Goal: Task Accomplishment & Management: Manage account settings

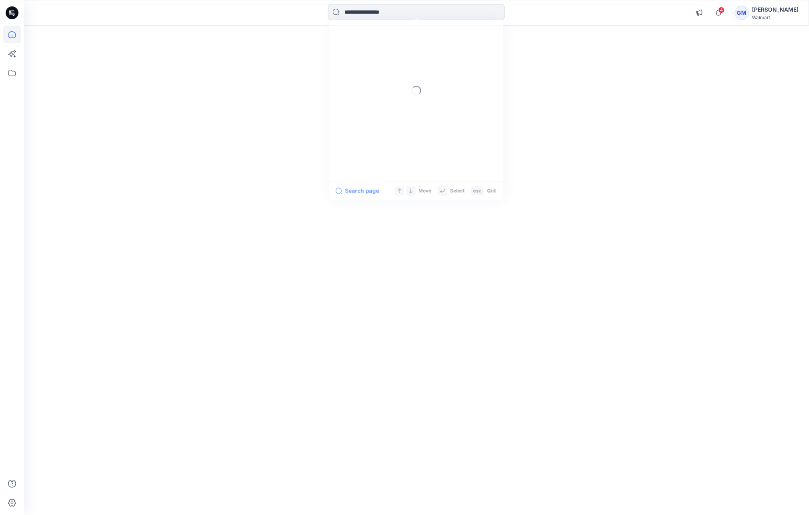
click at [354, 12] on input at bounding box center [416, 12] width 177 height 16
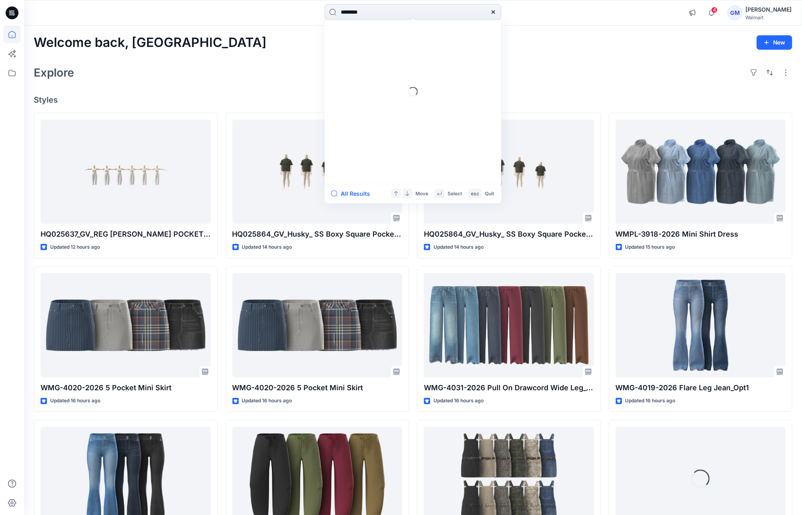
type input "*********"
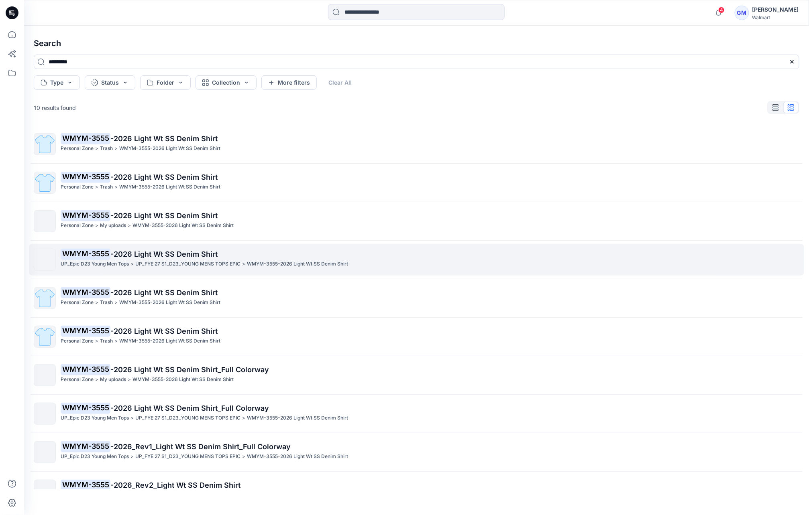
click at [251, 250] on p "WMYM-3555 -2026 Light Wt SS Denim Shirt" at bounding box center [430, 254] width 738 height 11
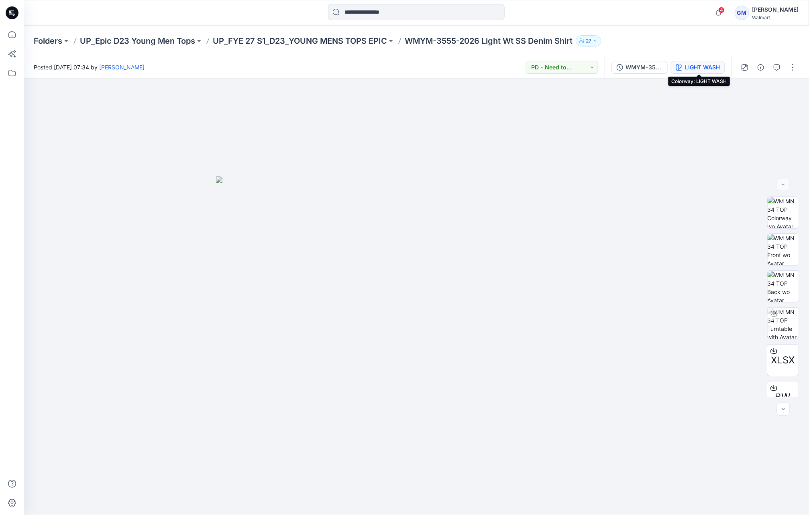
click at [702, 66] on div "LIGHT WASH" at bounding box center [702, 67] width 35 height 9
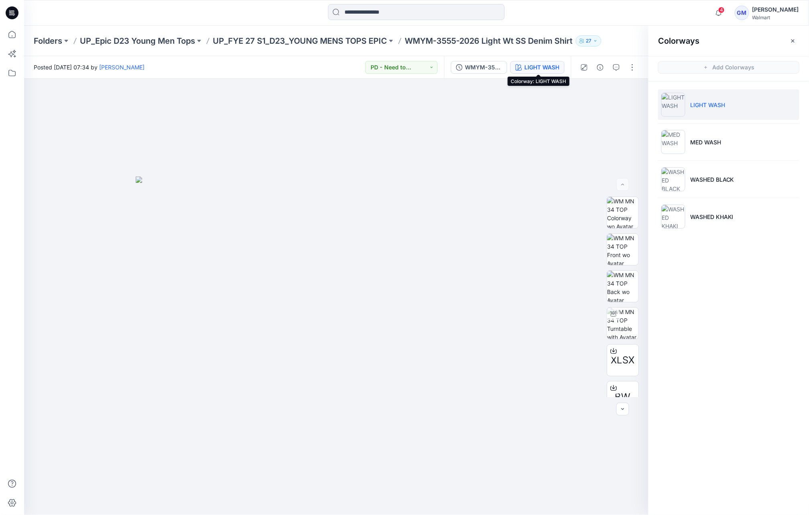
click at [351, 34] on div "Folders UP_Epic D23 Young Men Tops UP_FYE 27 S1_D23_YOUNG MENS TOPS EPIC WMYM-3…" at bounding box center [416, 41] width 785 height 31
click at [326, 41] on p "UP_FYE 27 S1_D23_YOUNG MENS TOPS EPIC" at bounding box center [300, 40] width 174 height 11
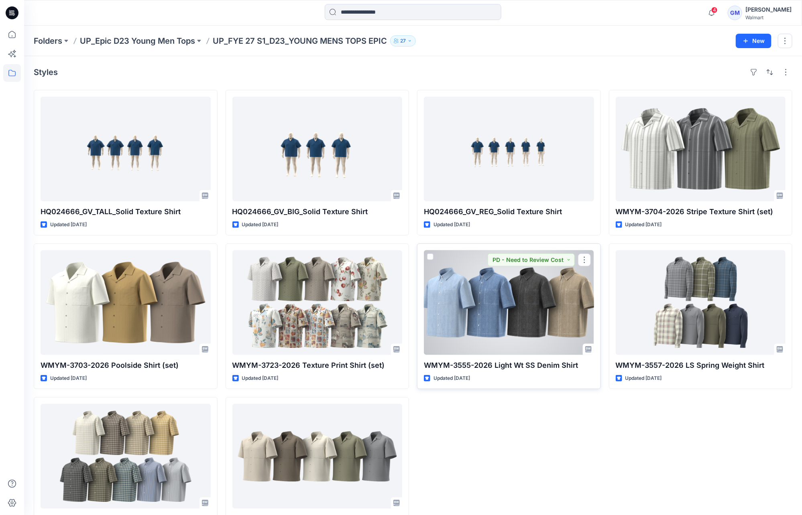
click at [527, 297] on div at bounding box center [509, 302] width 170 height 105
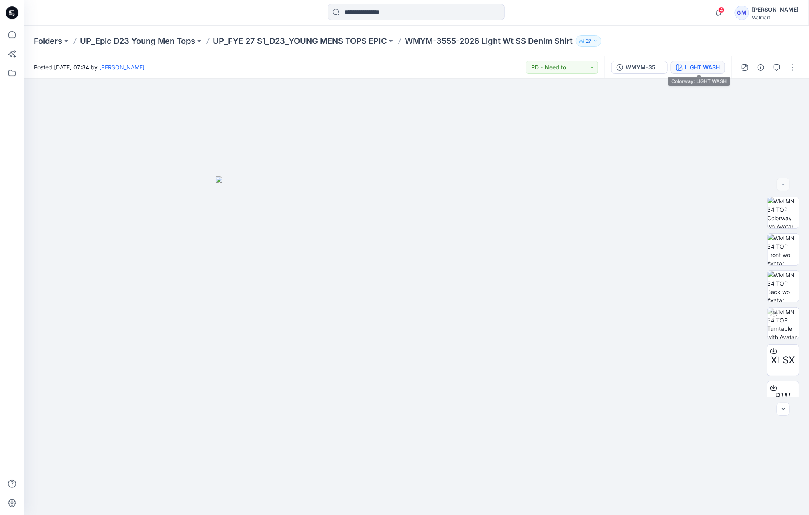
click at [699, 69] on div "LIGHT WASH" at bounding box center [702, 67] width 35 height 9
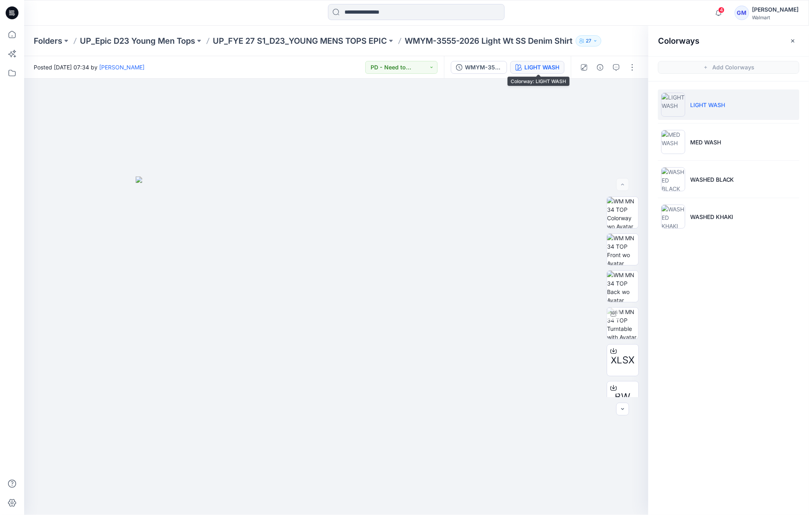
click at [536, 68] on div "LIGHT WASH" at bounding box center [541, 67] width 35 height 9
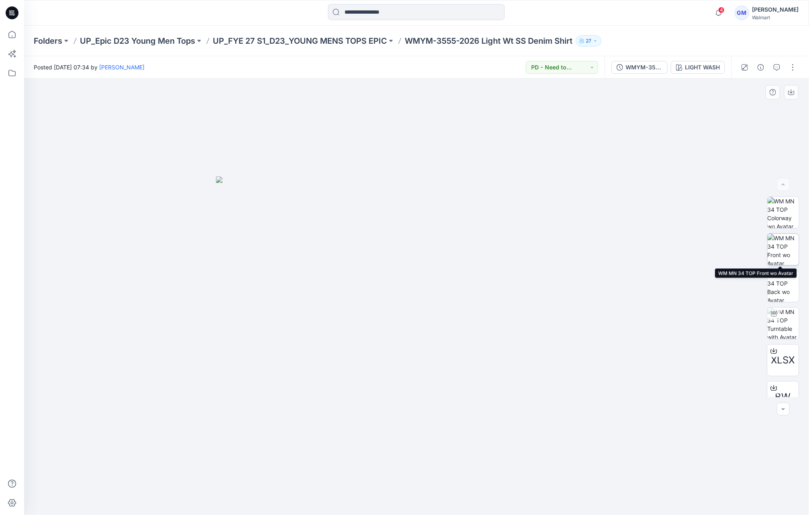
click at [771, 256] on img at bounding box center [782, 249] width 31 height 31
click at [707, 68] on div "LIGHT WASH" at bounding box center [702, 67] width 35 height 9
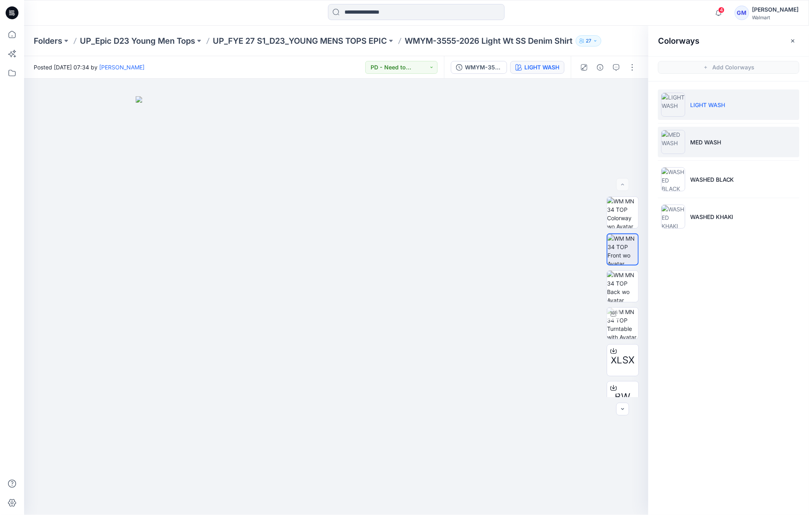
click at [737, 140] on li "MED WASH" at bounding box center [728, 142] width 141 height 31
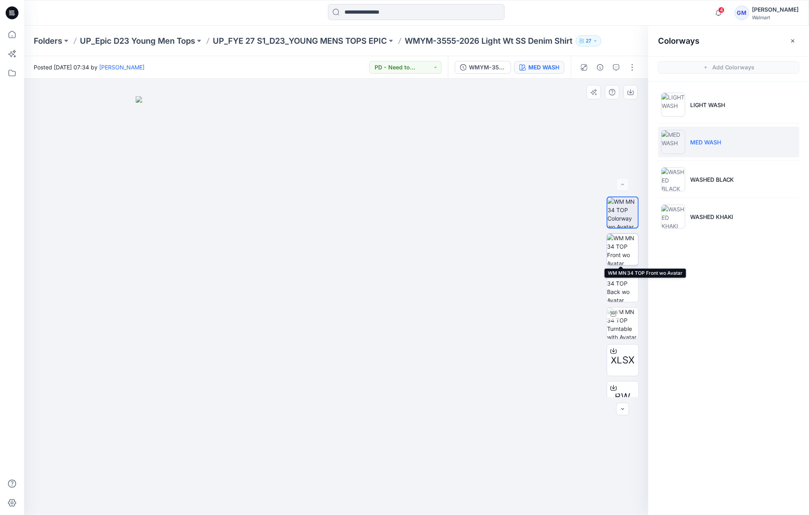
click at [619, 250] on img at bounding box center [622, 249] width 31 height 31
drag, startPoint x: 161, startPoint y: 9, endPoint x: 169, endPoint y: 9, distance: 7.6
click at [161, 9] on div at bounding box center [122, 13] width 196 height 18
click at [14, 73] on icon at bounding box center [12, 73] width 18 height 18
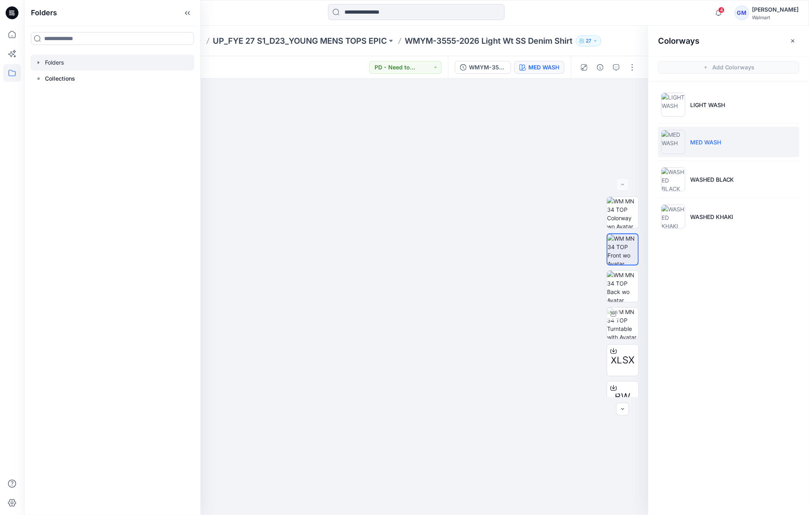
click at [75, 65] on div at bounding box center [113, 63] width 164 height 16
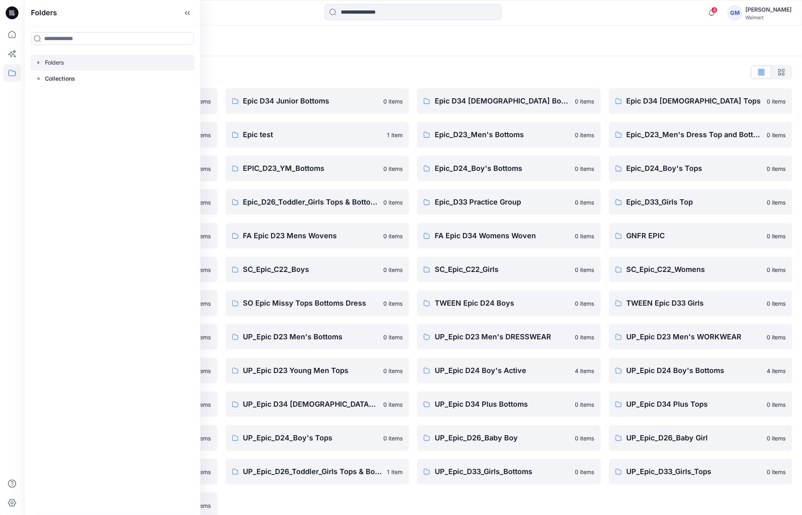
click at [344, 71] on div "Folders List" at bounding box center [413, 72] width 759 height 13
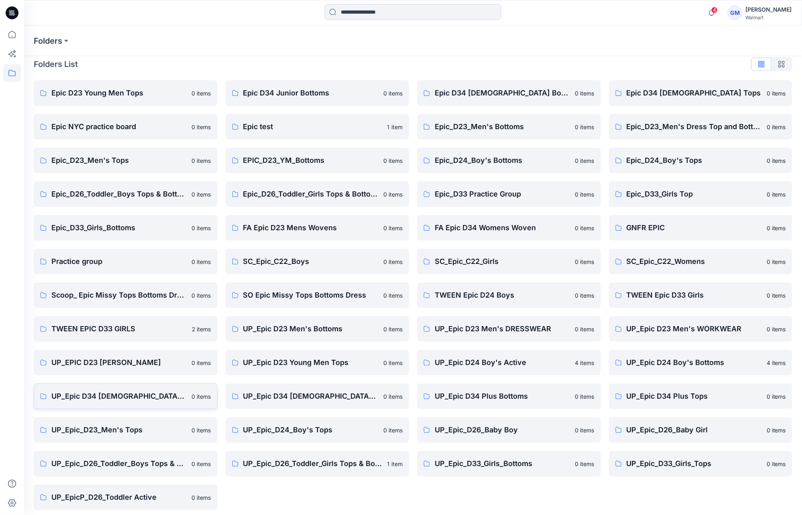
scroll to position [12, 0]
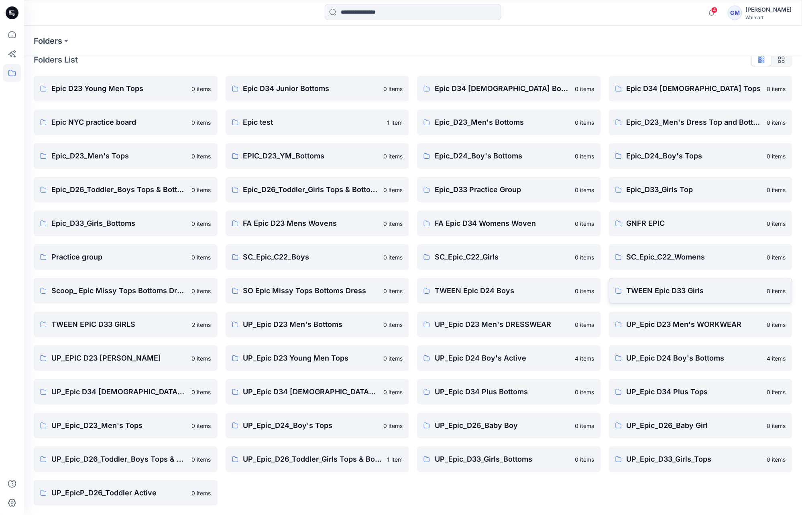
click at [680, 294] on p "TWEEN Epic D33 Girls" at bounding box center [695, 290] width 136 height 11
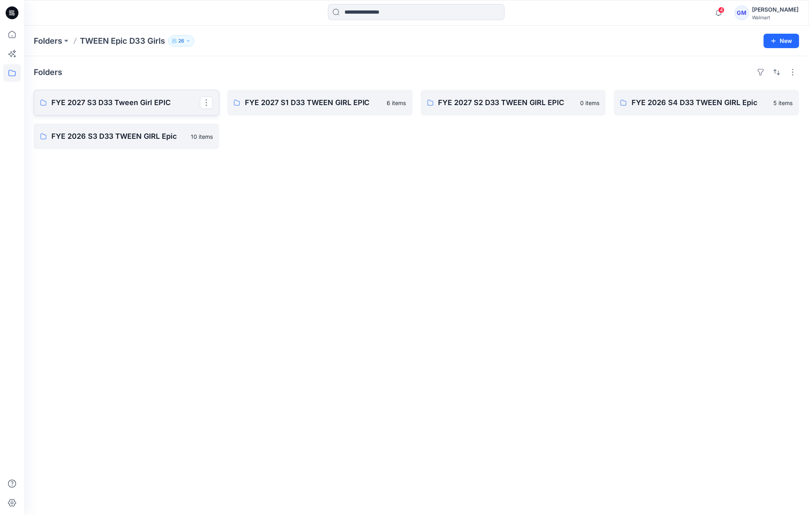
click at [109, 94] on link "FYE 2027 S3 D33 Tween Girl EPIC" at bounding box center [126, 103] width 185 height 26
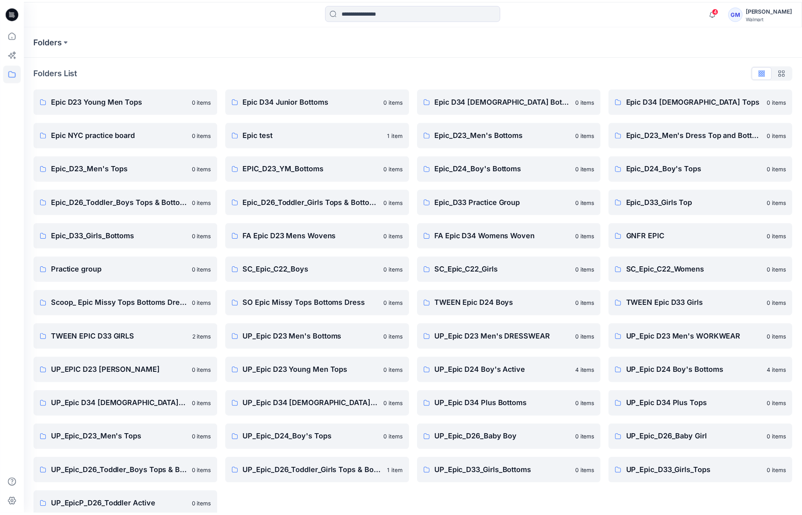
scroll to position [12, 0]
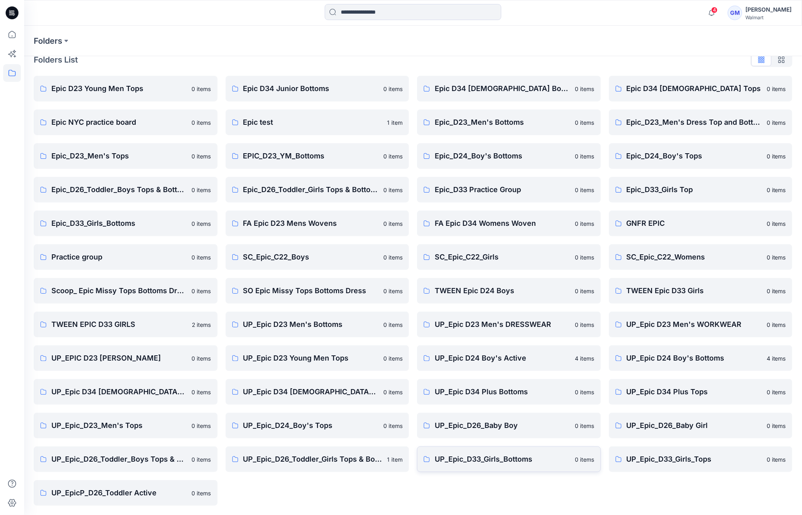
click at [527, 460] on p "UP_Epic_D33_Girls_Bottoms" at bounding box center [503, 459] width 136 height 11
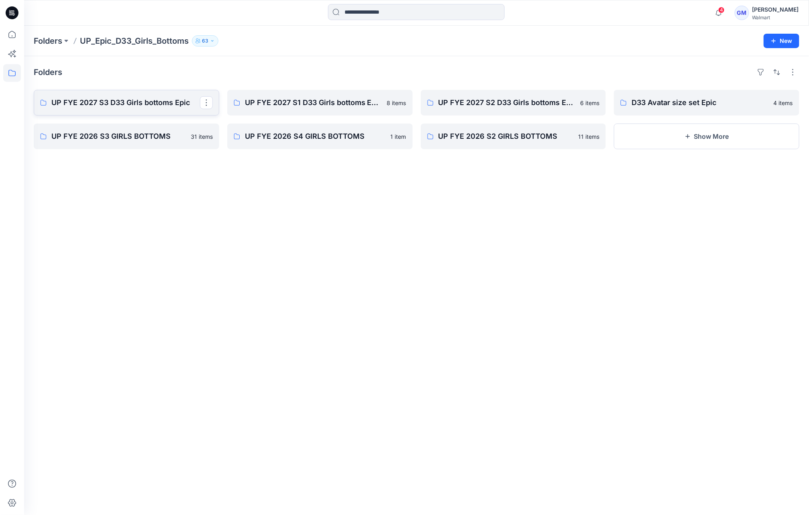
click at [72, 106] on p "UP FYE 2027 S3 D33 Girls bottoms Epic" at bounding box center [125, 102] width 149 height 11
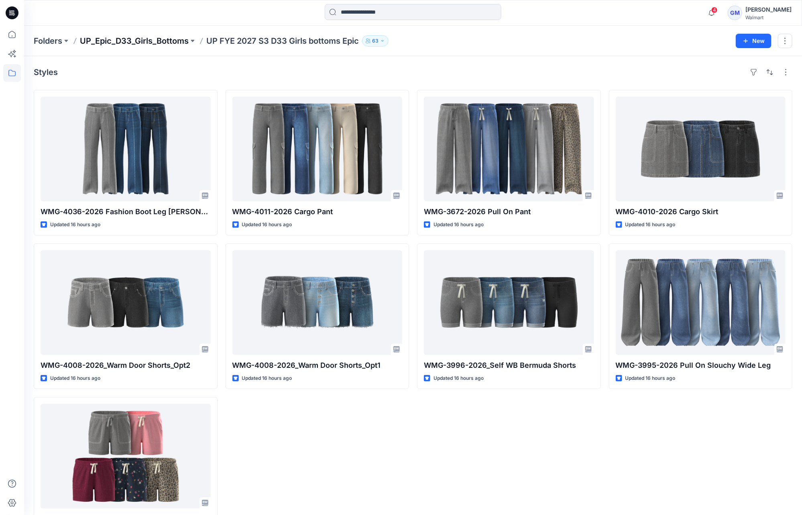
click at [143, 39] on p "UP_Epic_D33_Girls_Bottoms" at bounding box center [134, 40] width 109 height 11
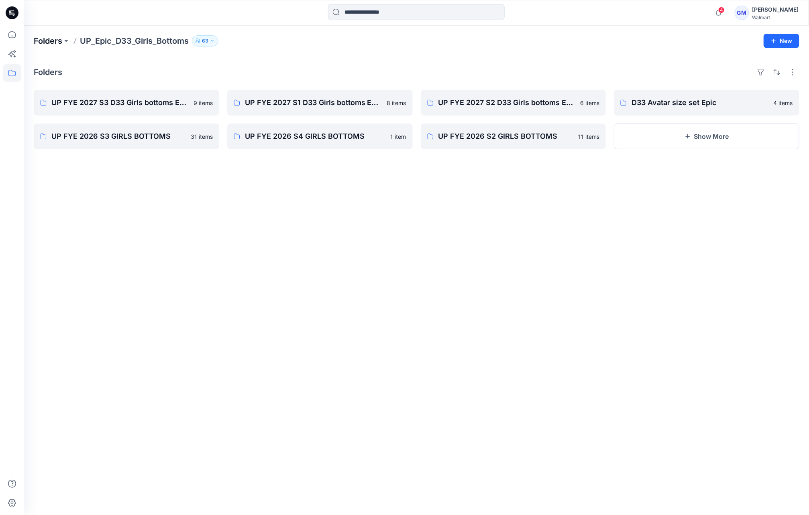
click at [43, 41] on p "Folders" at bounding box center [48, 40] width 28 height 11
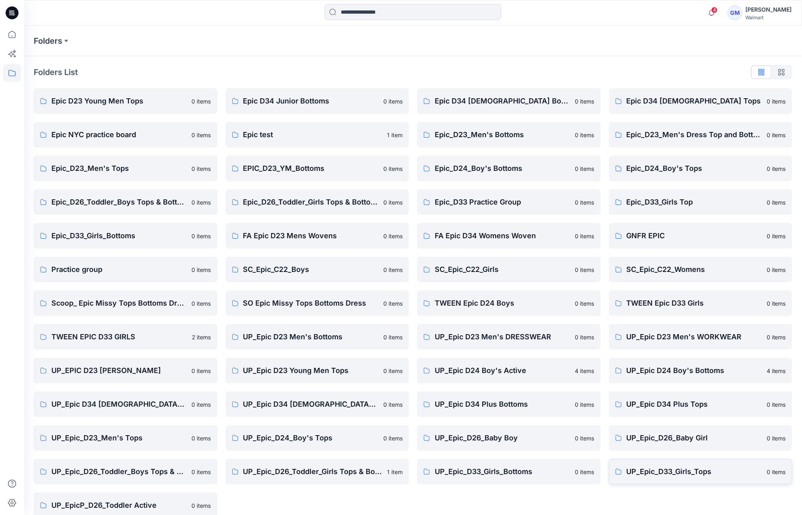
click at [661, 471] on p "UP_Epic_D33_Girls_Tops" at bounding box center [695, 471] width 136 height 11
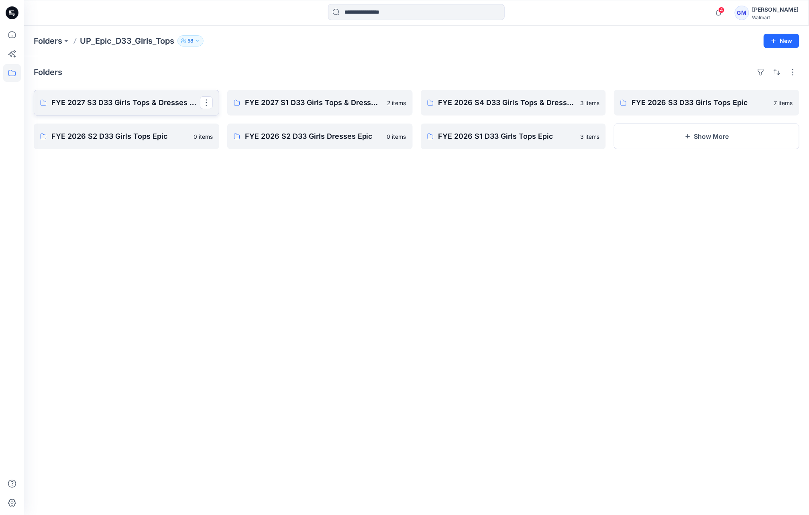
click at [115, 102] on p "FYE 2027 S3 D33 Girls Tops & Dresses Epic Design" at bounding box center [125, 102] width 149 height 11
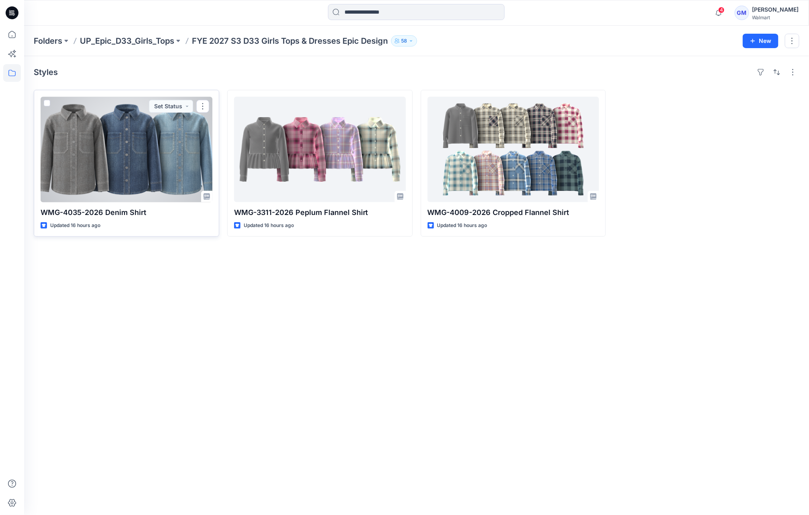
click at [125, 147] on div at bounding box center [127, 150] width 172 height 106
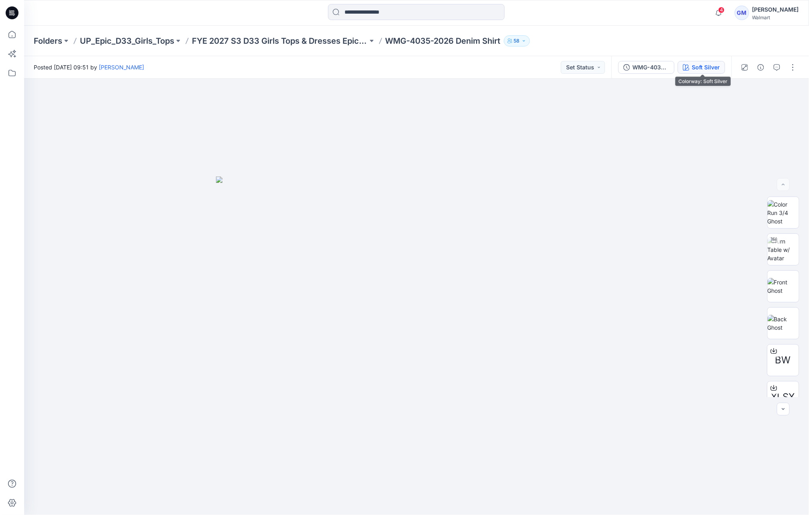
click at [704, 70] on div "Soft Silver" at bounding box center [706, 67] width 28 height 9
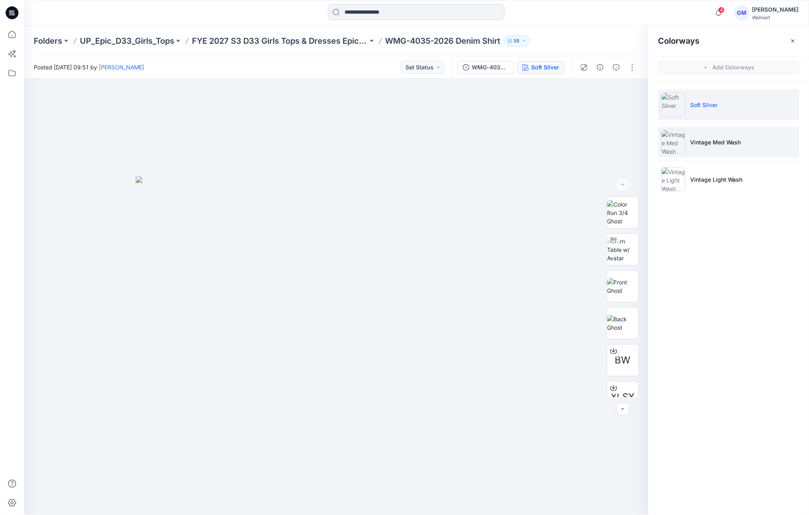
click at [729, 134] on li "Vintage Med Wash" at bounding box center [728, 142] width 141 height 31
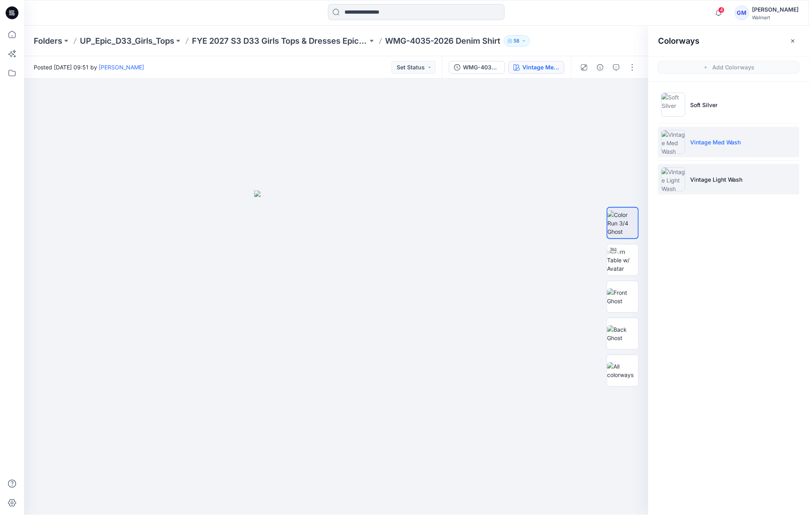
click at [701, 165] on li "Vintage Light Wash" at bounding box center [728, 179] width 141 height 31
click at [717, 145] on p "Vintage Med Wash" at bounding box center [715, 142] width 51 height 8
click at [625, 295] on img at bounding box center [622, 297] width 31 height 17
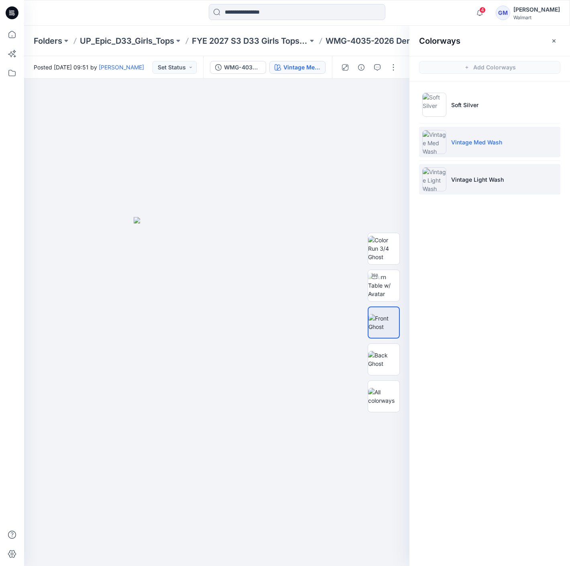
click at [462, 186] on li "Vintage Light Wash" at bounding box center [489, 179] width 141 height 31
click at [469, 151] on li "Vintage Med Wash" at bounding box center [489, 142] width 141 height 31
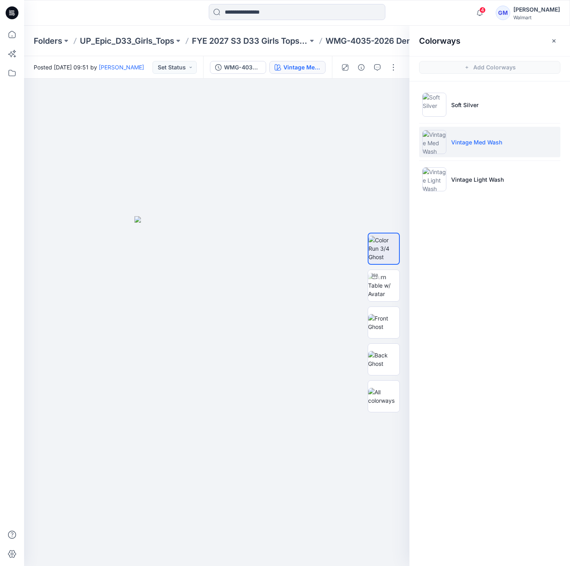
click at [414, 11] on div at bounding box center [297, 13] width 273 height 18
click at [48, 42] on p "Folders" at bounding box center [48, 40] width 28 height 11
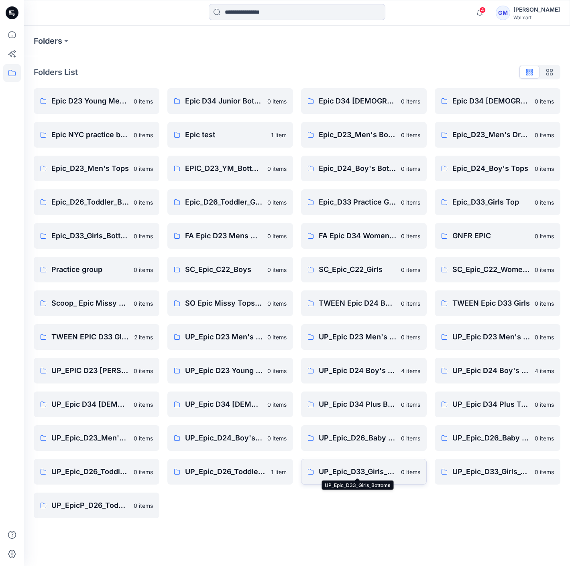
click at [338, 475] on p "UP_Epic_D33_Girls_Bottoms" at bounding box center [357, 471] width 77 height 11
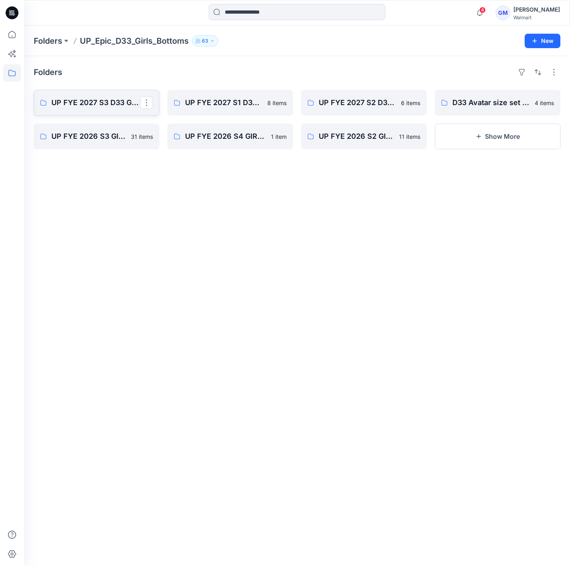
click at [93, 98] on p "UP FYE 2027 S3 D33 Girls bottoms Epic" at bounding box center [95, 102] width 89 height 11
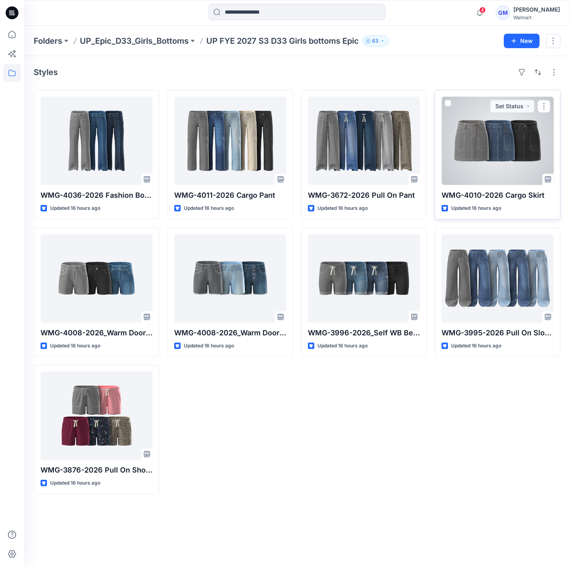
drag, startPoint x: 478, startPoint y: 156, endPoint x: 471, endPoint y: 156, distance: 6.8
click at [478, 156] on div at bounding box center [498, 141] width 112 height 88
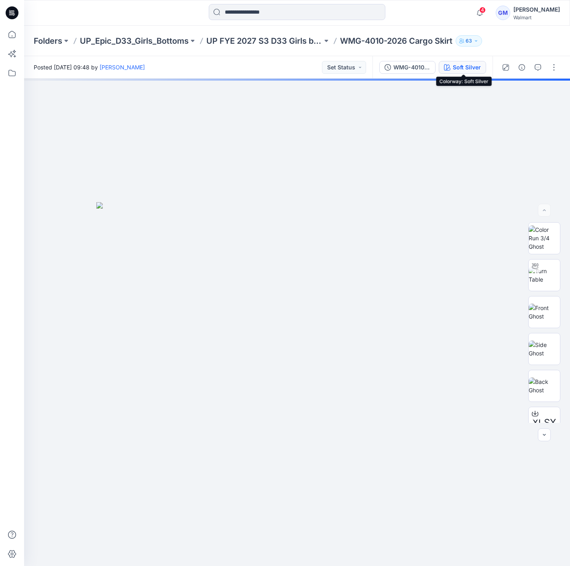
click at [450, 68] on icon "button" at bounding box center [447, 67] width 6 height 6
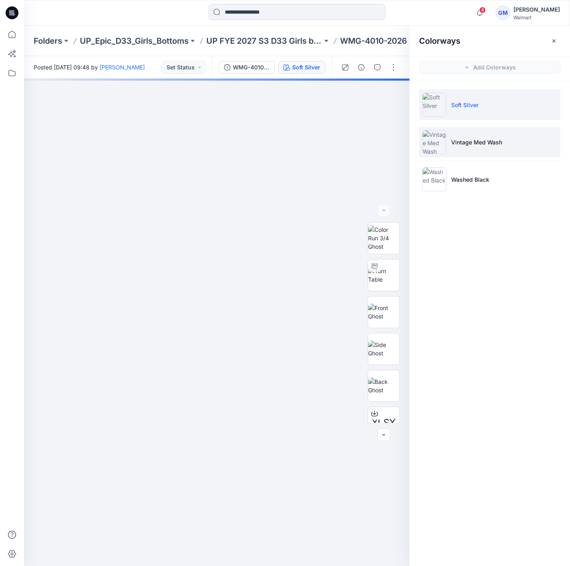
click at [517, 157] on li "Vintage Med Wash" at bounding box center [489, 142] width 141 height 31
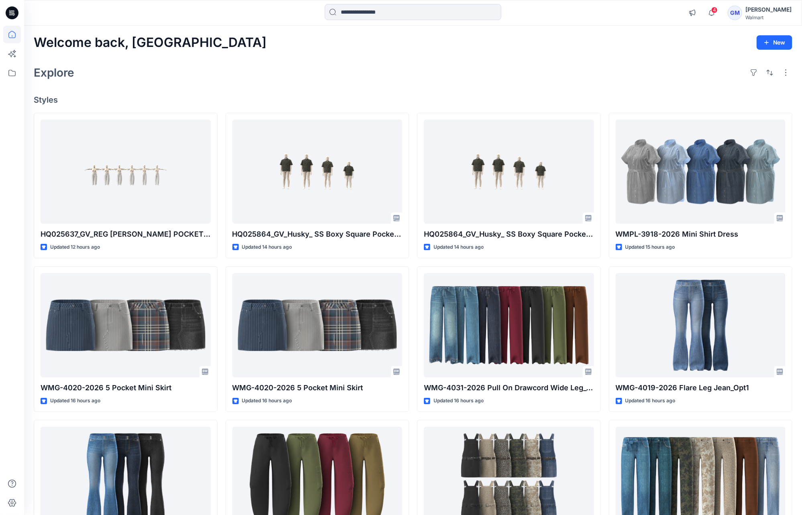
click at [587, 83] on div "Welcome back, Gayan New Explore Styles HQ025637_GV_REG [PERSON_NAME] POCKET BAR…" at bounding box center [413, 315] width 778 height 579
click at [364, 14] on input at bounding box center [413, 12] width 177 height 16
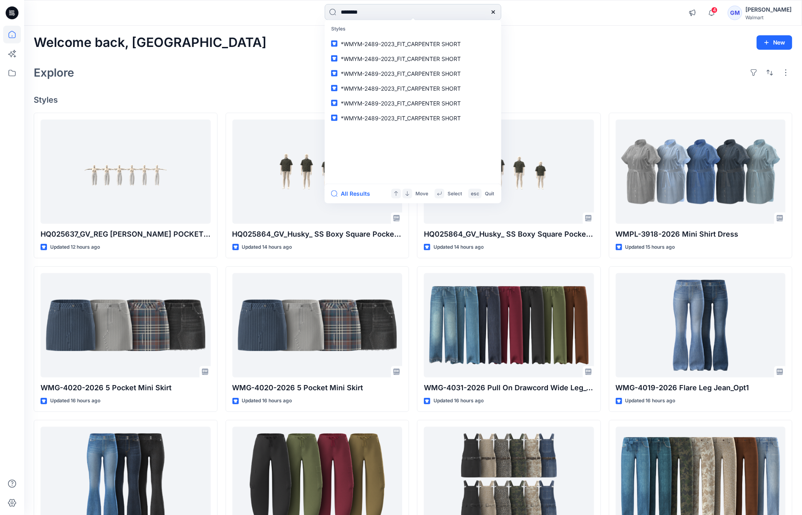
type input "*********"
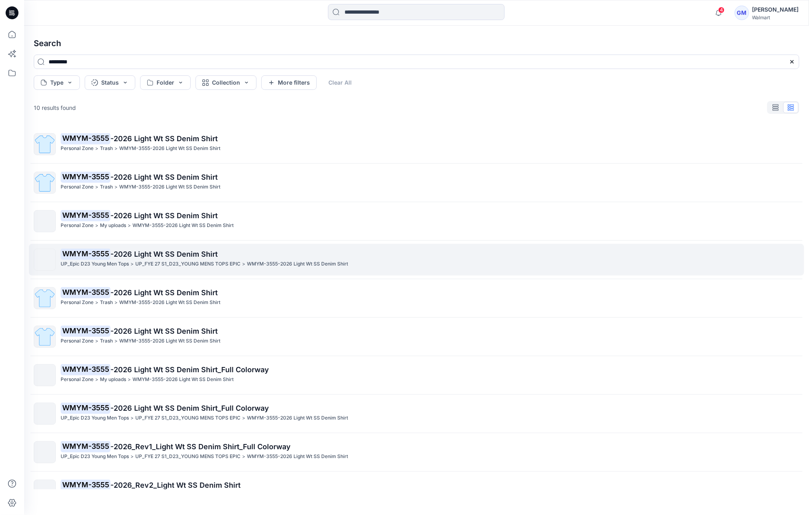
click at [199, 250] on span "-2026 Light Wt SS Denim Shirt" at bounding box center [163, 254] width 107 height 8
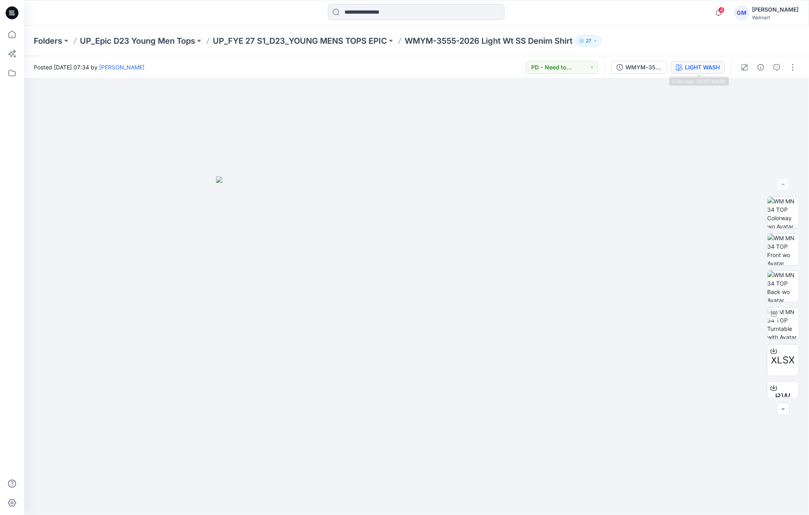
click at [704, 65] on div "LIGHT WASH" at bounding box center [702, 67] width 35 height 9
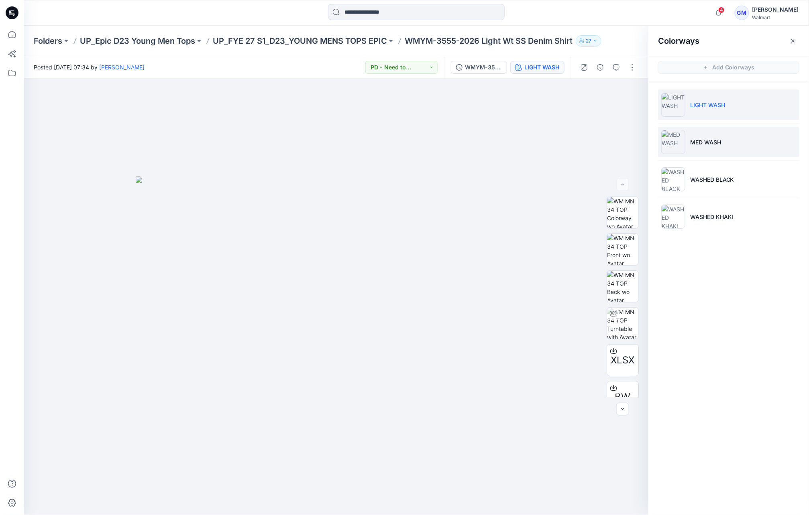
click at [715, 138] on p "MED WASH" at bounding box center [705, 142] width 31 height 8
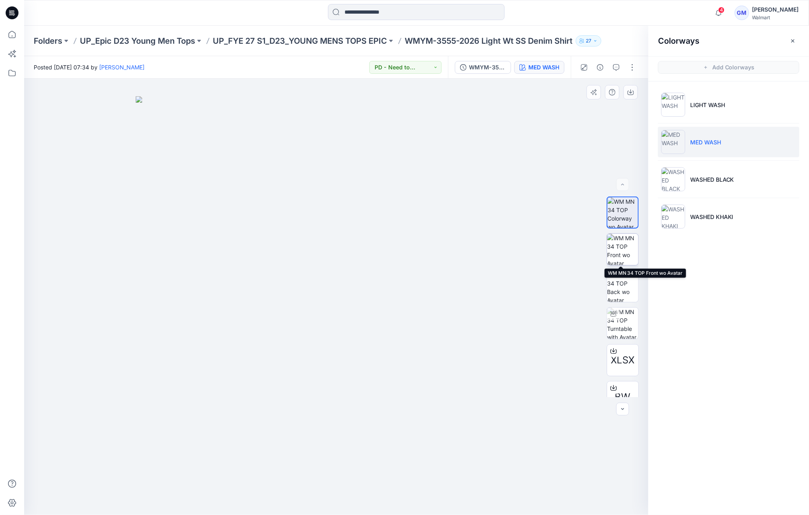
click at [616, 248] on img at bounding box center [622, 249] width 31 height 31
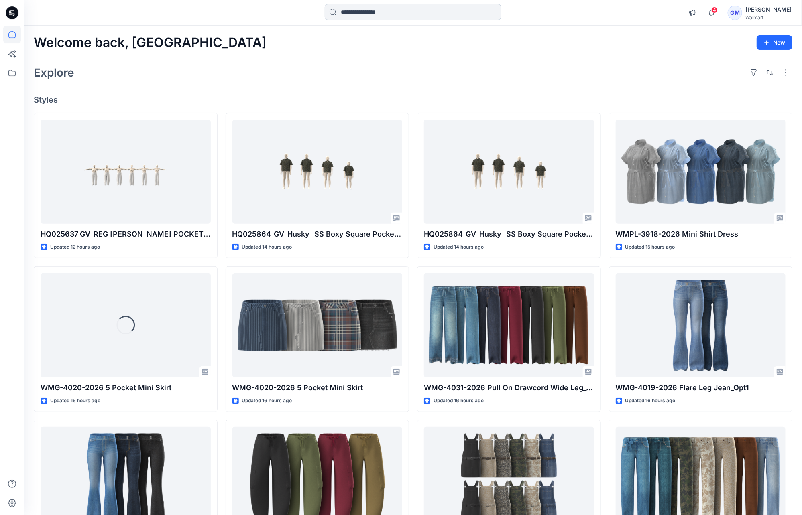
click at [404, 13] on input at bounding box center [413, 12] width 177 height 16
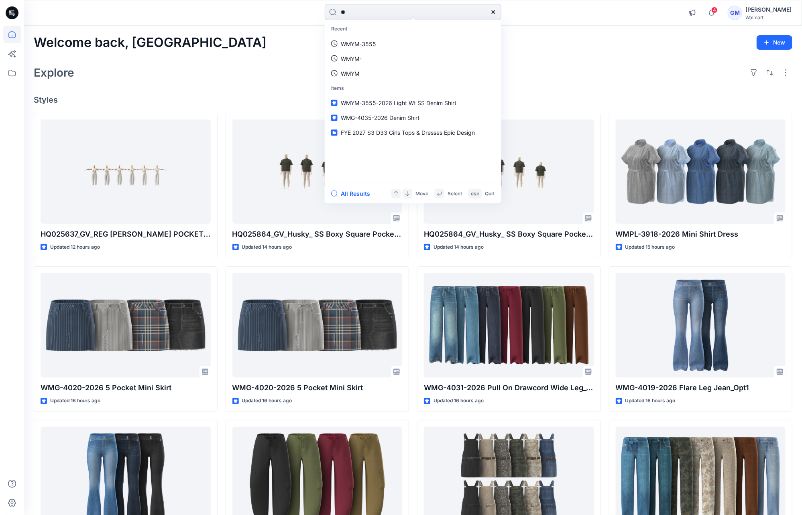
type input "*"
click at [7, 74] on icon at bounding box center [12, 73] width 18 height 18
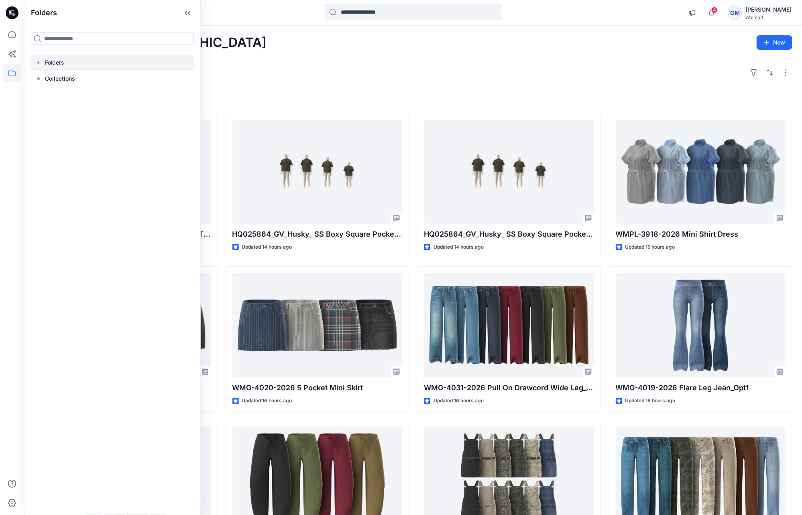
click at [70, 61] on div at bounding box center [113, 63] width 164 height 16
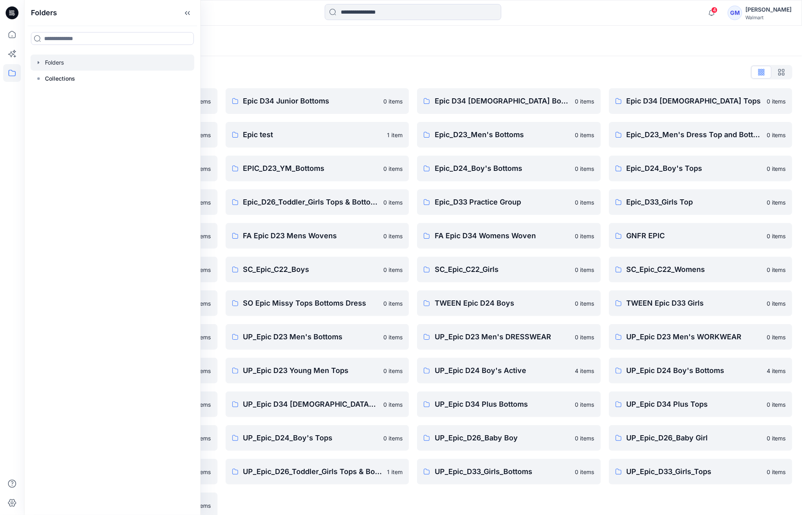
click at [427, 76] on div "Folders List" at bounding box center [413, 72] width 759 height 13
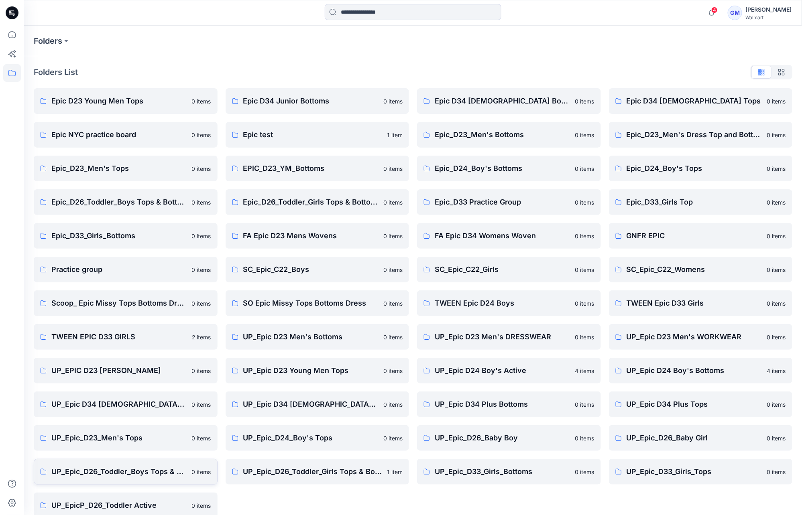
click at [159, 474] on p "UP_Epic_D26_Toddler_Boys Tops & Bottoms" at bounding box center [119, 471] width 136 height 11
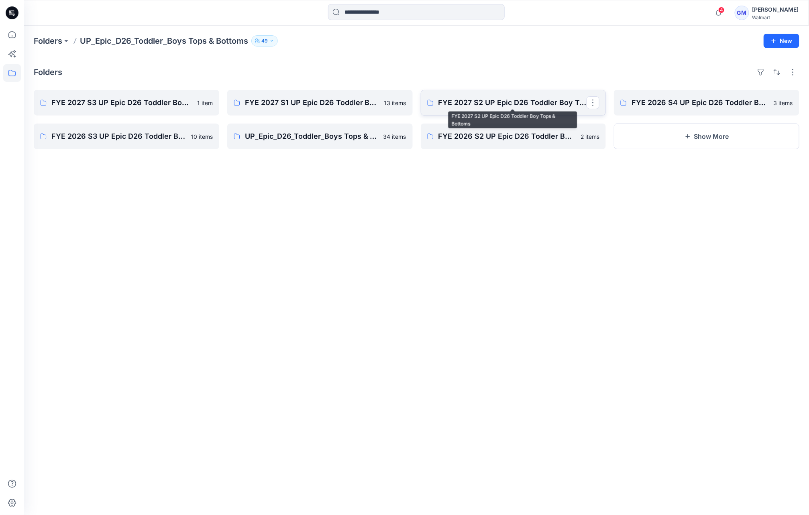
click at [482, 107] on p "FYE 2027 S2 UP Epic D26 Toddler Boy Tops & Bottoms" at bounding box center [512, 102] width 149 height 11
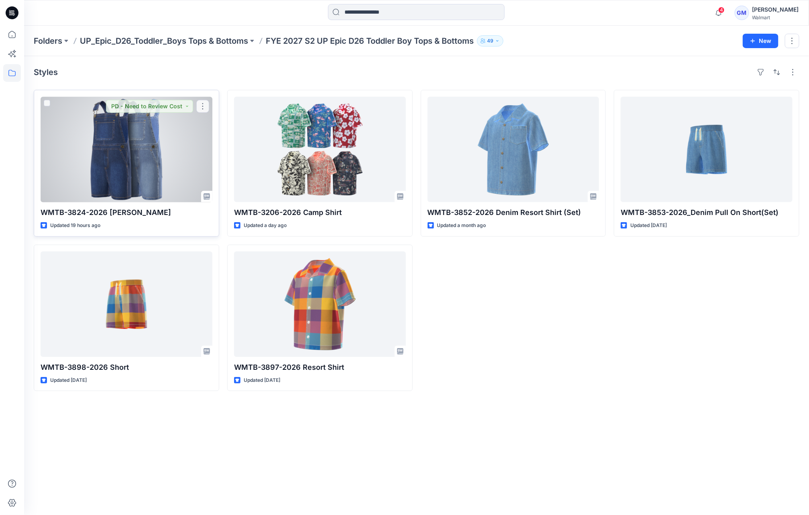
click at [145, 127] on div at bounding box center [127, 150] width 172 height 106
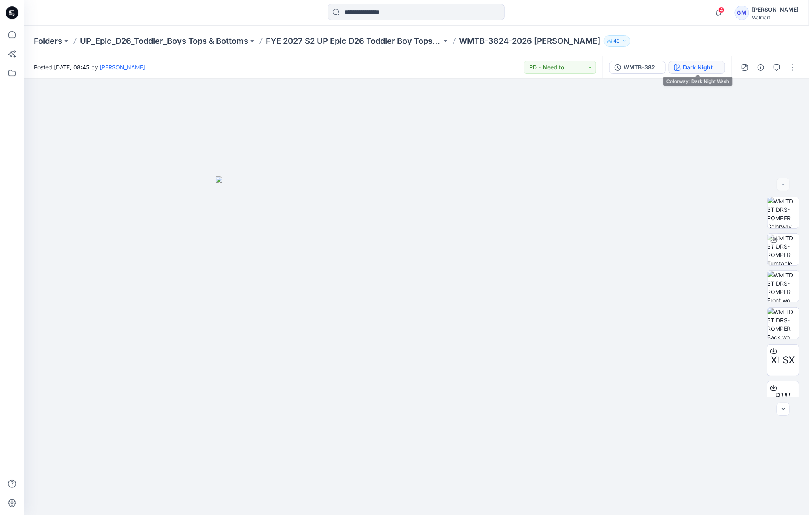
click at [706, 69] on div "Dark Night Wash" at bounding box center [701, 67] width 37 height 9
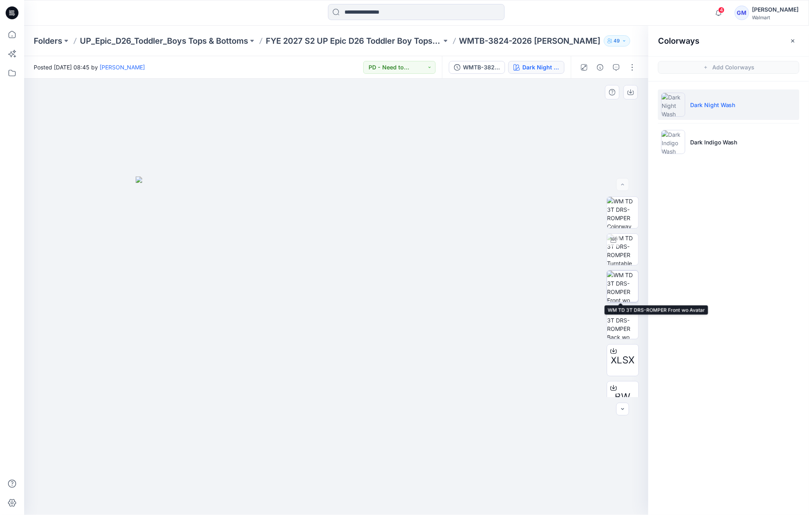
click at [616, 280] on img at bounding box center [622, 286] width 31 height 31
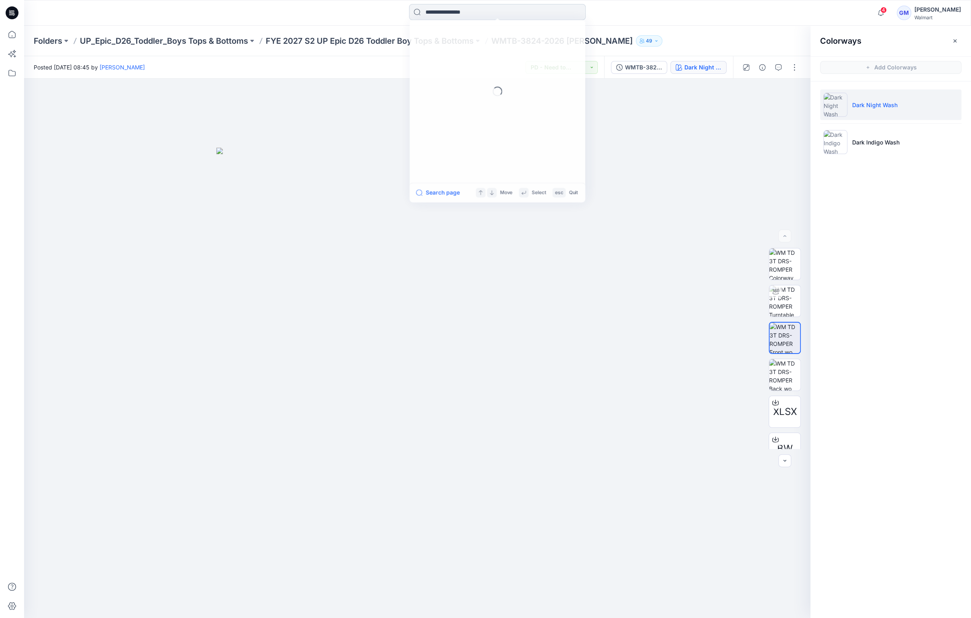
click at [465, 15] on input at bounding box center [497, 12] width 177 height 16
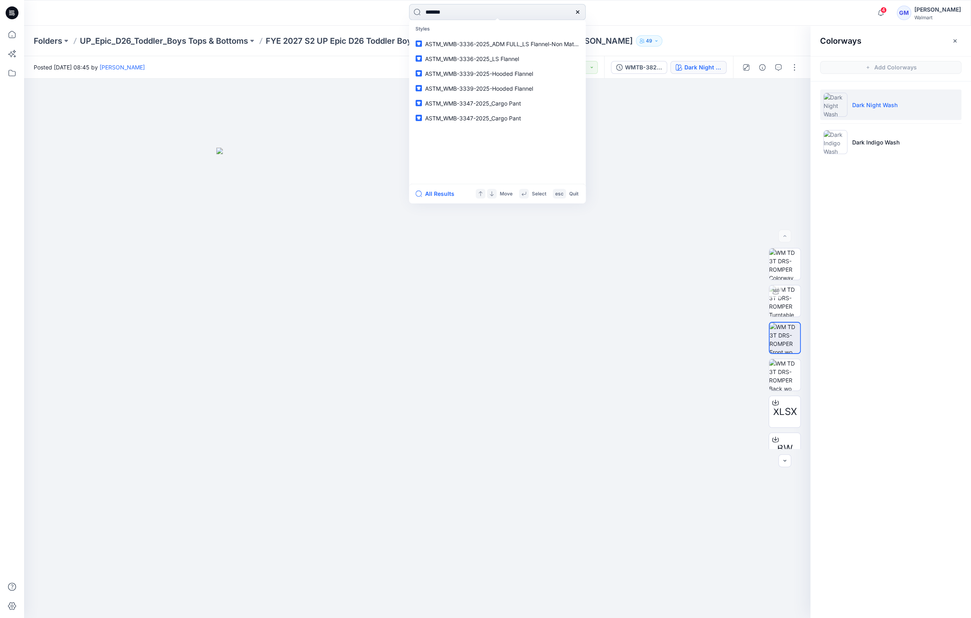
type input "********"
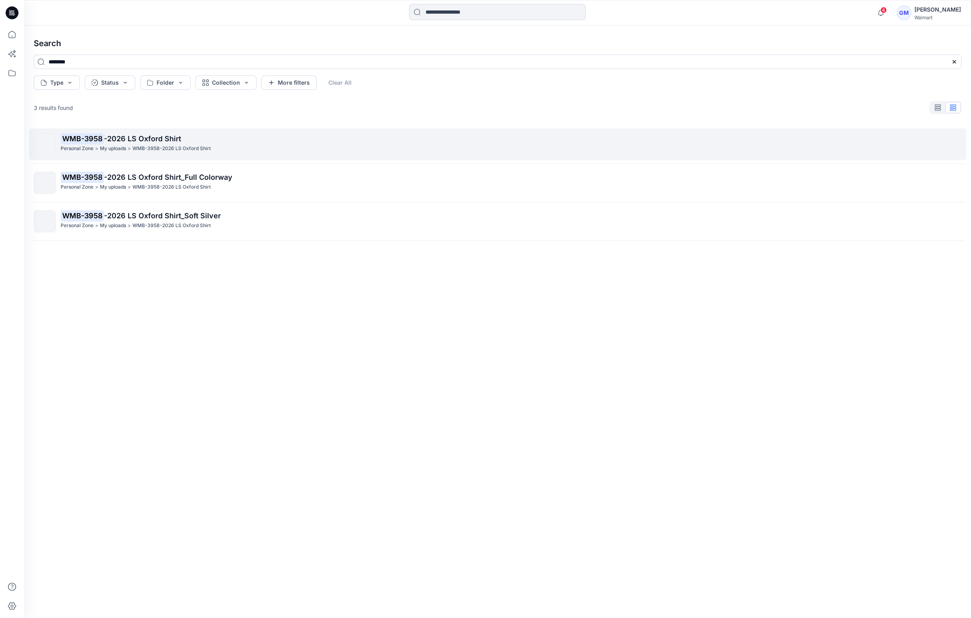
click at [253, 140] on p "WMB-3958 -2026 LS Oxford Shirt" at bounding box center [511, 138] width 900 height 11
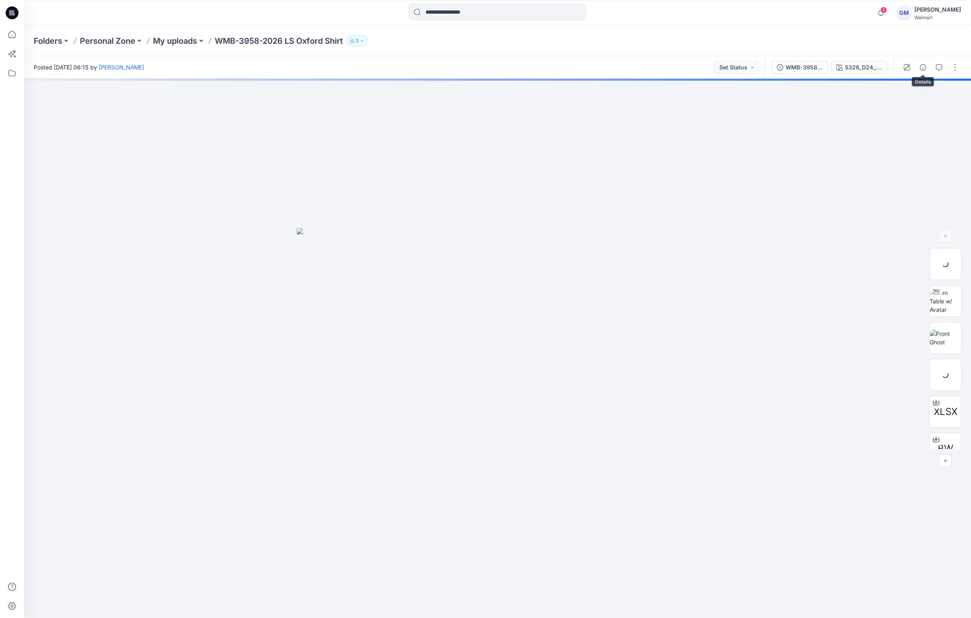
click at [808, 66] on div at bounding box center [931, 67] width 74 height 22
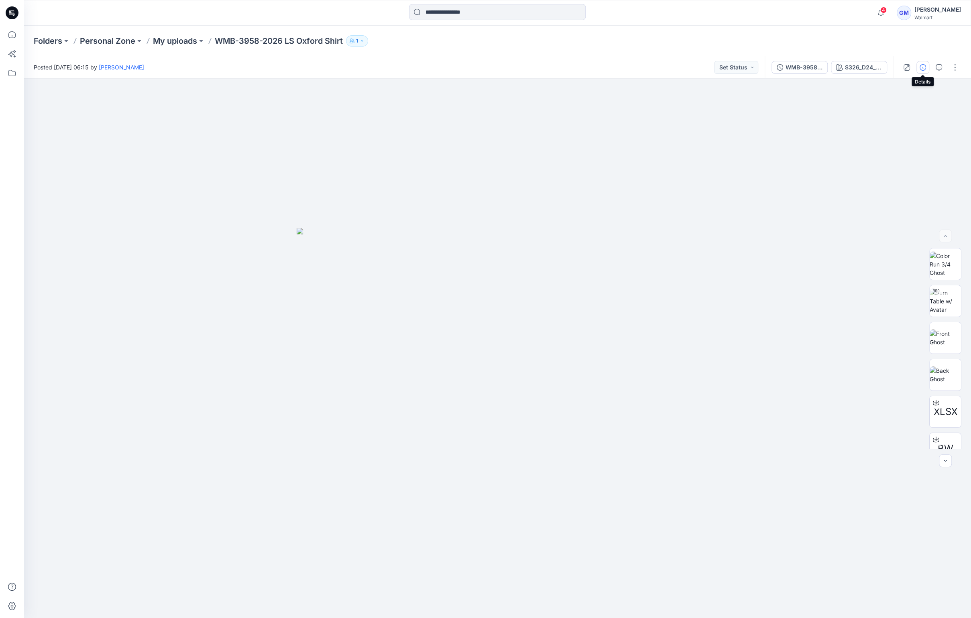
click at [808, 68] on button "button" at bounding box center [922, 67] width 13 height 13
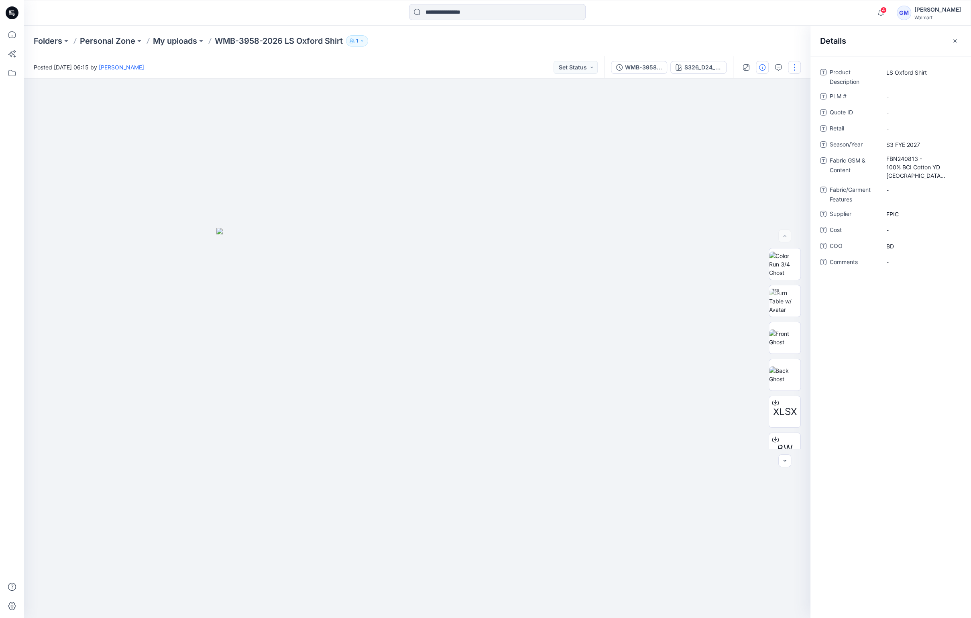
click at [799, 67] on button "button" at bounding box center [794, 67] width 13 height 13
click at [758, 103] on button "Edit" at bounding box center [761, 108] width 74 height 15
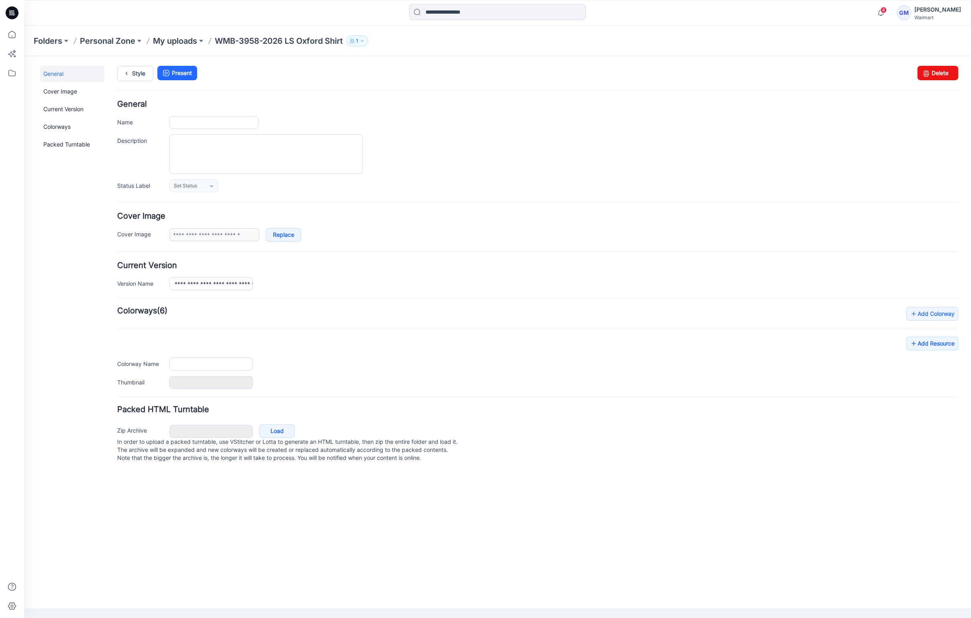
type input "**********"
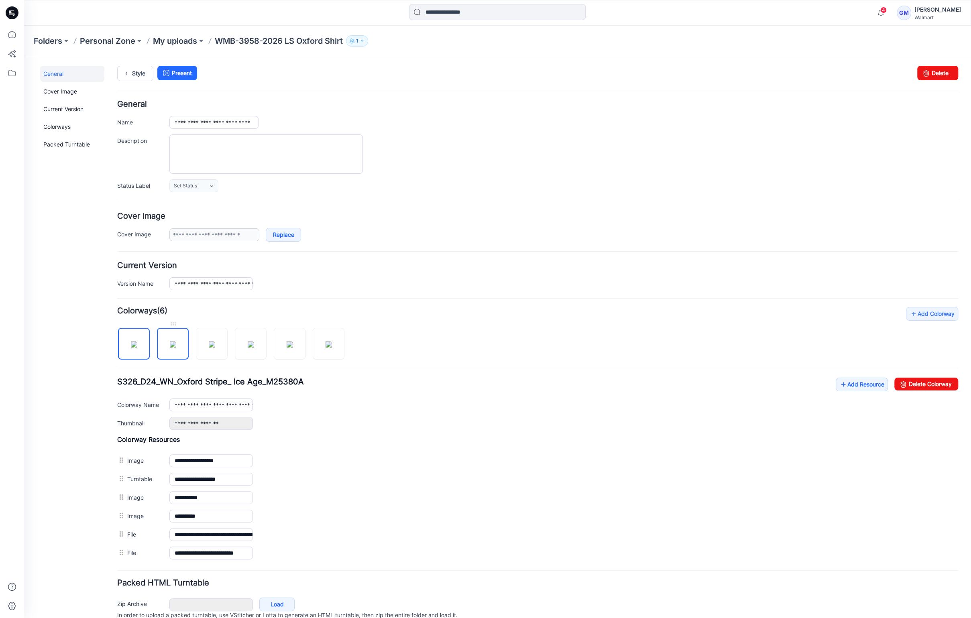
click at [176, 348] on img at bounding box center [173, 344] width 6 height 6
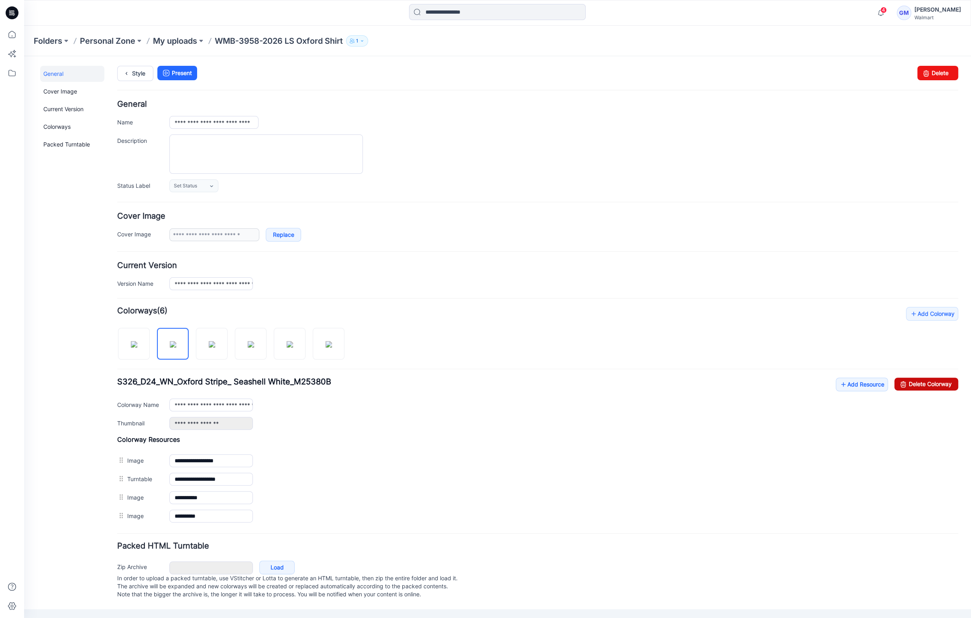
click at [934, 385] on link "Delete Colorway" at bounding box center [926, 384] width 64 height 13
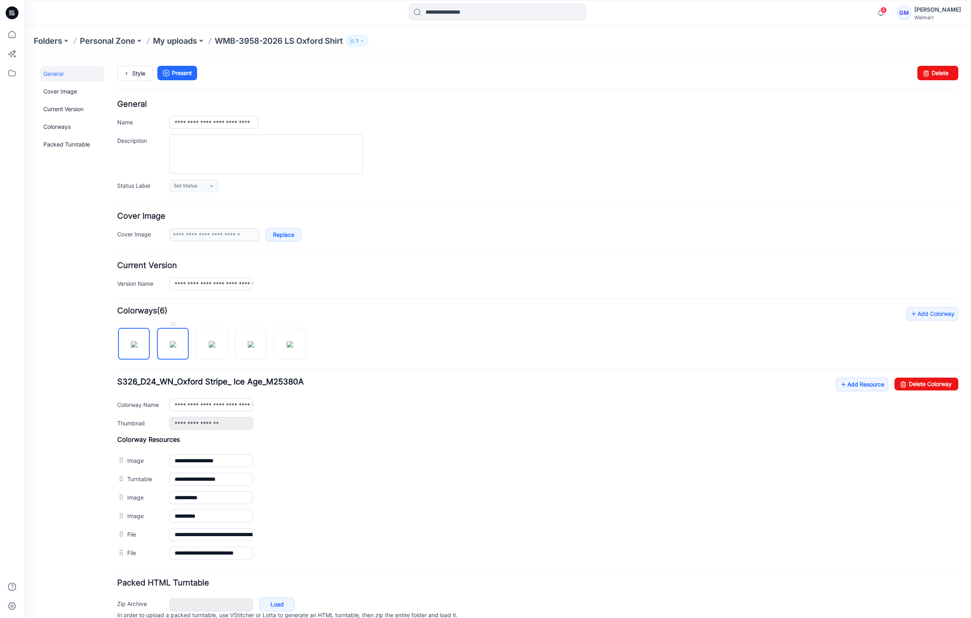
click at [176, 348] on img at bounding box center [173, 344] width 6 height 6
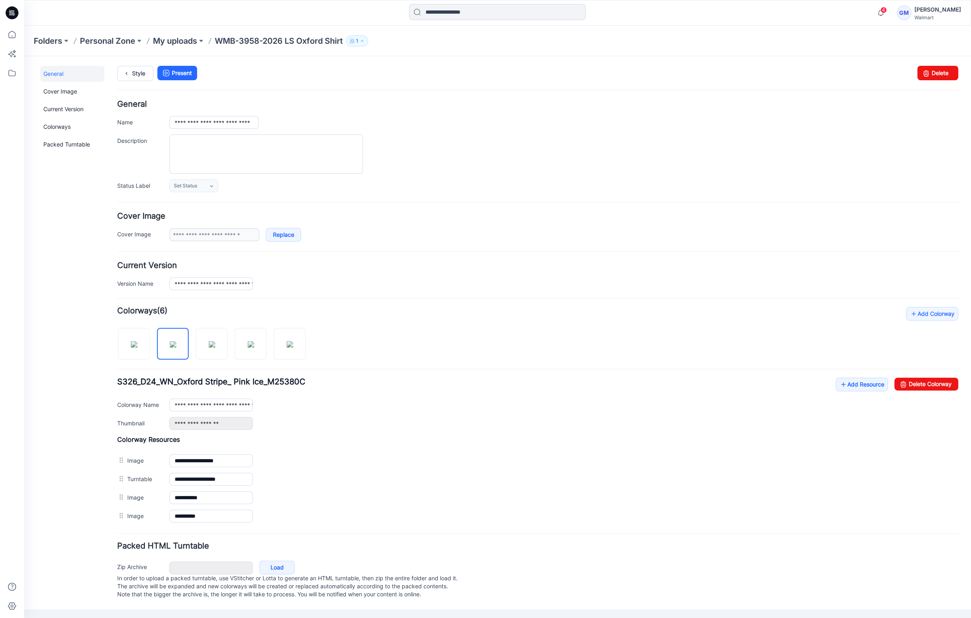
click at [922, 391] on div "**********" at bounding box center [537, 404] width 841 height 52
click at [925, 383] on link "Delete Colorway" at bounding box center [926, 384] width 64 height 13
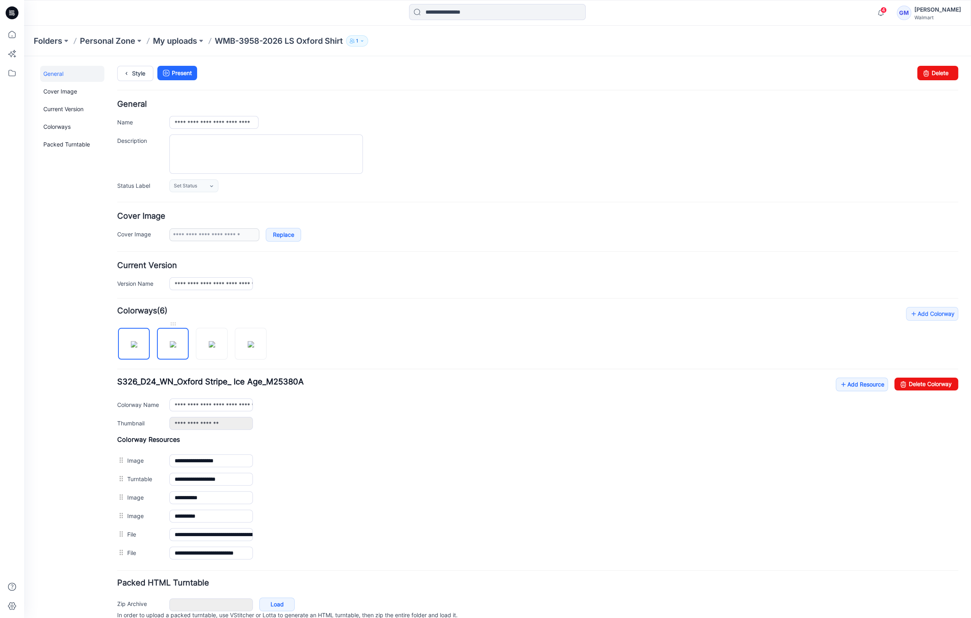
click at [170, 348] on img at bounding box center [173, 344] width 6 height 6
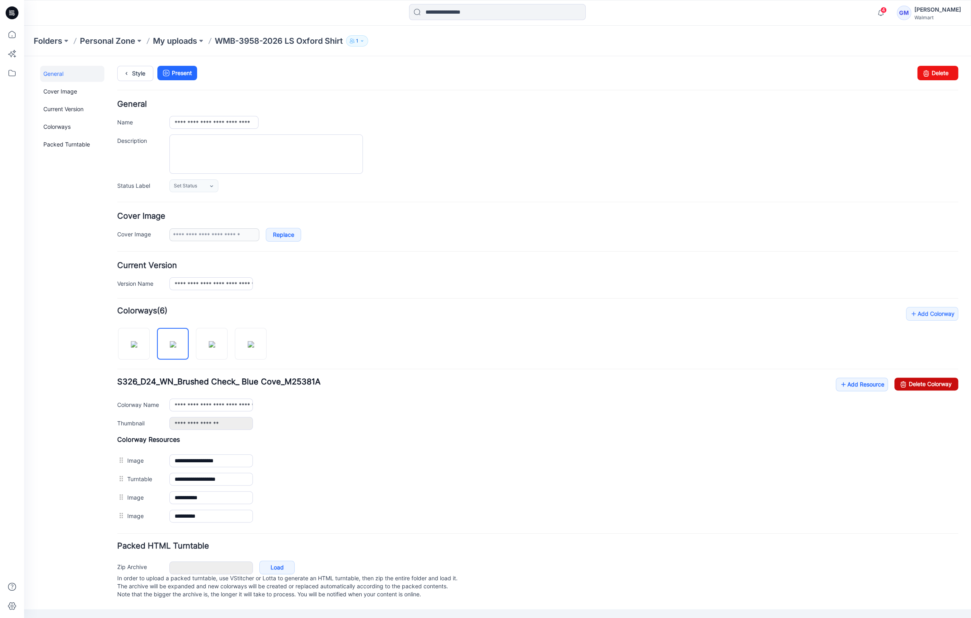
drag, startPoint x: 928, startPoint y: 389, endPoint x: 562, endPoint y: 108, distance: 461.8
click at [928, 389] on link "Delete Colorway" at bounding box center [926, 384] width 64 height 13
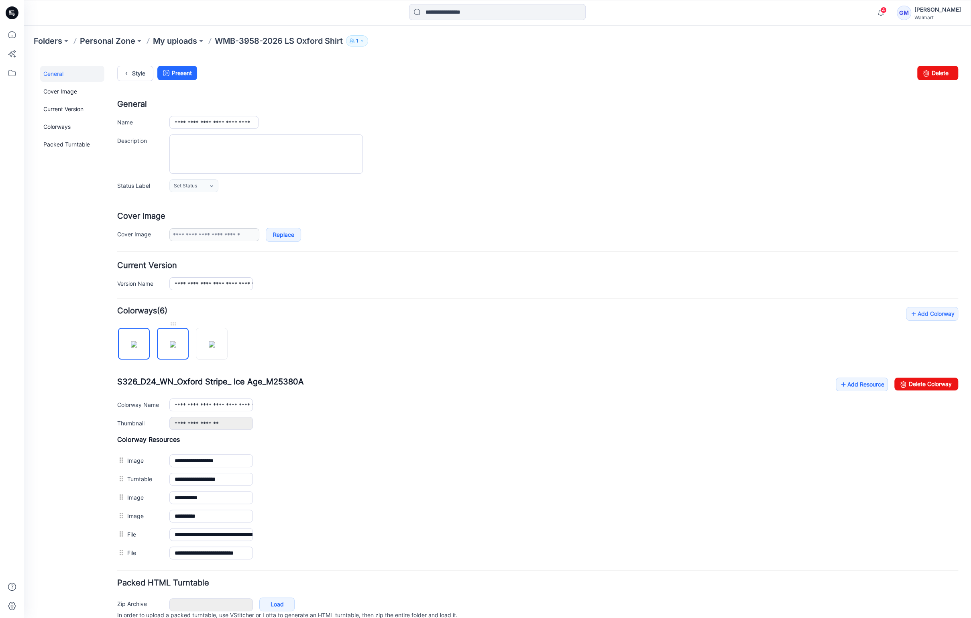
click at [170, 342] on img at bounding box center [173, 344] width 6 height 6
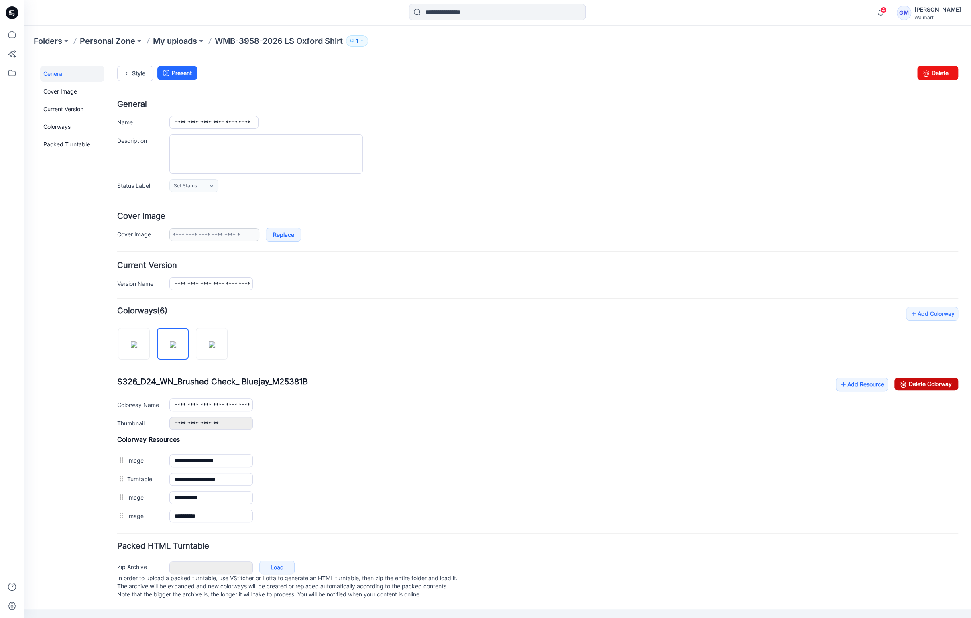
click at [915, 383] on link "Delete Colorway" at bounding box center [926, 384] width 64 height 13
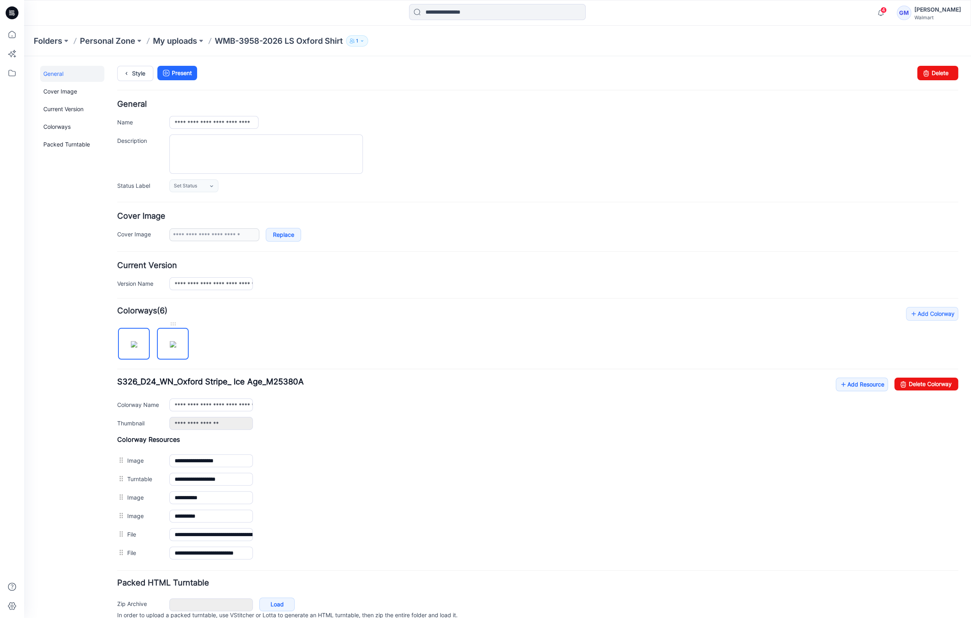
click at [173, 341] on img at bounding box center [173, 344] width 6 height 6
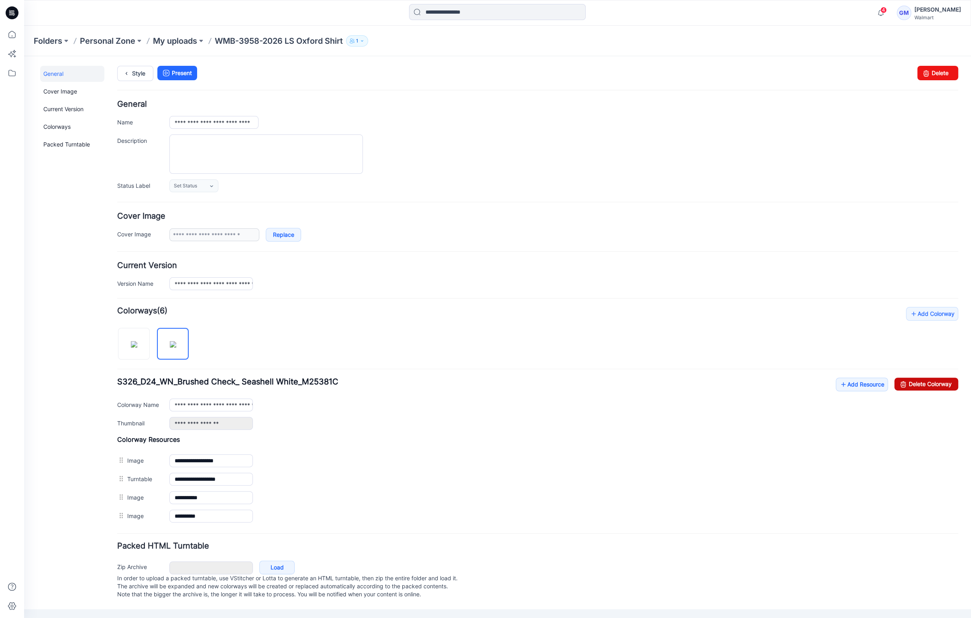
click at [950, 380] on link "Delete Colorway" at bounding box center [926, 384] width 64 height 13
type input "**********"
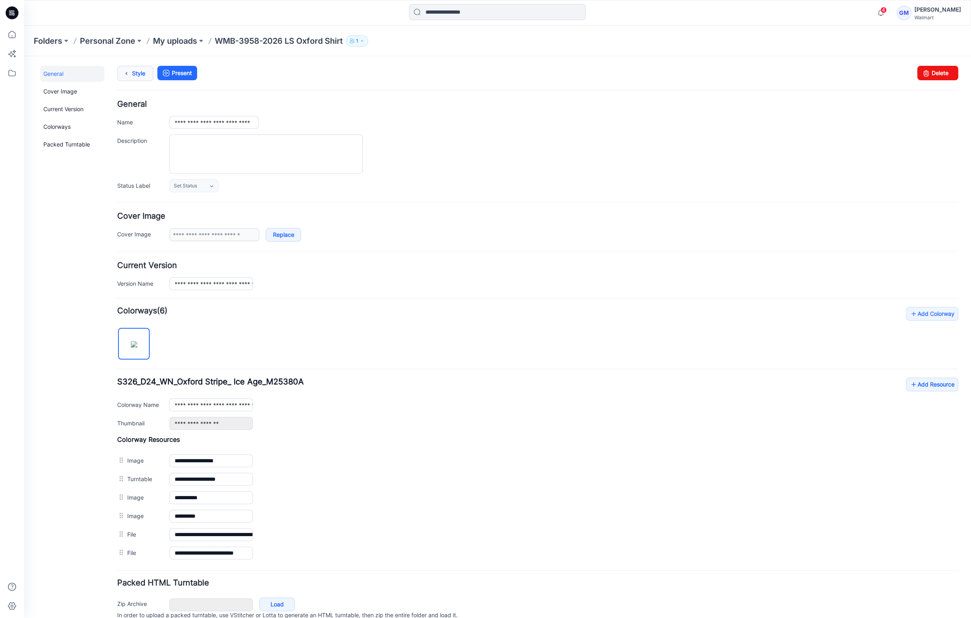
click at [125, 72] on icon at bounding box center [126, 73] width 11 height 14
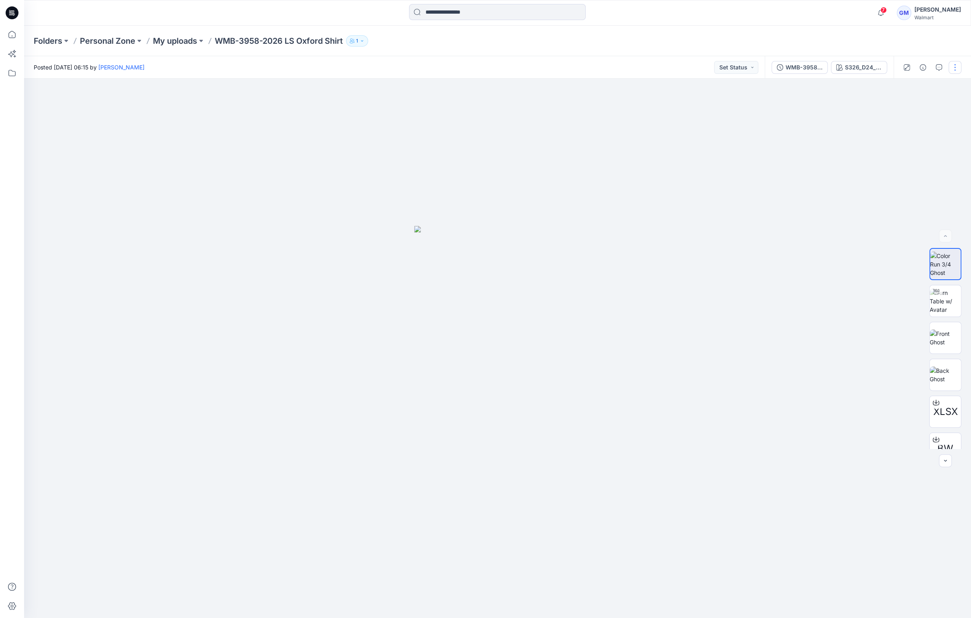
click at [951, 70] on button "button" at bounding box center [955, 67] width 13 height 13
click at [918, 102] on button "Edit" at bounding box center [921, 108] width 74 height 15
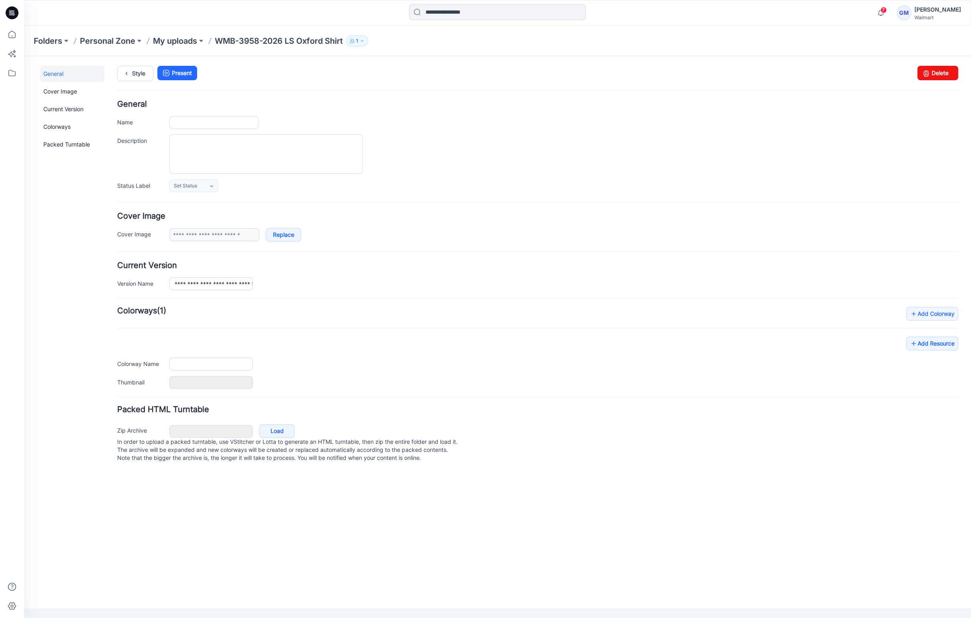
type input "**********"
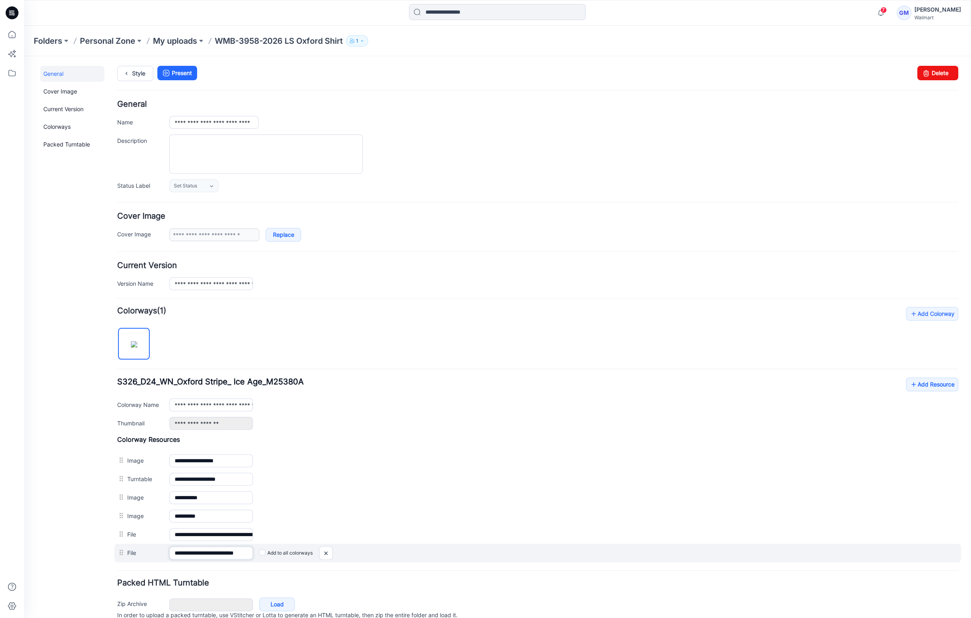
scroll to position [0, 10]
drag, startPoint x: 231, startPoint y: 552, endPoint x: 310, endPoint y: 552, distance: 78.7
click at [310, 552] on div "**********" at bounding box center [537, 553] width 847 height 18
click at [328, 550] on img at bounding box center [326, 553] width 13 height 13
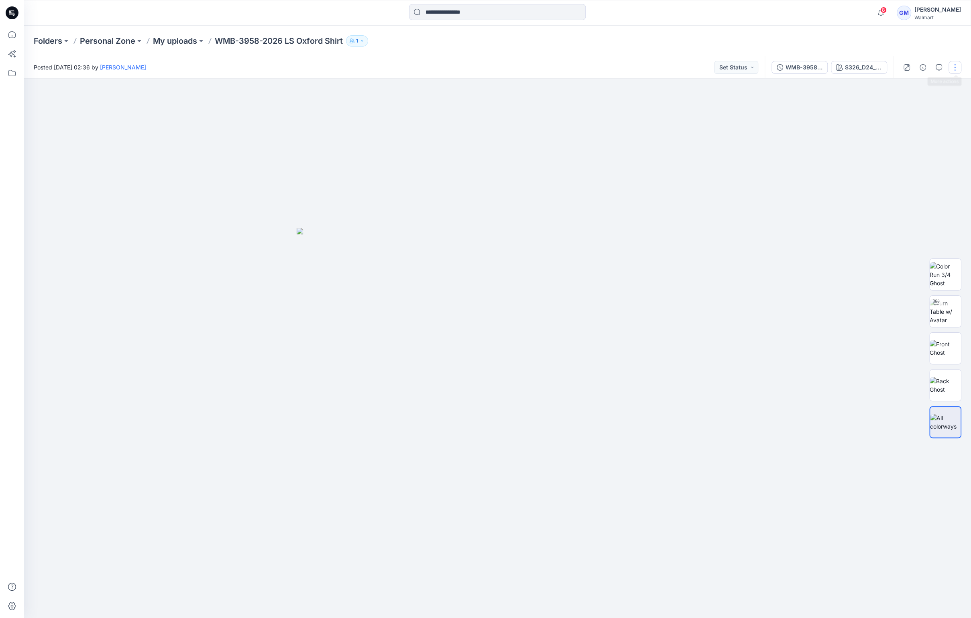
click at [955, 68] on button "button" at bounding box center [955, 67] width 13 height 13
click at [910, 104] on button "Edit" at bounding box center [921, 108] width 74 height 15
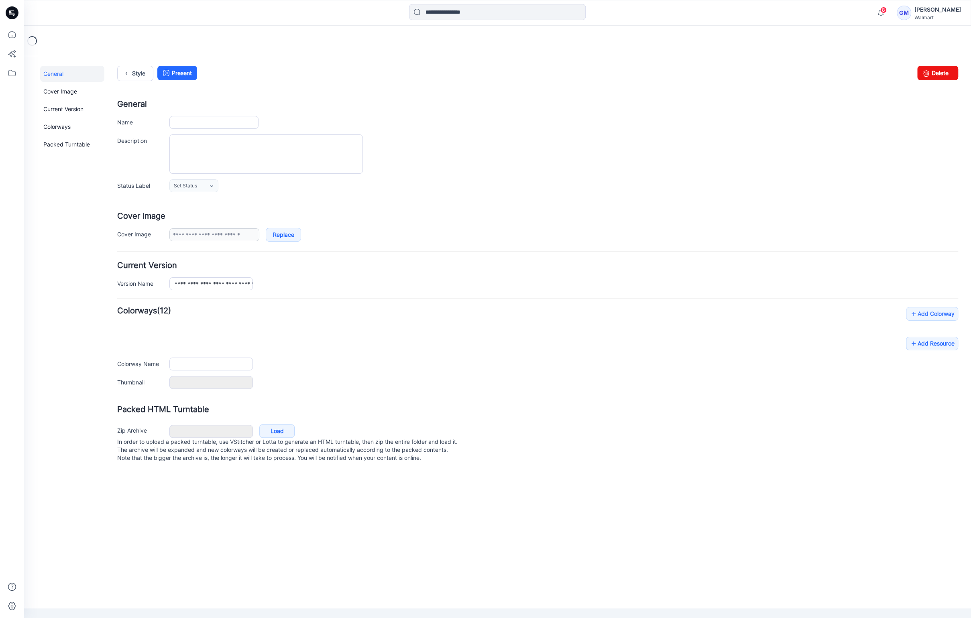
type input "**********"
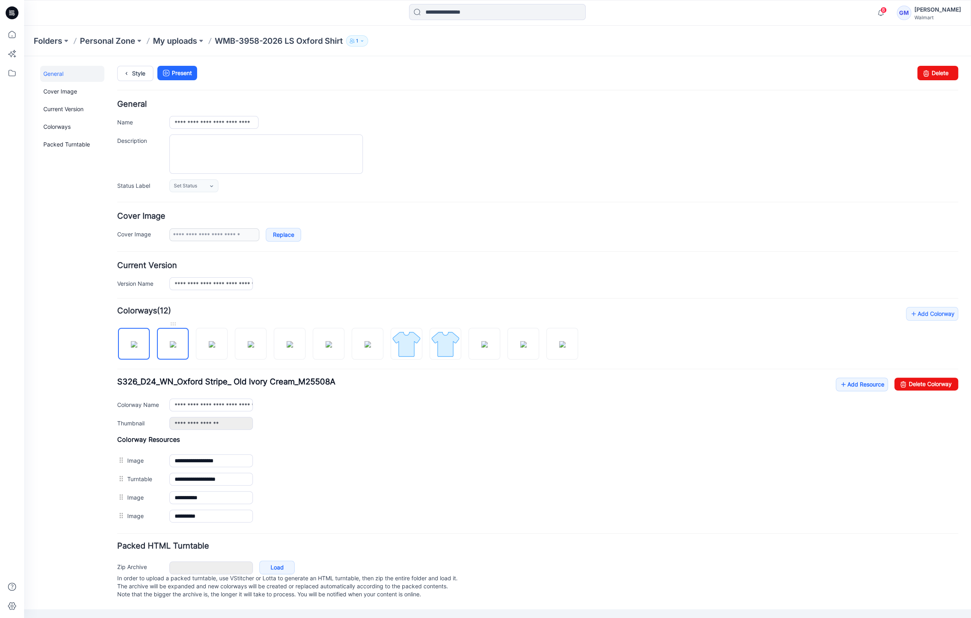
click at [170, 341] on img at bounding box center [173, 344] width 6 height 6
click at [215, 344] on img at bounding box center [212, 344] width 6 height 6
click at [249, 344] on img at bounding box center [251, 344] width 6 height 6
click at [287, 347] on img at bounding box center [290, 344] width 6 height 6
click at [326, 348] on img at bounding box center [329, 344] width 6 height 6
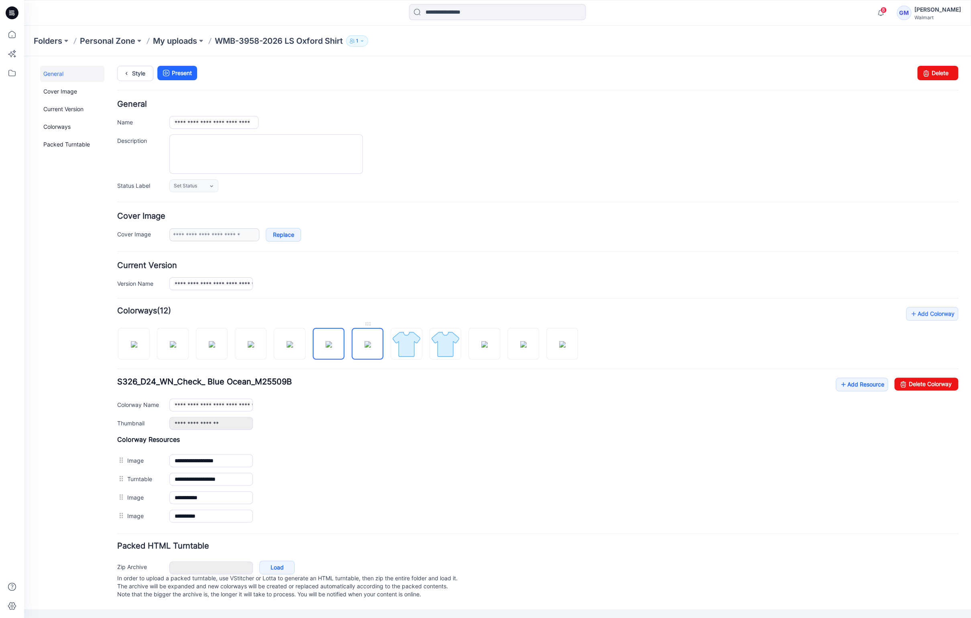
click at [371, 348] on img at bounding box center [367, 344] width 6 height 6
click at [411, 354] on img at bounding box center [406, 344] width 30 height 30
click at [436, 352] on img at bounding box center [445, 344] width 30 height 30
click at [481, 345] on img at bounding box center [484, 344] width 6 height 6
click at [504, 347] on div at bounding box center [350, 339] width 467 height 41
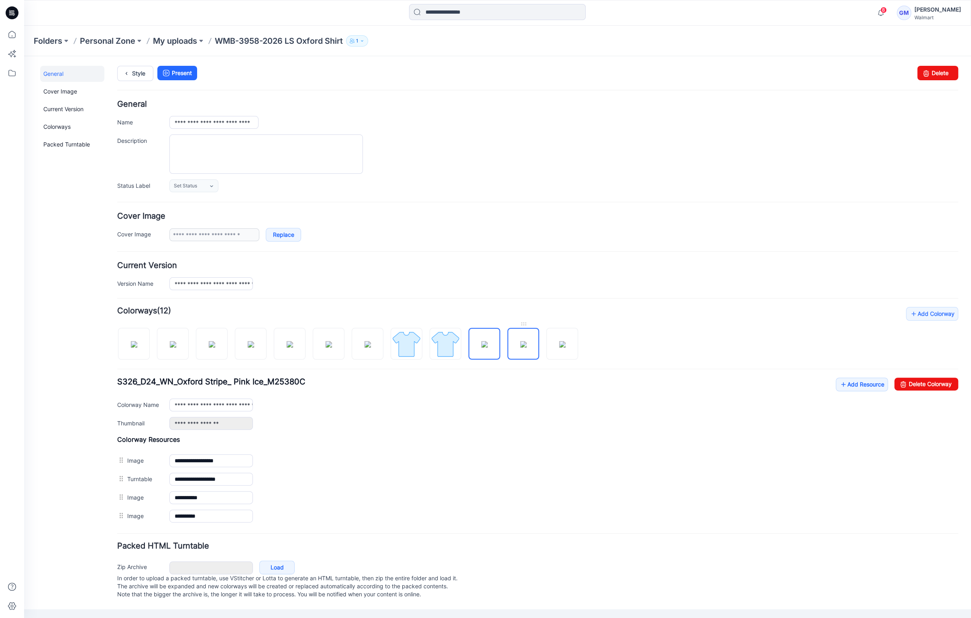
click at [520, 348] on img at bounding box center [523, 344] width 6 height 6
click at [559, 348] on img at bounding box center [562, 344] width 6 height 6
click at [176, 346] on img at bounding box center [173, 344] width 6 height 6
click at [137, 348] on img at bounding box center [134, 344] width 6 height 6
type input "**********"
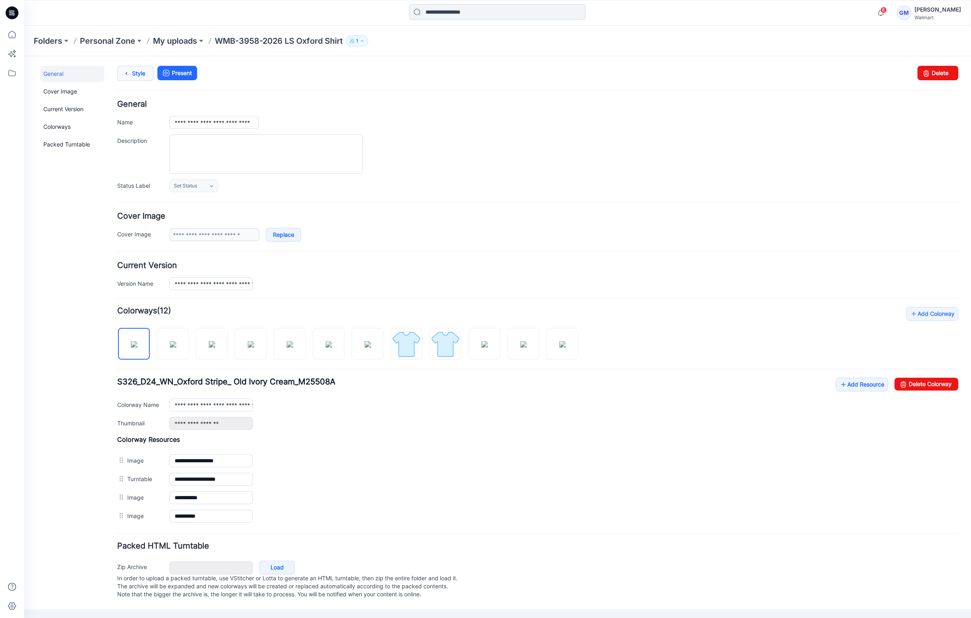
click at [151, 73] on link "Style" at bounding box center [135, 73] width 36 height 15
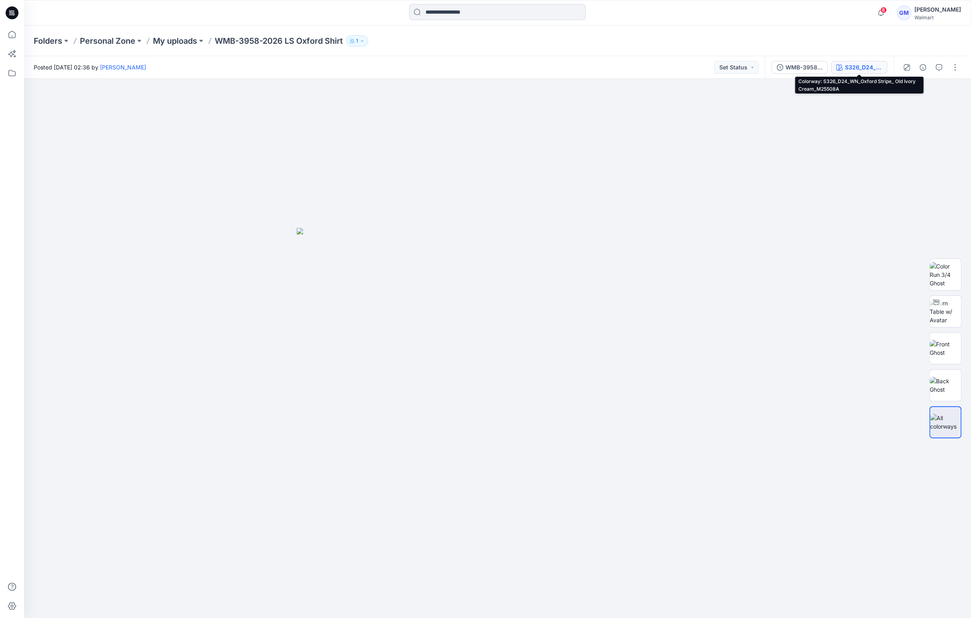
click at [869, 64] on div "S326_D24_WN_Oxford Stripe_ Old Ivory Cream_M25508A" at bounding box center [863, 67] width 37 height 9
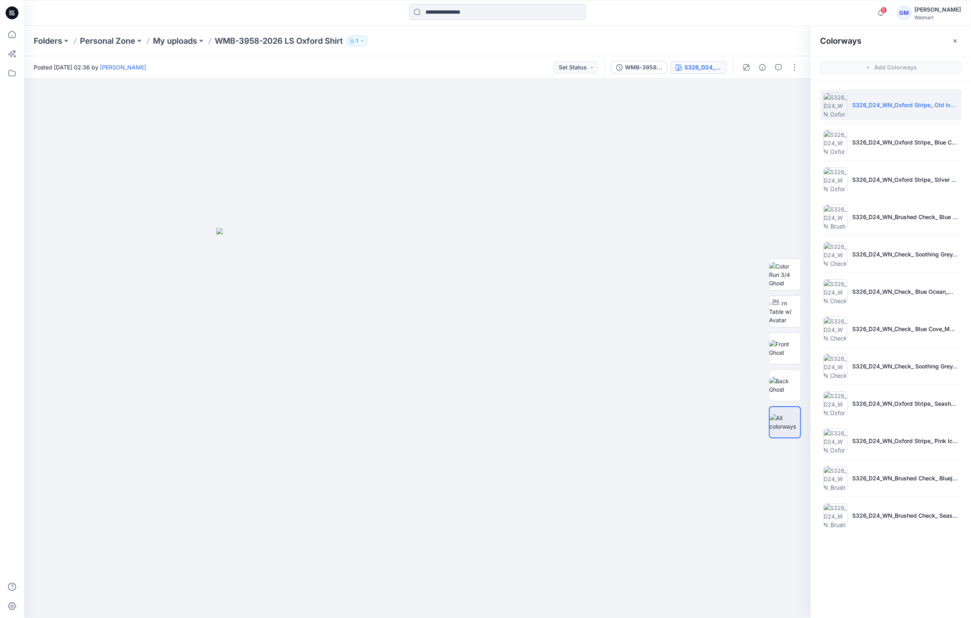
click at [803, 57] on div at bounding box center [770, 67] width 74 height 22
click at [797, 68] on button "button" at bounding box center [794, 67] width 13 height 13
click at [765, 107] on button "Edit" at bounding box center [761, 108] width 74 height 15
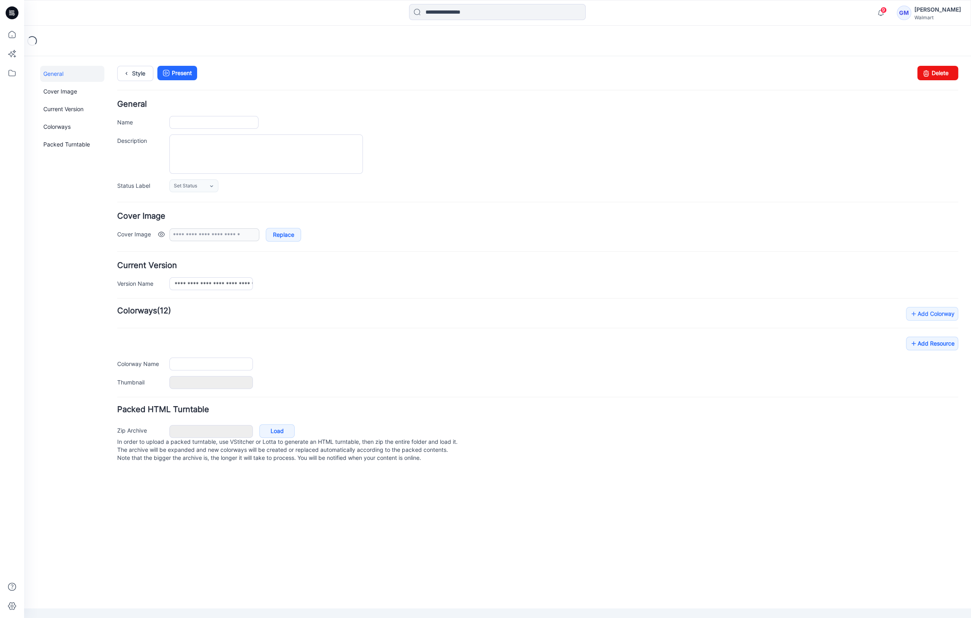
type input "**********"
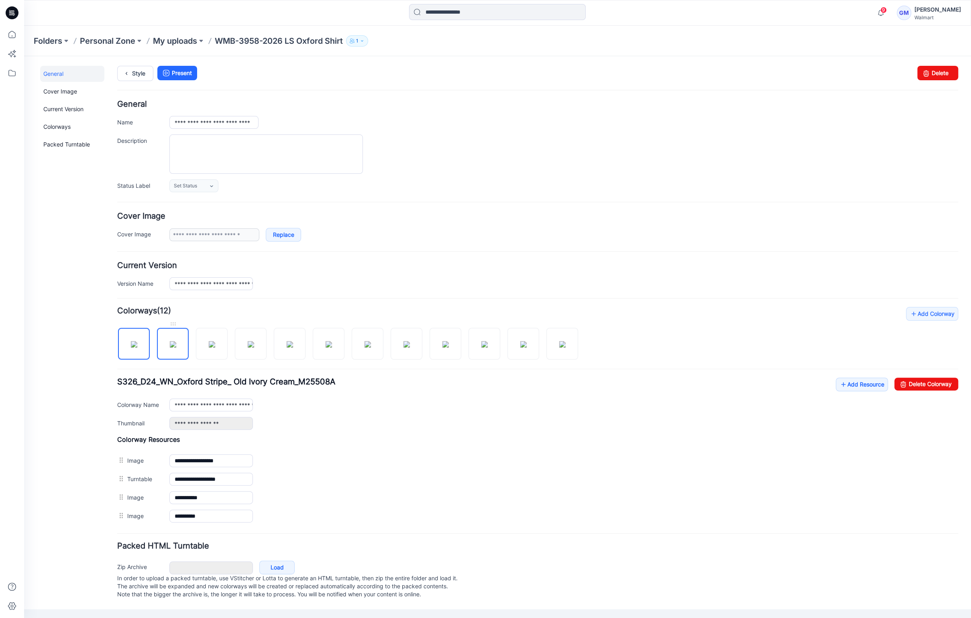
click at [175, 348] on img at bounding box center [173, 344] width 6 height 6
click at [131, 348] on img at bounding box center [134, 344] width 6 height 6
click at [171, 342] on img at bounding box center [173, 344] width 6 height 6
click at [209, 344] on img at bounding box center [212, 344] width 6 height 6
click at [266, 352] on link at bounding box center [251, 344] width 32 height 32
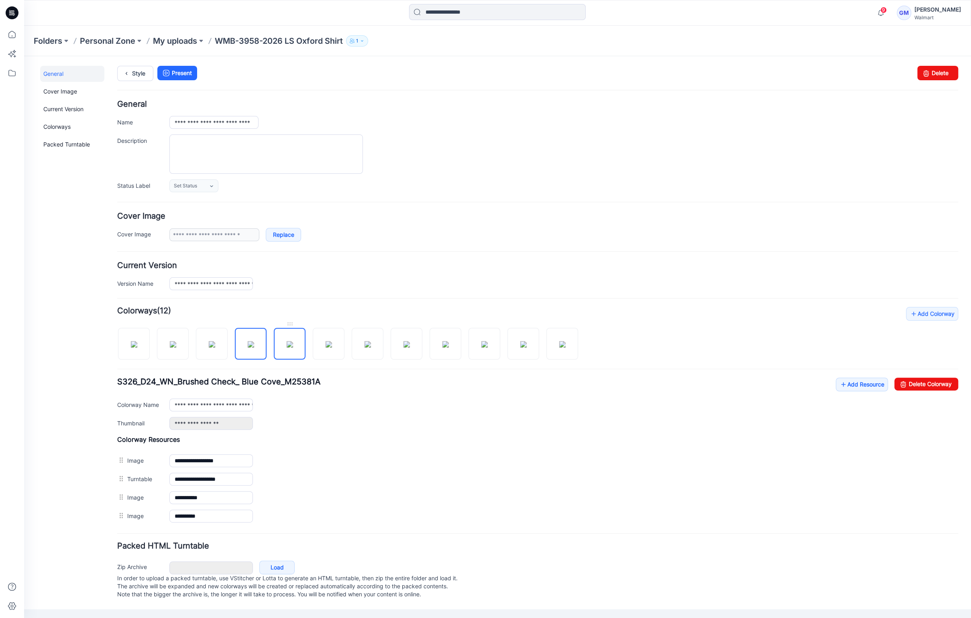
click at [293, 348] on img at bounding box center [290, 344] width 6 height 6
click at [332, 348] on img at bounding box center [329, 344] width 6 height 6
click at [371, 348] on img at bounding box center [367, 344] width 6 height 6
click at [410, 348] on img at bounding box center [406, 344] width 6 height 6
click at [449, 348] on img at bounding box center [445, 344] width 6 height 6
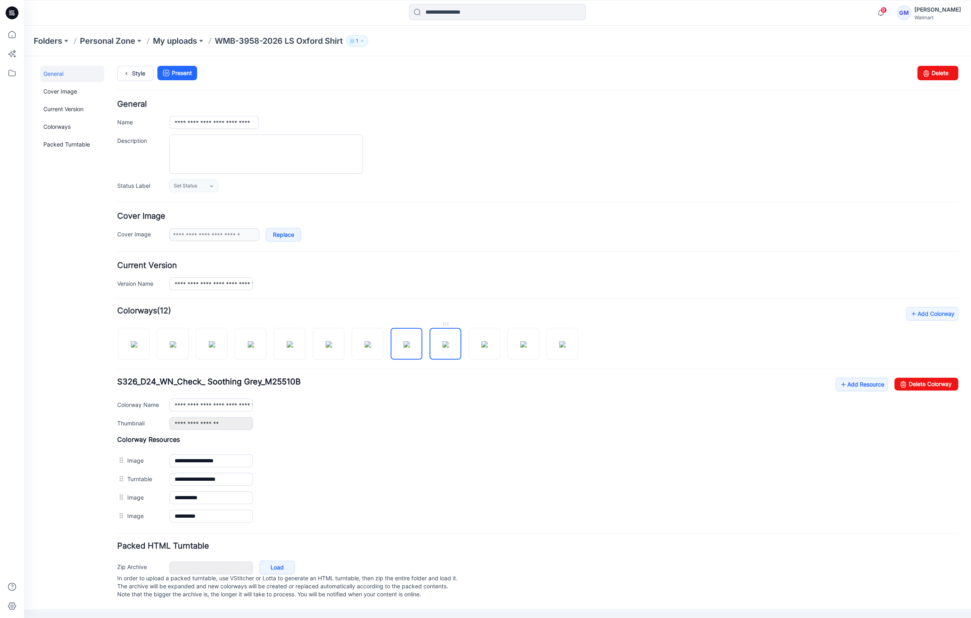
type input "**********"
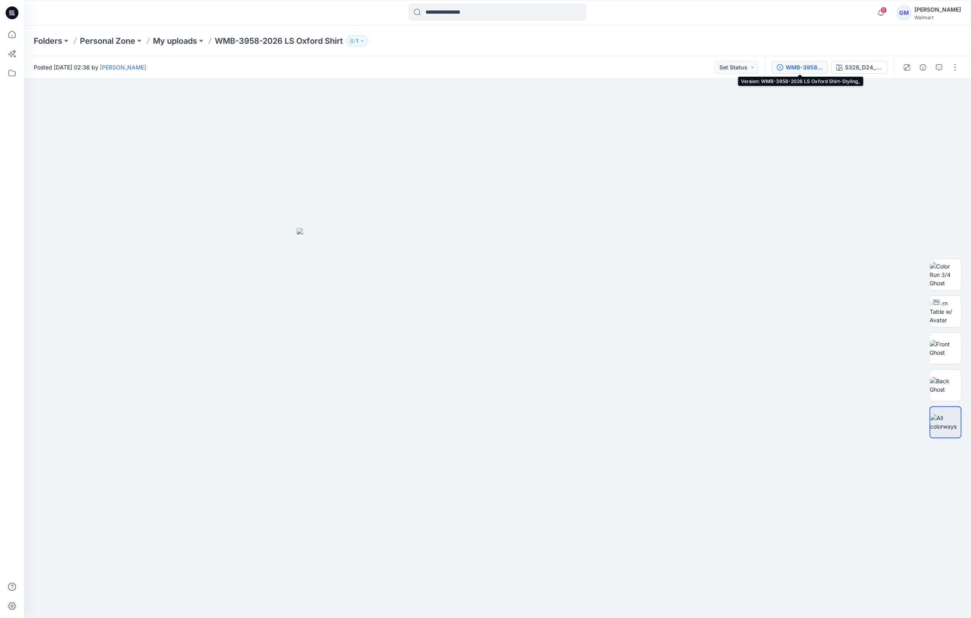
click at [808, 66] on div "WMB-3958-2026 LS Oxford Shirt-Styling_" at bounding box center [804, 67] width 37 height 9
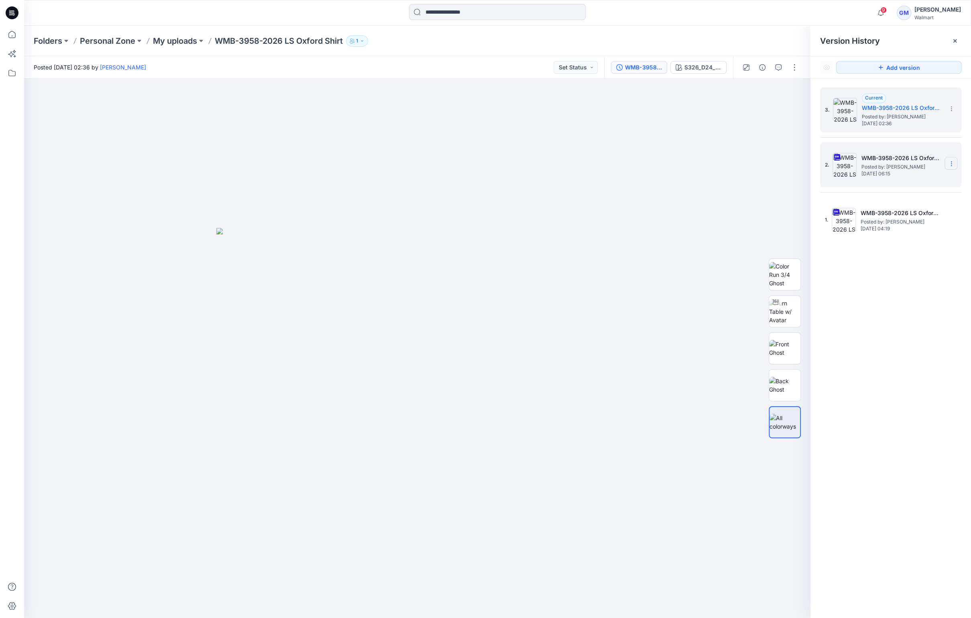
click at [948, 162] on icon at bounding box center [951, 164] width 6 height 6
click at [904, 248] on span "Delete Version" at bounding box center [896, 247] width 38 height 10
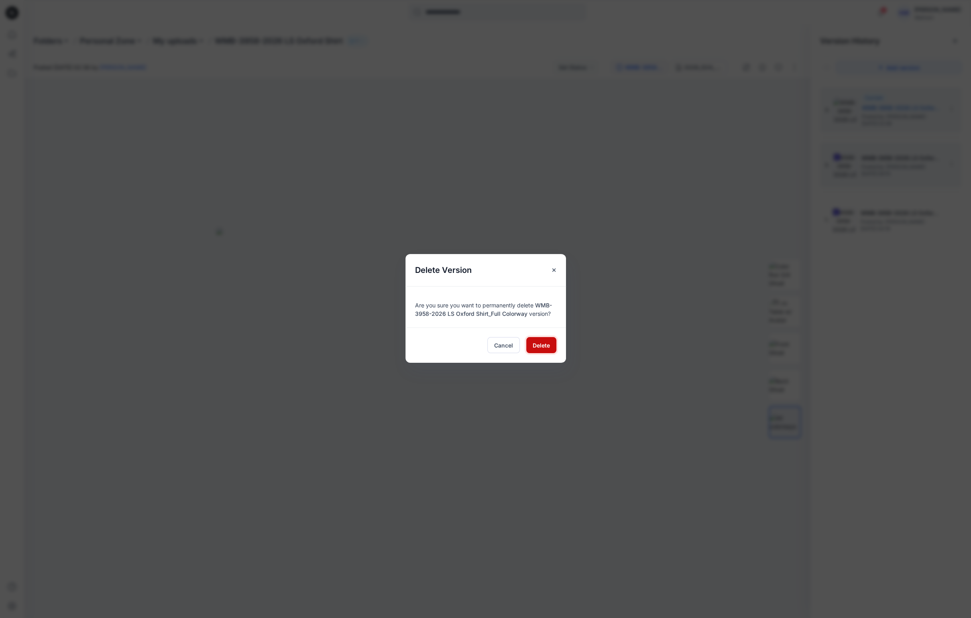
click at [540, 348] on span "Delete" at bounding box center [541, 345] width 17 height 8
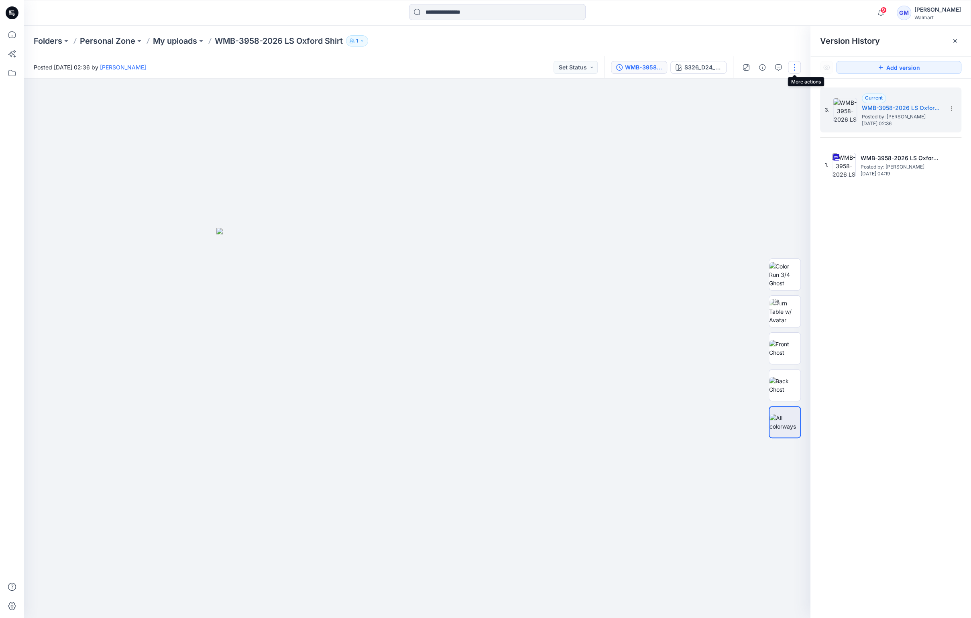
click at [793, 63] on button "button" at bounding box center [794, 67] width 13 height 13
click at [753, 114] on button "Edit" at bounding box center [761, 108] width 74 height 15
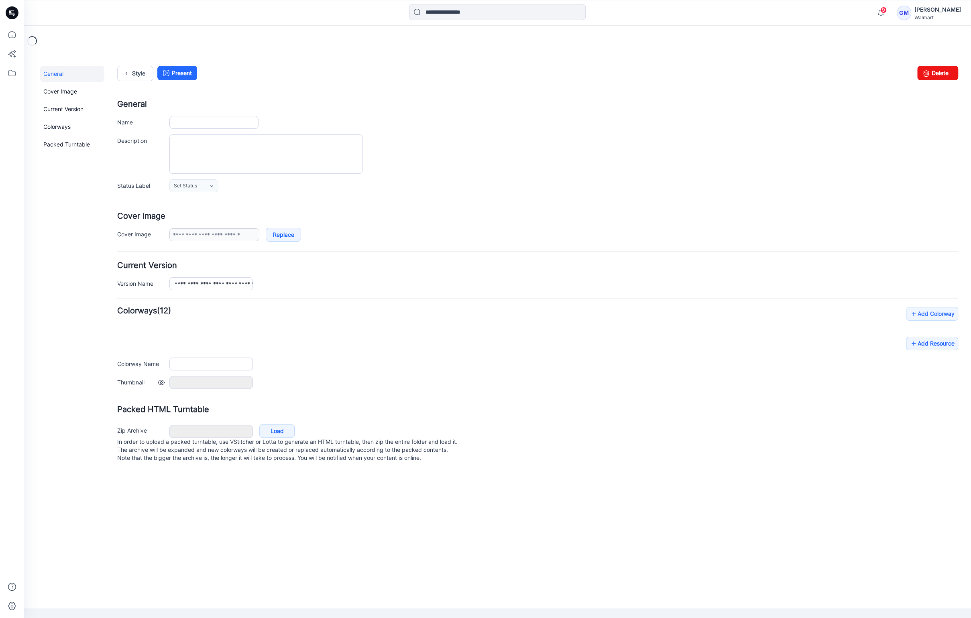
type input "**********"
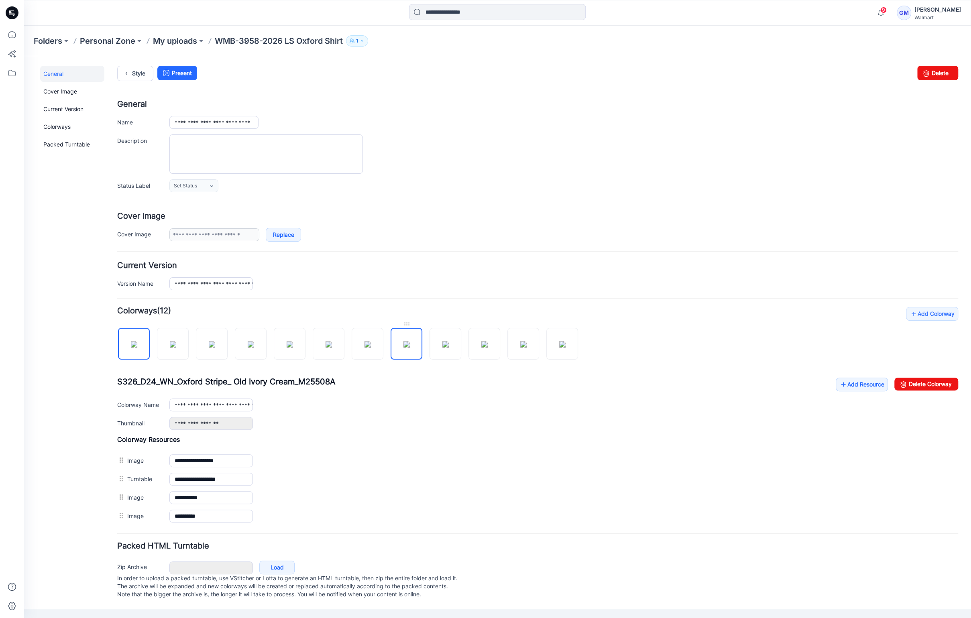
click at [407, 348] on img at bounding box center [406, 344] width 6 height 6
click at [449, 348] on img at bounding box center [445, 344] width 6 height 6
drag, startPoint x: 946, startPoint y: 388, endPoint x: 560, endPoint y: 103, distance: 480.2
click at [946, 388] on link "Delete Colorway" at bounding box center [926, 384] width 64 height 13
click at [449, 348] on img at bounding box center [445, 344] width 6 height 6
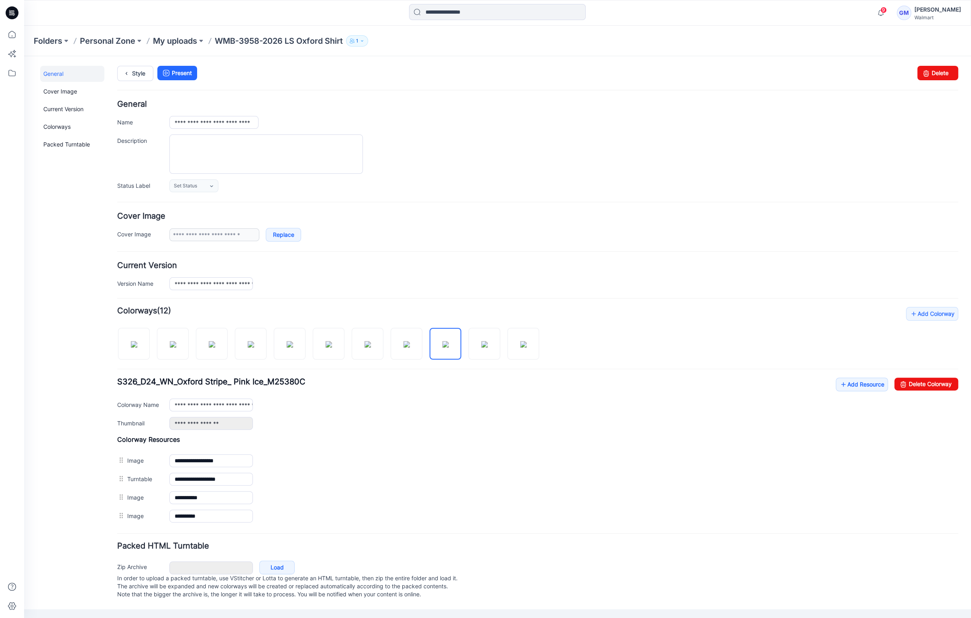
click at [951, 391] on div "**********" at bounding box center [537, 404] width 841 height 52
click at [926, 384] on link "Delete Colorway" at bounding box center [926, 384] width 64 height 13
click at [449, 341] on img at bounding box center [445, 344] width 6 height 6
drag, startPoint x: 947, startPoint y: 387, endPoint x: 557, endPoint y: 106, distance: 480.6
click at [947, 387] on link "Delete Colorway" at bounding box center [926, 384] width 64 height 13
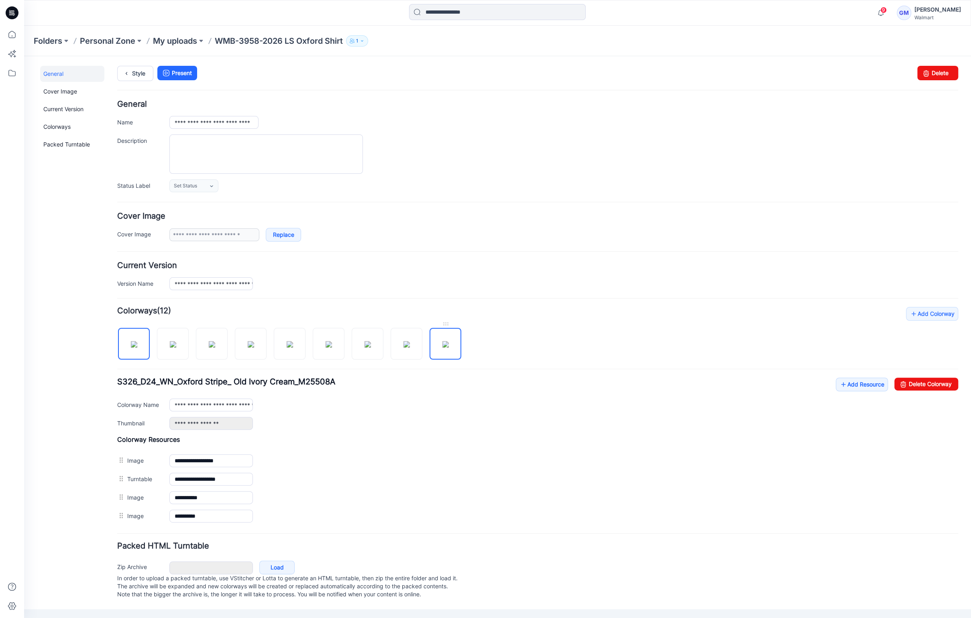
click at [449, 348] on img at bounding box center [445, 344] width 6 height 6
click at [951, 384] on link "Delete Colorway" at bounding box center [926, 384] width 64 height 13
click at [410, 342] on img at bounding box center [406, 344] width 6 height 6
click at [132, 347] on img at bounding box center [134, 344] width 6 height 6
click at [173, 347] on img at bounding box center [173, 344] width 6 height 6
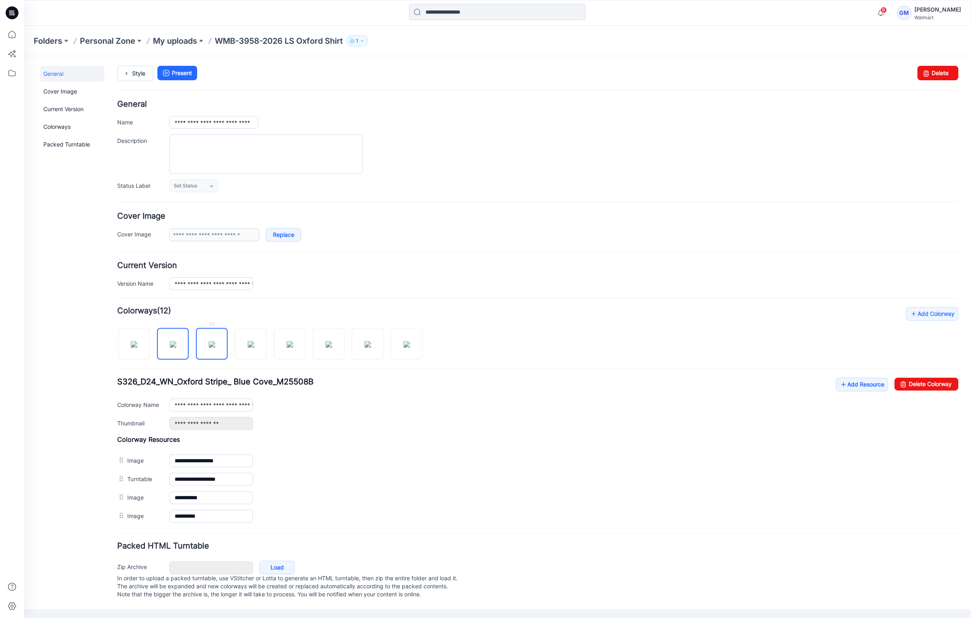
click at [209, 348] on img at bounding box center [212, 344] width 6 height 6
click at [248, 348] on img at bounding box center [251, 344] width 6 height 6
type input "**********"
click at [140, 81] on div "Style Present Changes Saved Delete" at bounding box center [537, 83] width 841 height 35
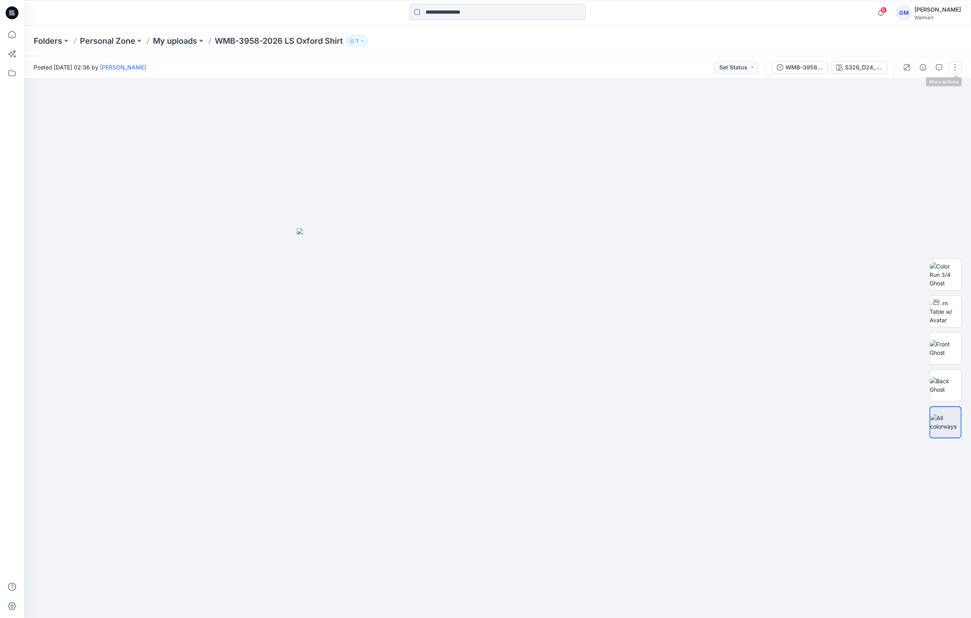
click at [953, 71] on button "button" at bounding box center [955, 67] width 13 height 13
click at [914, 105] on button "Edit" at bounding box center [921, 108] width 74 height 15
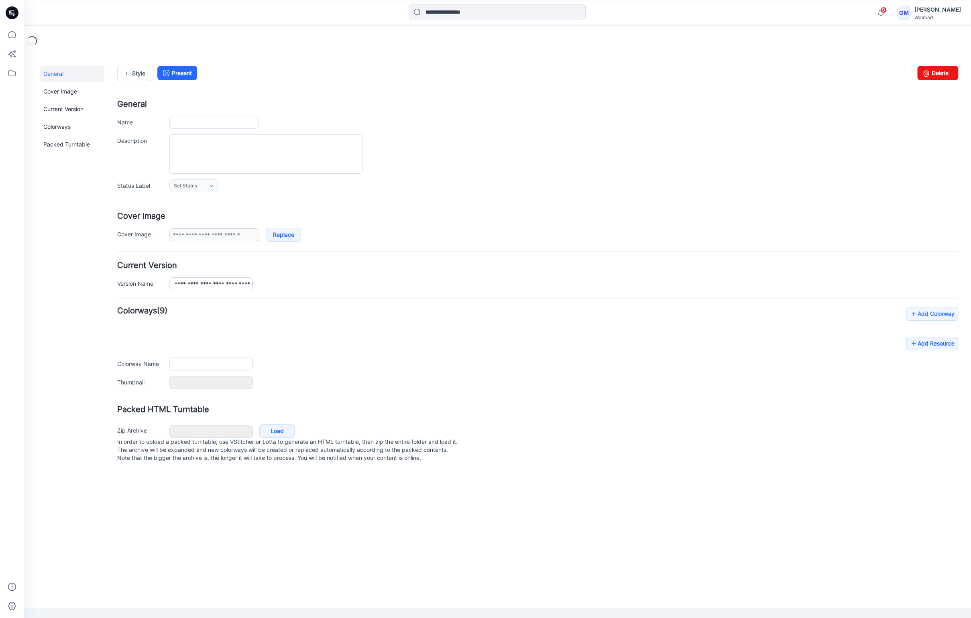
type input "**********"
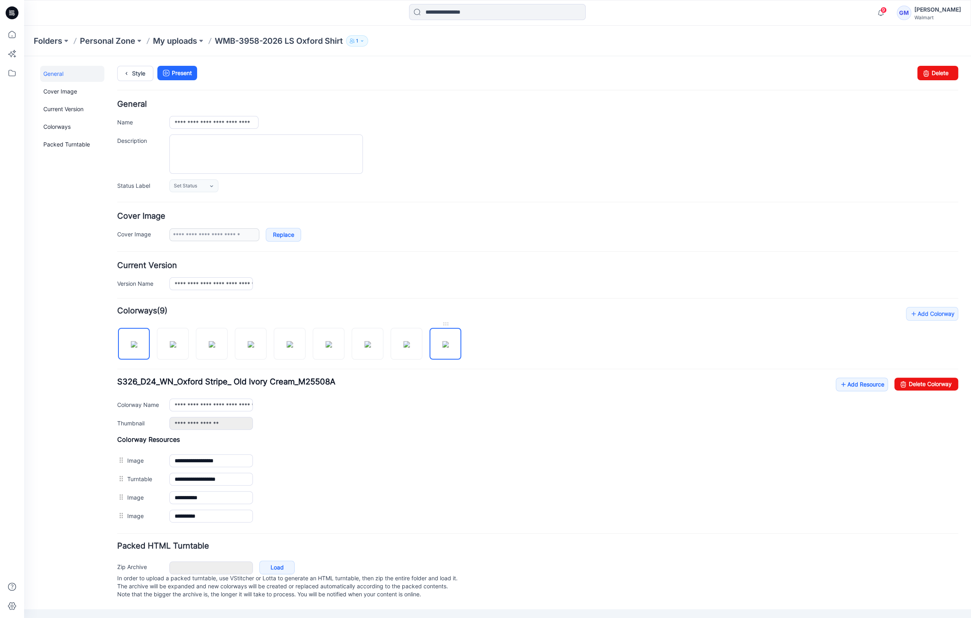
click at [449, 347] on img at bounding box center [445, 344] width 6 height 6
type input "**********"
click at [849, 380] on link "Add Resource" at bounding box center [862, 385] width 52 height 14
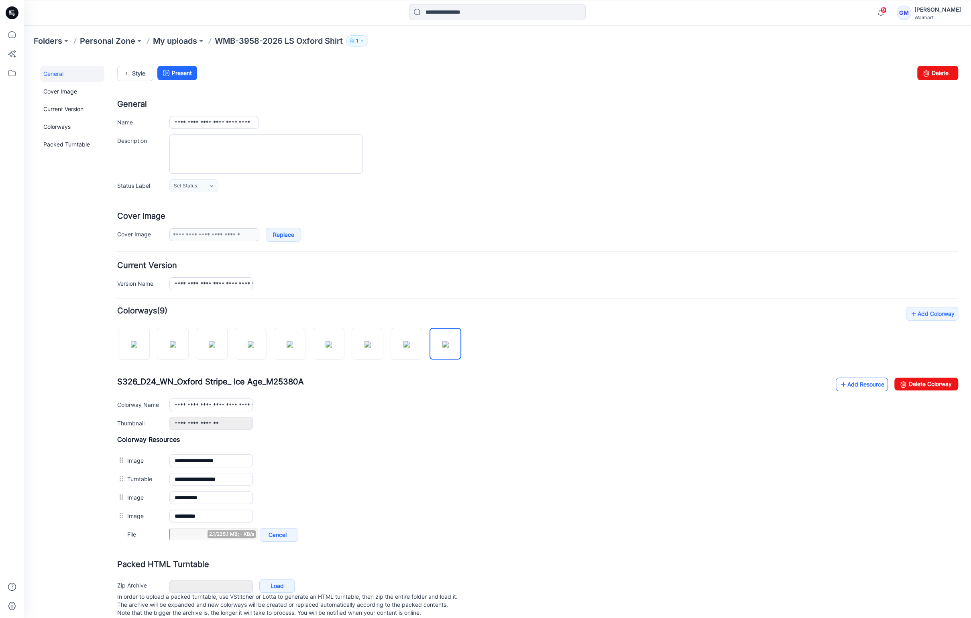
click at [839, 381] on icon at bounding box center [843, 384] width 8 height 13
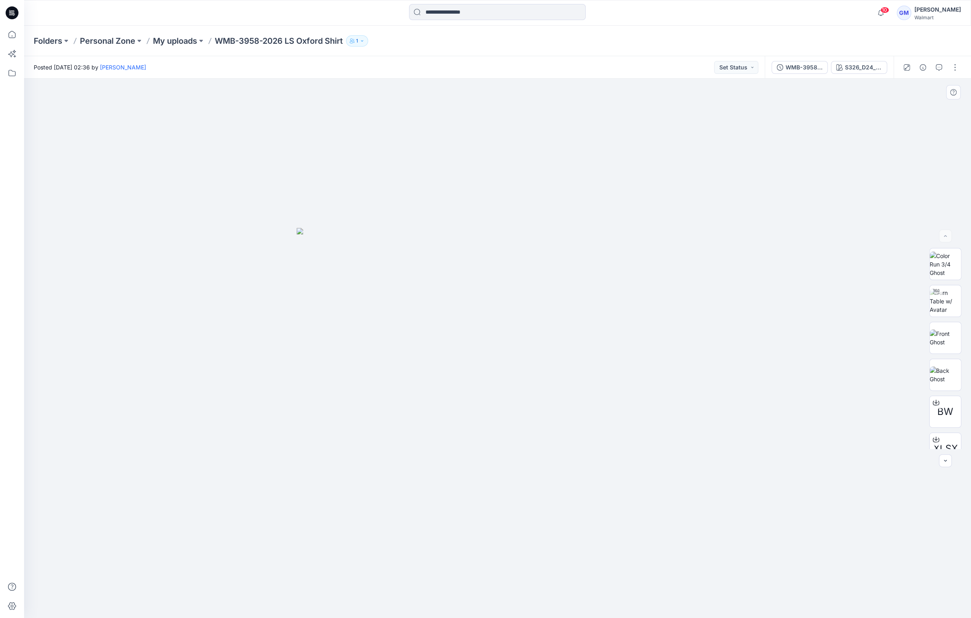
click at [549, 138] on div at bounding box center [497, 348] width 947 height 539
click at [175, 34] on div "Folders Personal Zone My uploads WMB-3958-2026 LS Oxford Shirt 1" at bounding box center [497, 41] width 947 height 31
click at [172, 43] on p "My uploads" at bounding box center [175, 40] width 44 height 11
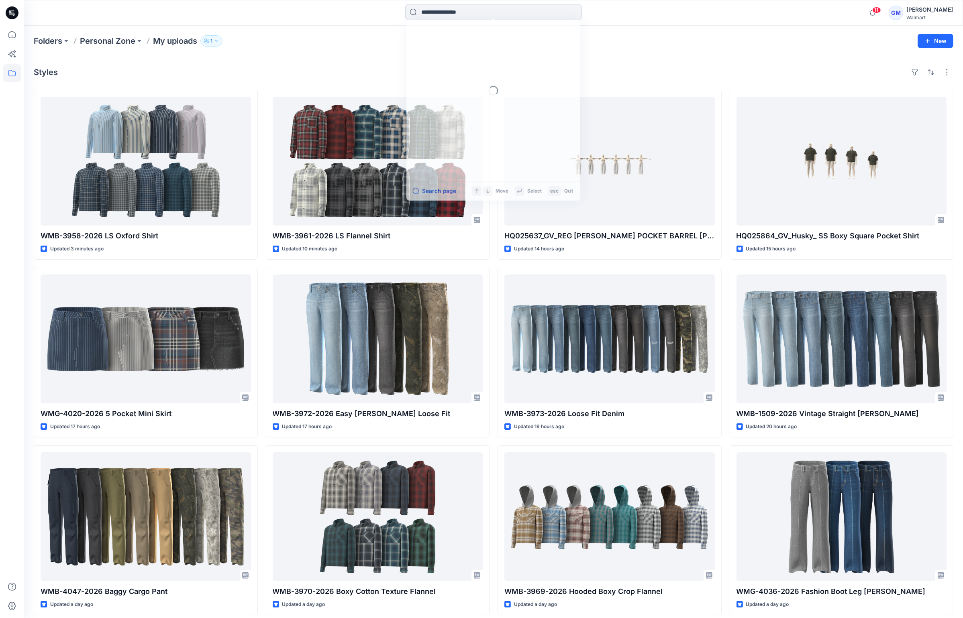
click at [459, 18] on input at bounding box center [493, 12] width 177 height 16
type input "********"
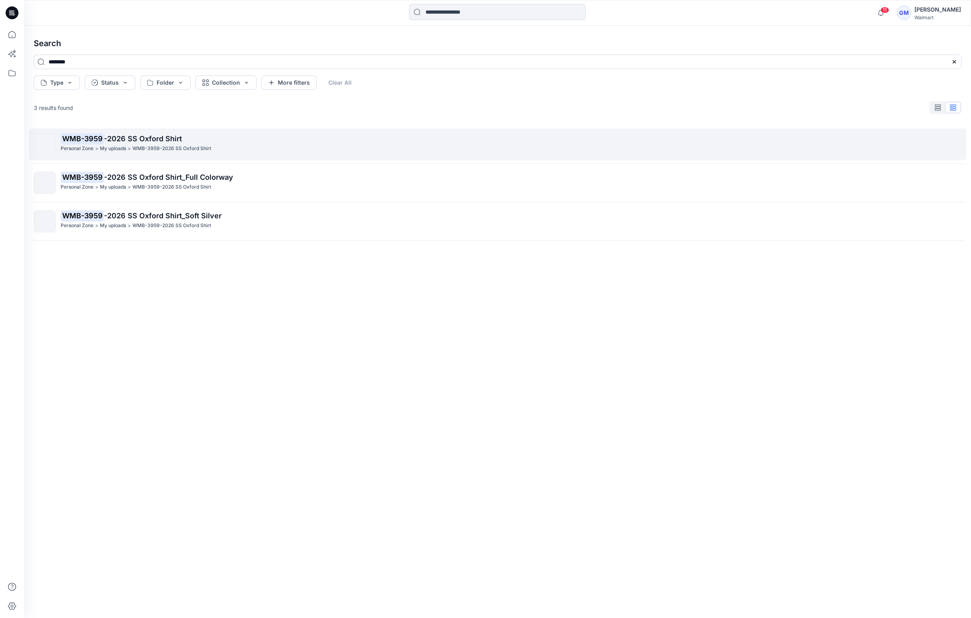
click at [212, 130] on link "WMB-3959 -2026 SS Oxford Shirt Personal Zone > My uploads > WMB-3959-2026 SS Ox…" at bounding box center [497, 144] width 937 height 32
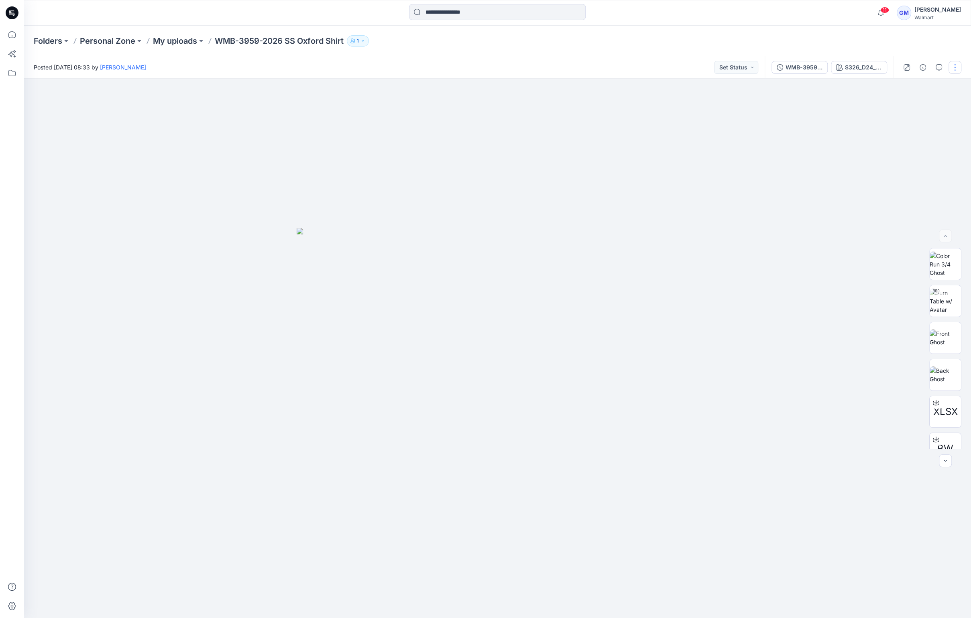
click at [951, 67] on button "button" at bounding box center [955, 67] width 13 height 13
click at [921, 101] on button "Edit" at bounding box center [921, 108] width 74 height 15
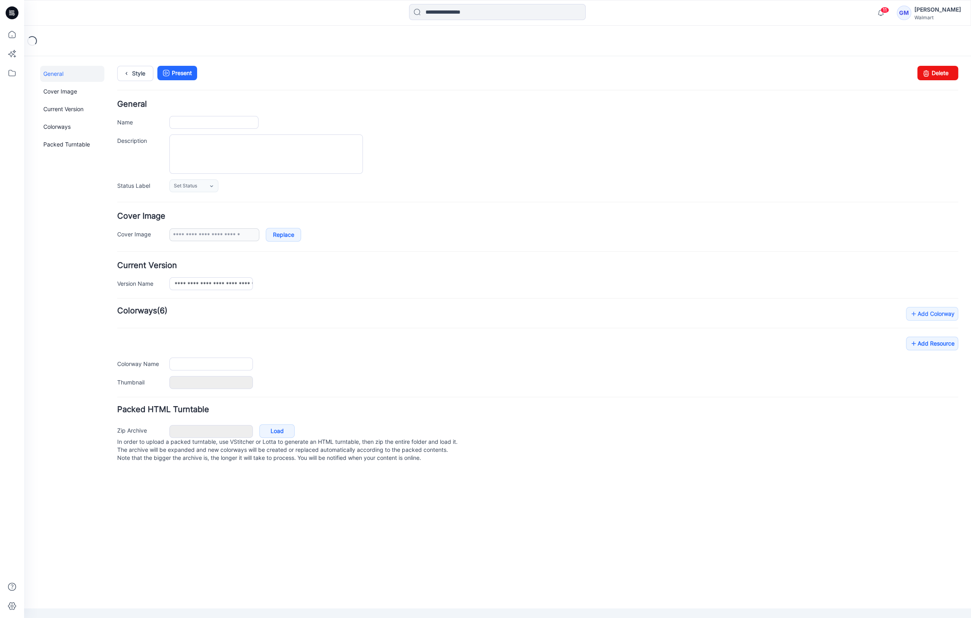
type input "**********"
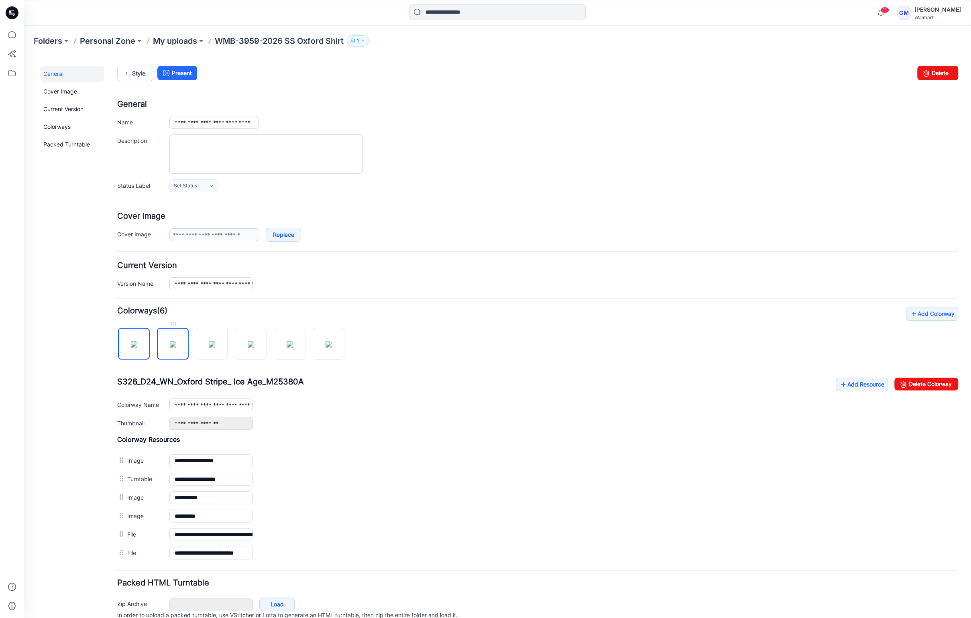
click at [176, 341] on img at bounding box center [173, 344] width 6 height 6
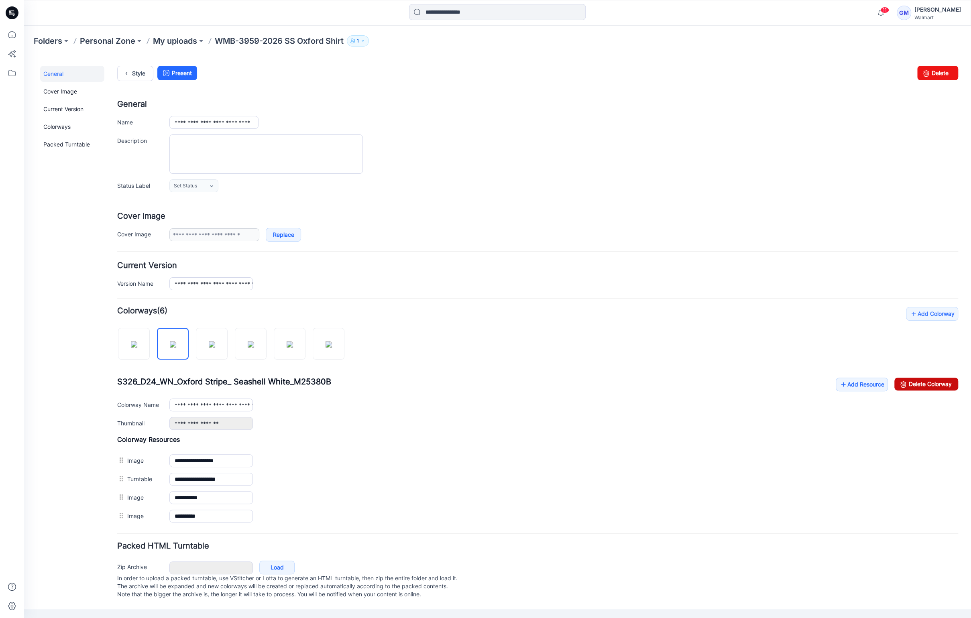
drag, startPoint x: 926, startPoint y: 381, endPoint x: 560, endPoint y: 109, distance: 455.0
click at [926, 381] on link "Delete Colorway" at bounding box center [926, 384] width 64 height 13
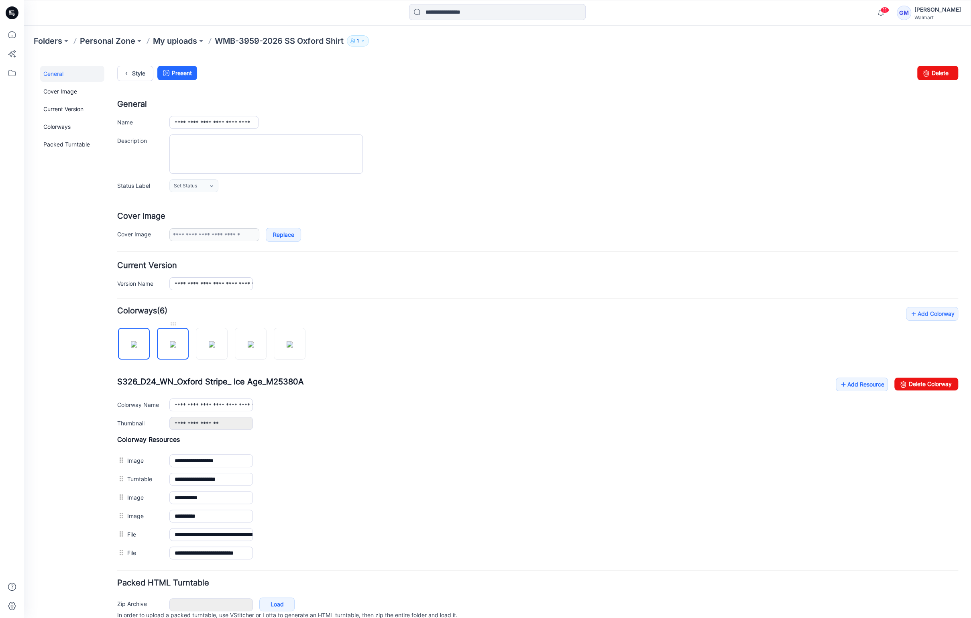
click at [170, 348] on img at bounding box center [173, 344] width 6 height 6
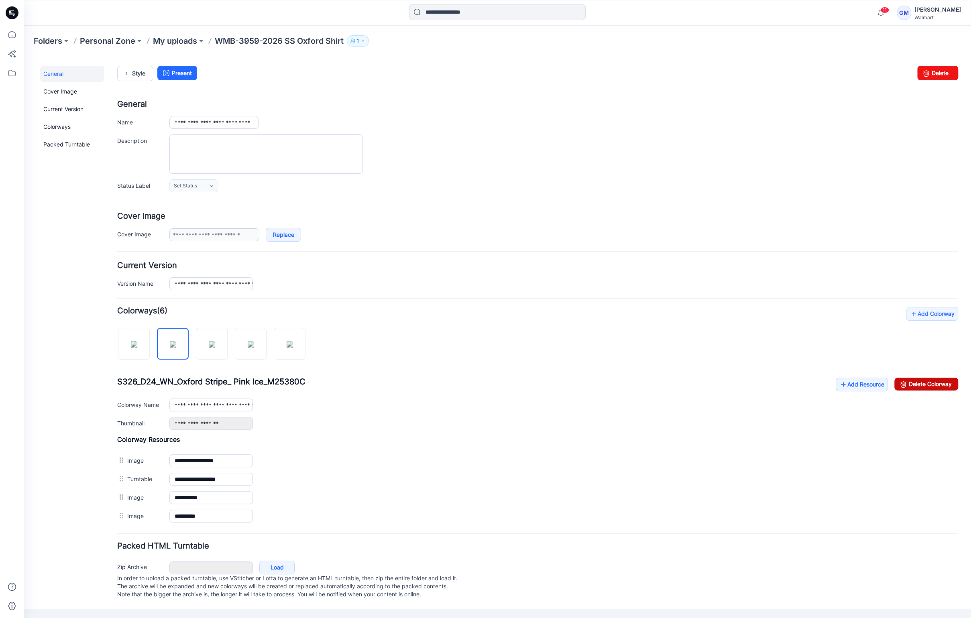
click at [941, 378] on link "Delete Colorway" at bounding box center [926, 384] width 64 height 13
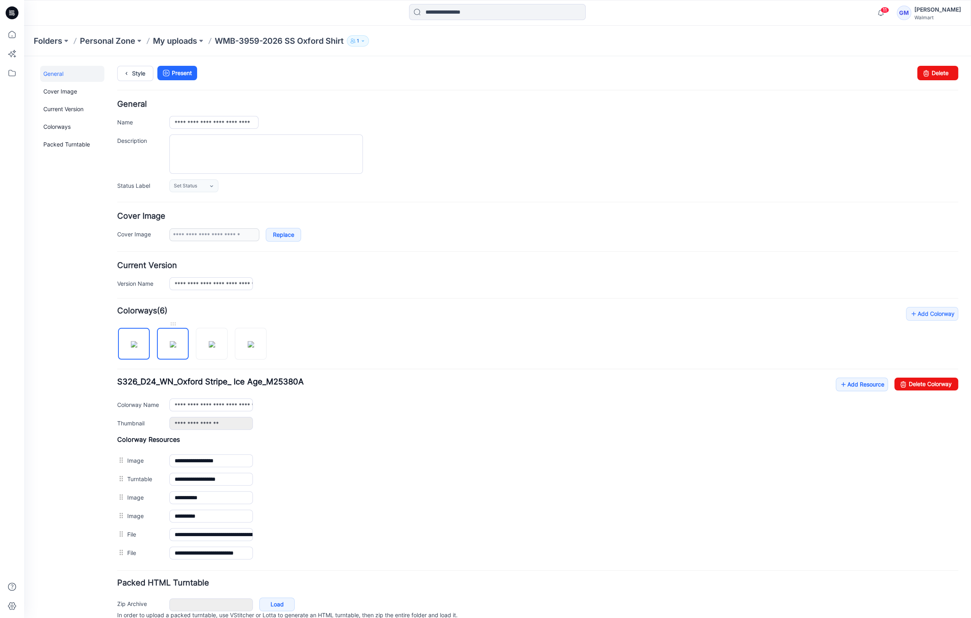
click at [176, 348] on img at bounding box center [173, 344] width 6 height 6
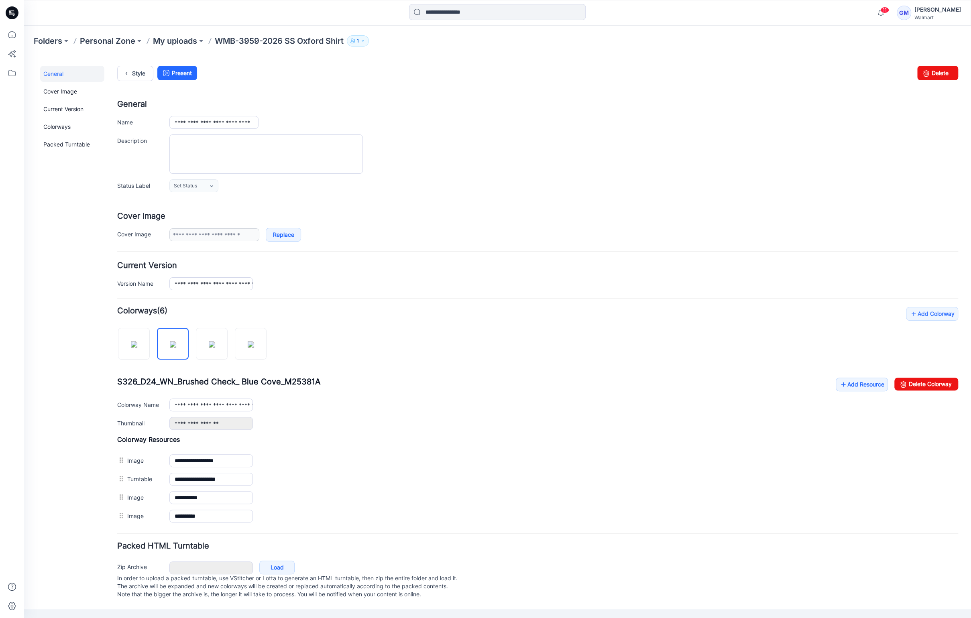
click at [925, 375] on div "**********" at bounding box center [537, 416] width 841 height 218
click at [926, 378] on link "Delete Colorway" at bounding box center [926, 384] width 64 height 13
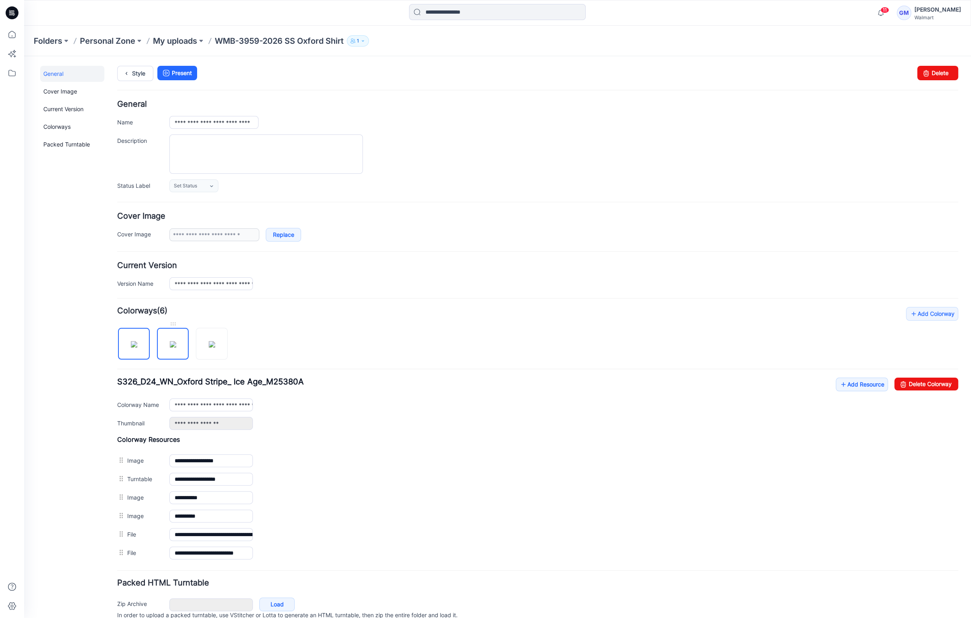
click at [176, 341] on img at bounding box center [173, 344] width 6 height 6
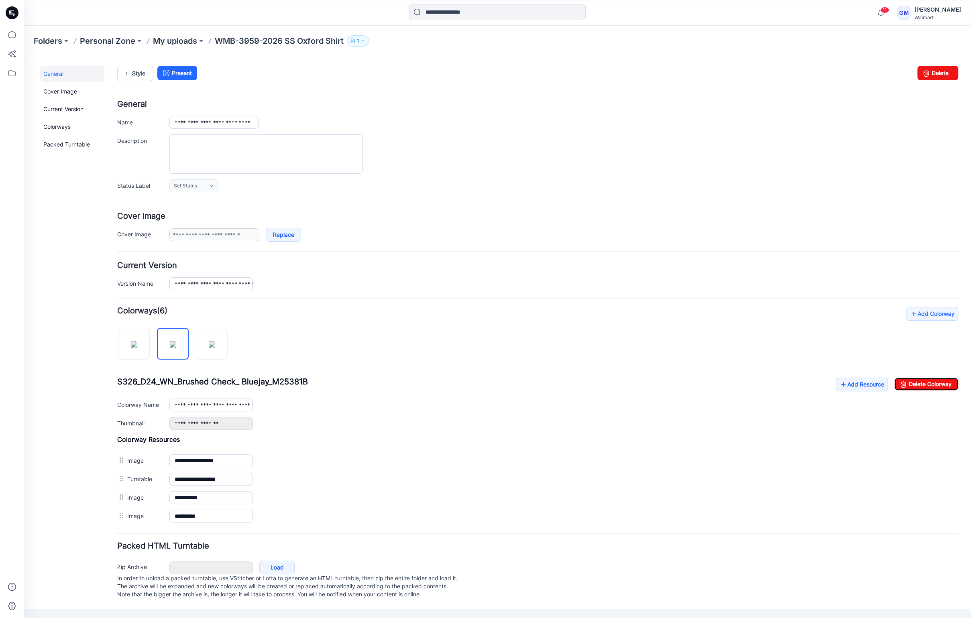
drag, startPoint x: 938, startPoint y: 378, endPoint x: 893, endPoint y: 341, distance: 58.2
click at [938, 377] on div "**********" at bounding box center [537, 416] width 841 height 218
drag, startPoint x: 928, startPoint y: 387, endPoint x: 554, endPoint y: 104, distance: 469.1
click at [928, 387] on link "Delete Colorway" at bounding box center [926, 384] width 64 height 13
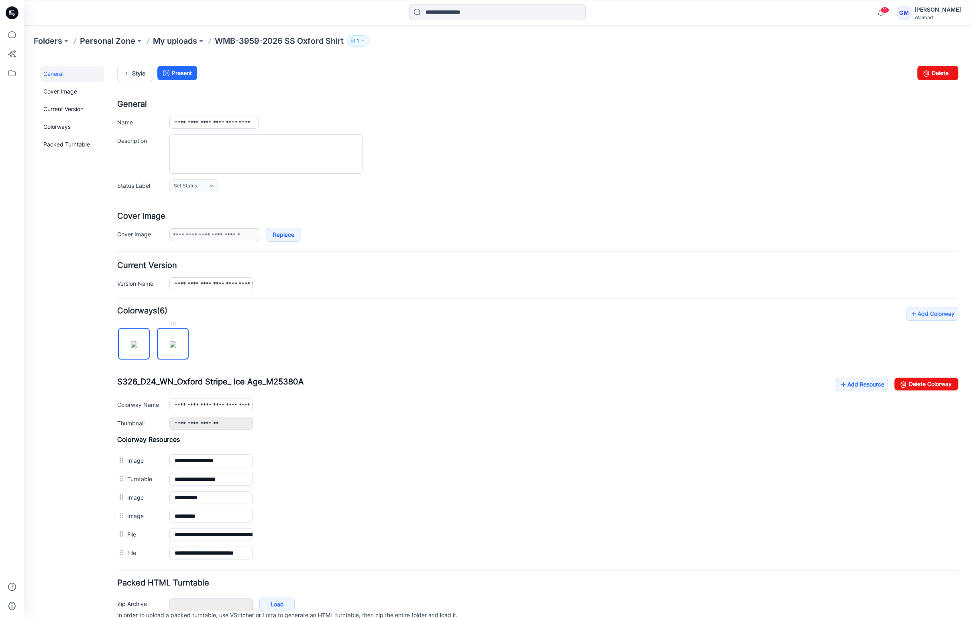
click at [188, 345] on link at bounding box center [173, 344] width 32 height 32
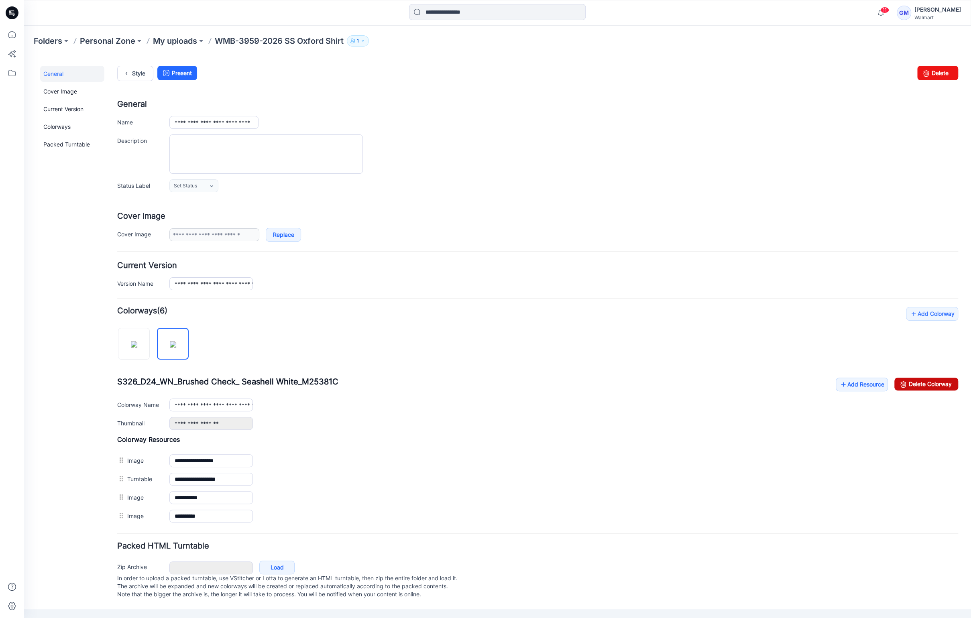
drag, startPoint x: 941, startPoint y: 380, endPoint x: 558, endPoint y: 106, distance: 471.1
click at [941, 380] on link "Delete Colorway" at bounding box center [926, 384] width 64 height 13
type input "**********"
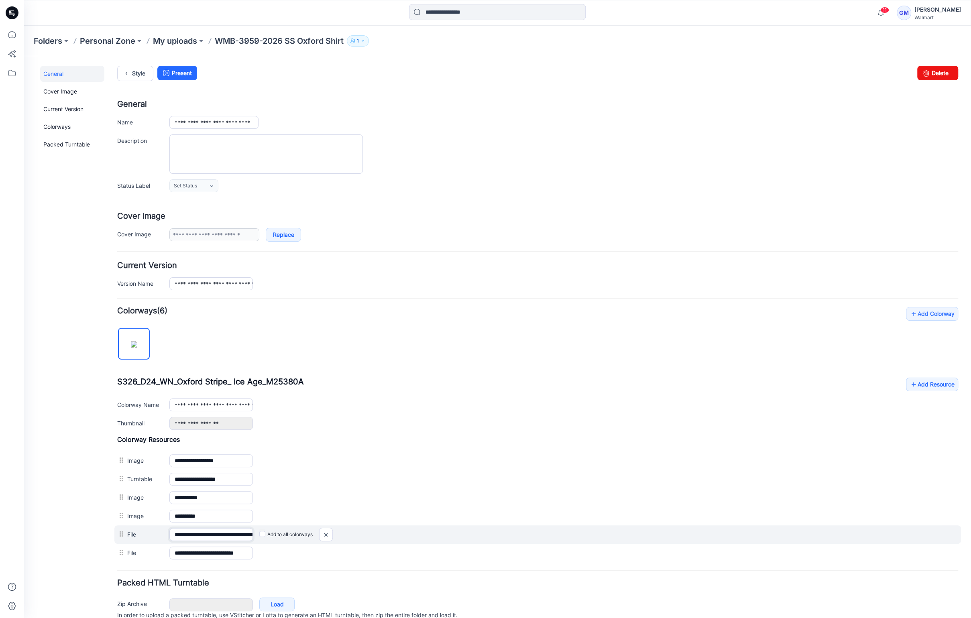
drag, startPoint x: 221, startPoint y: 535, endPoint x: 499, endPoint y: 540, distance: 277.8
click at [499, 540] on div "**********" at bounding box center [537, 534] width 847 height 18
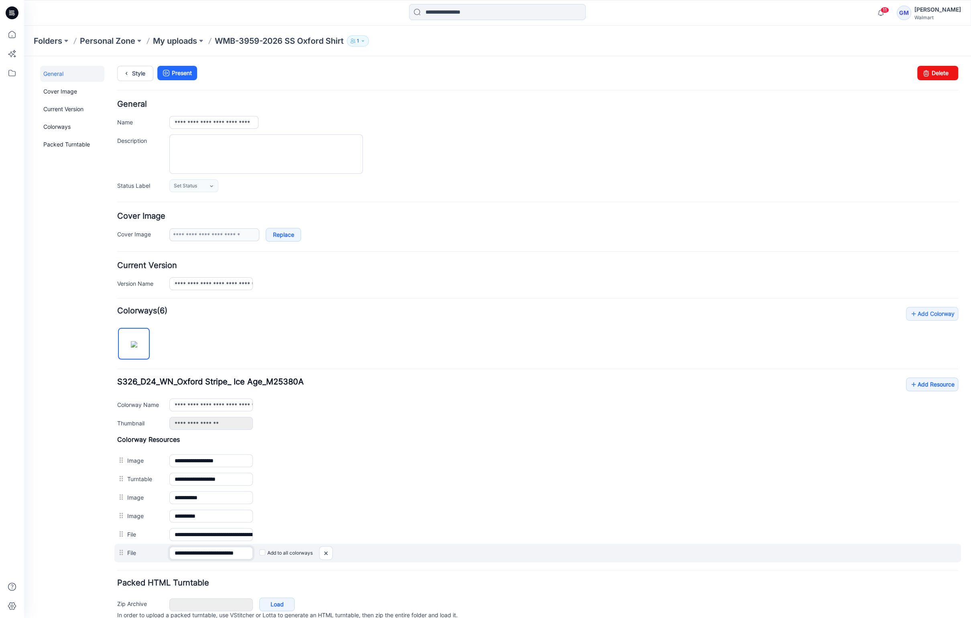
scroll to position [0, 11]
drag, startPoint x: 191, startPoint y: 548, endPoint x: 414, endPoint y: 554, distance: 223.7
click at [414, 554] on div "**********" at bounding box center [537, 553] width 847 height 18
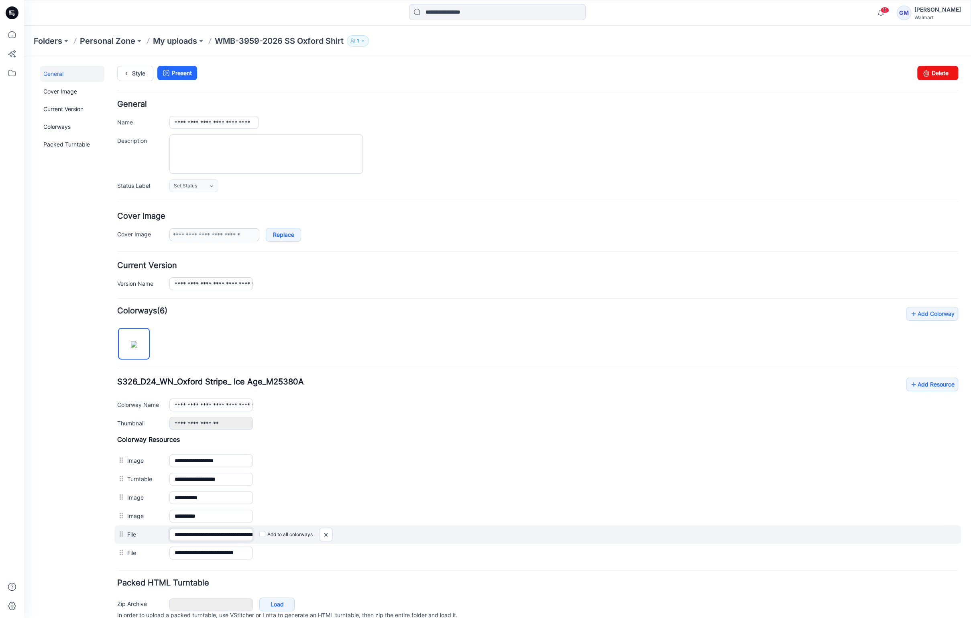
scroll to position [0, 93]
drag, startPoint x: 204, startPoint y: 531, endPoint x: 495, endPoint y: 537, distance: 291.1
click at [495, 537] on div "**********" at bounding box center [537, 534] width 847 height 18
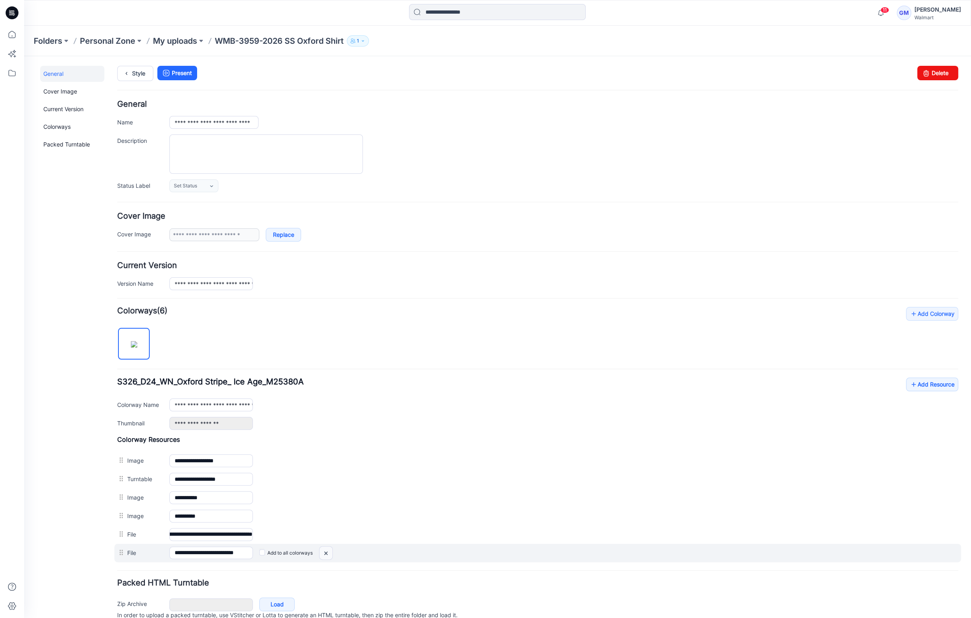
scroll to position [0, 0]
drag, startPoint x: 326, startPoint y: 554, endPoint x: 553, endPoint y: 103, distance: 504.8
click at [326, 554] on img at bounding box center [326, 553] width 13 height 13
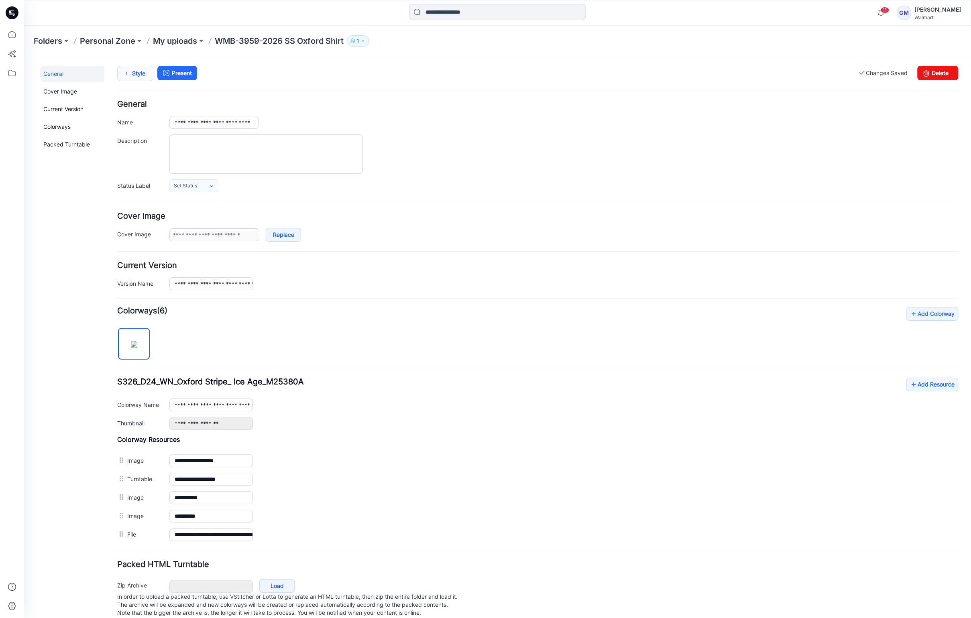
click at [131, 73] on icon at bounding box center [126, 73] width 11 height 14
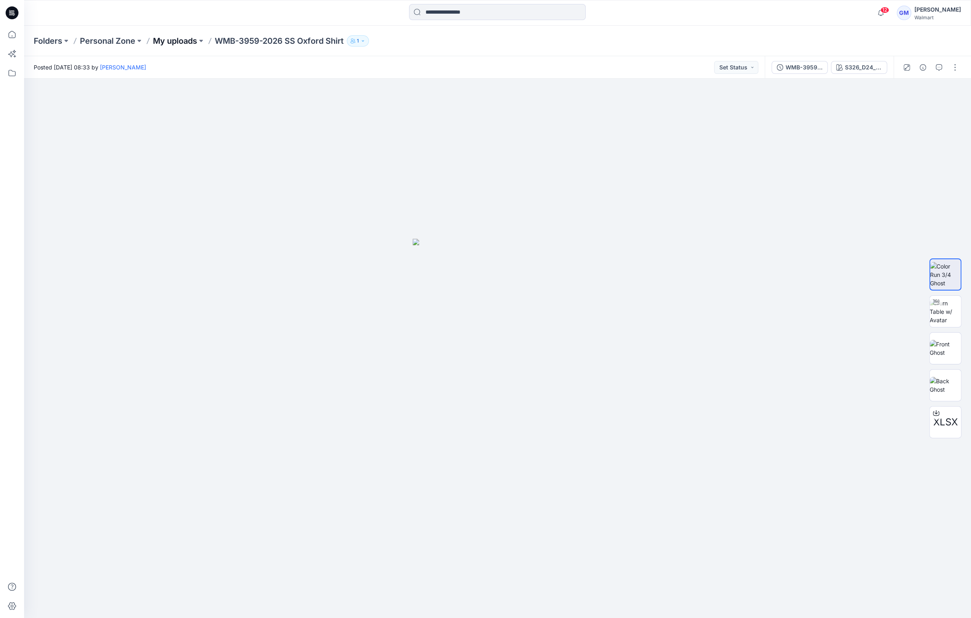
click at [175, 43] on p "My uploads" at bounding box center [175, 40] width 44 height 11
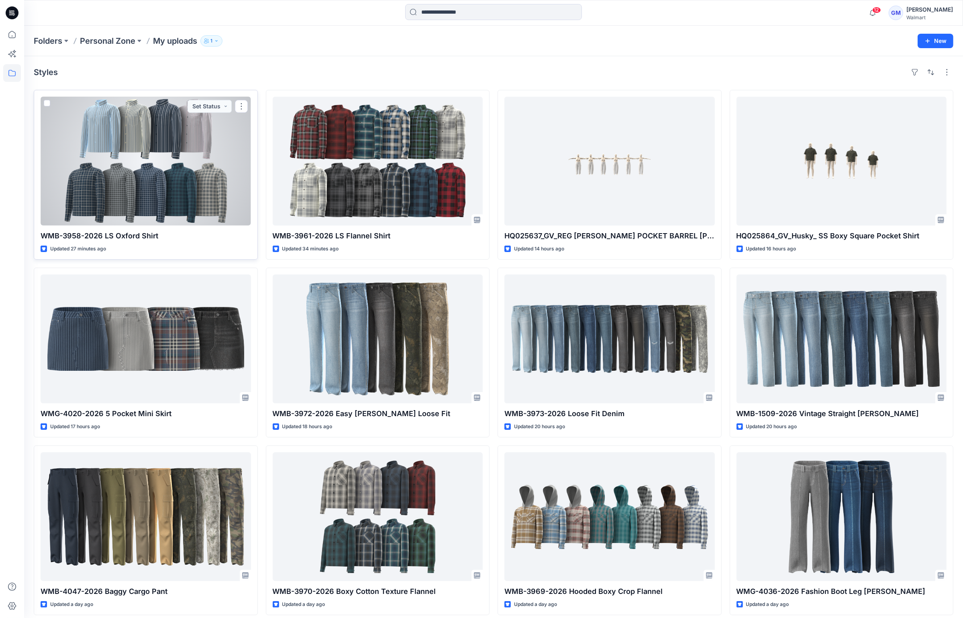
click at [166, 184] on div at bounding box center [146, 161] width 210 height 129
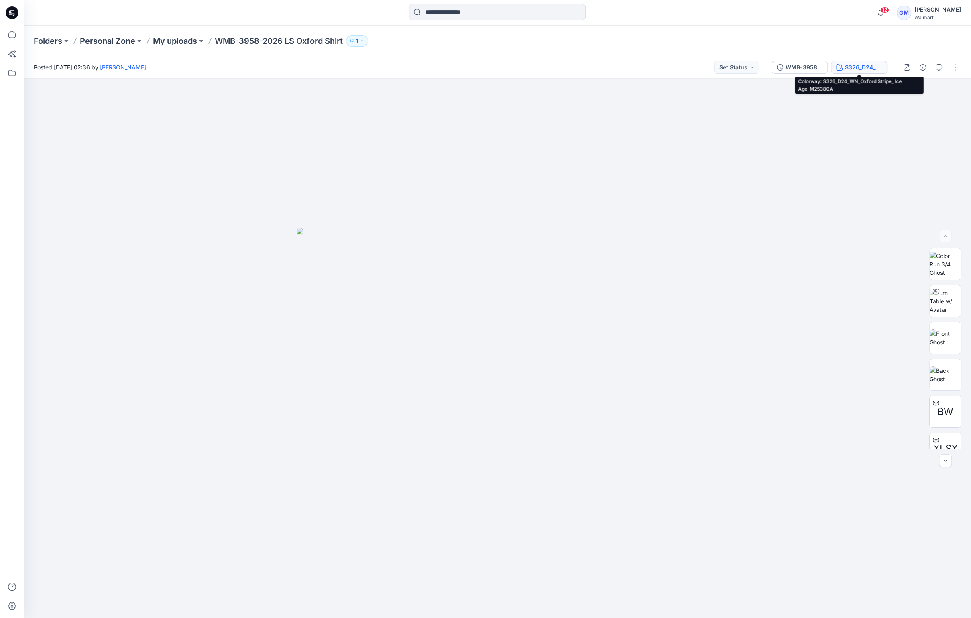
click at [850, 67] on div "S326_D24_WN_Oxford Stripe_ Ice Age_M25380A" at bounding box center [863, 67] width 37 height 9
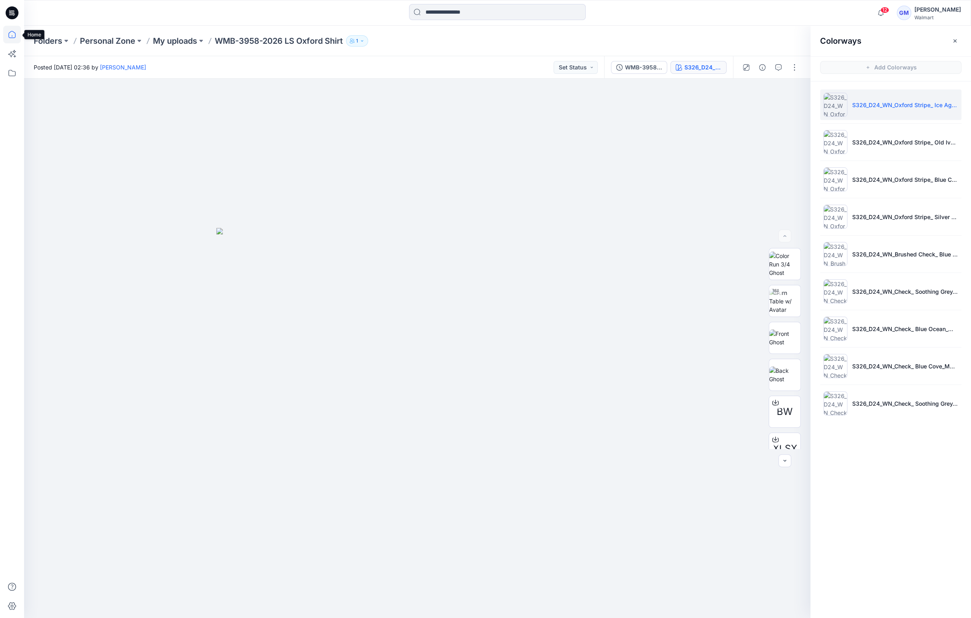
click at [9, 35] on icon at bounding box center [12, 35] width 18 height 18
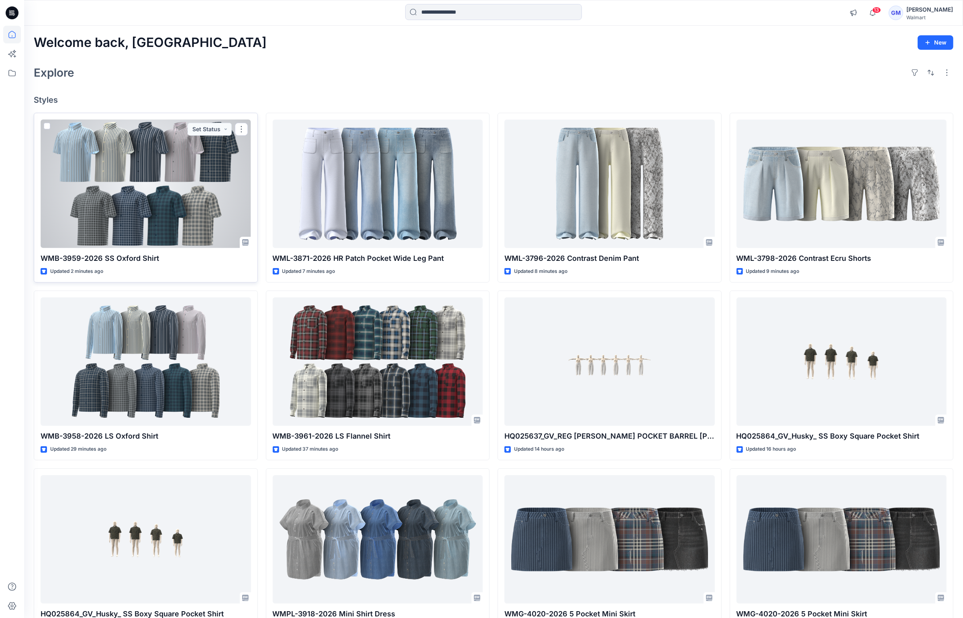
click at [167, 172] on div at bounding box center [146, 184] width 210 height 129
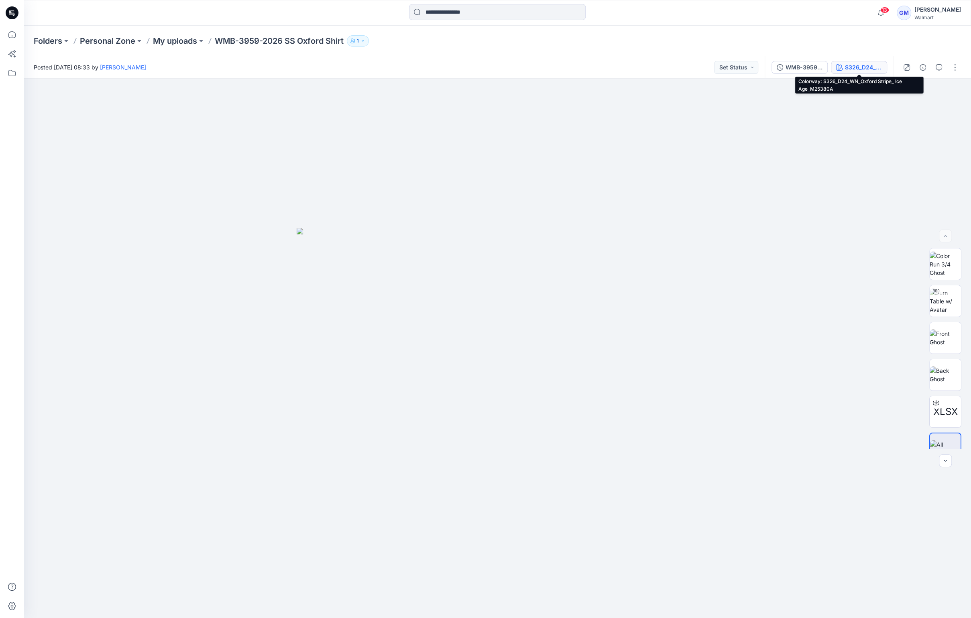
click at [858, 65] on div "S326_D24_WN_Oxford Stripe_ Ice Age_M25380A" at bounding box center [863, 67] width 37 height 9
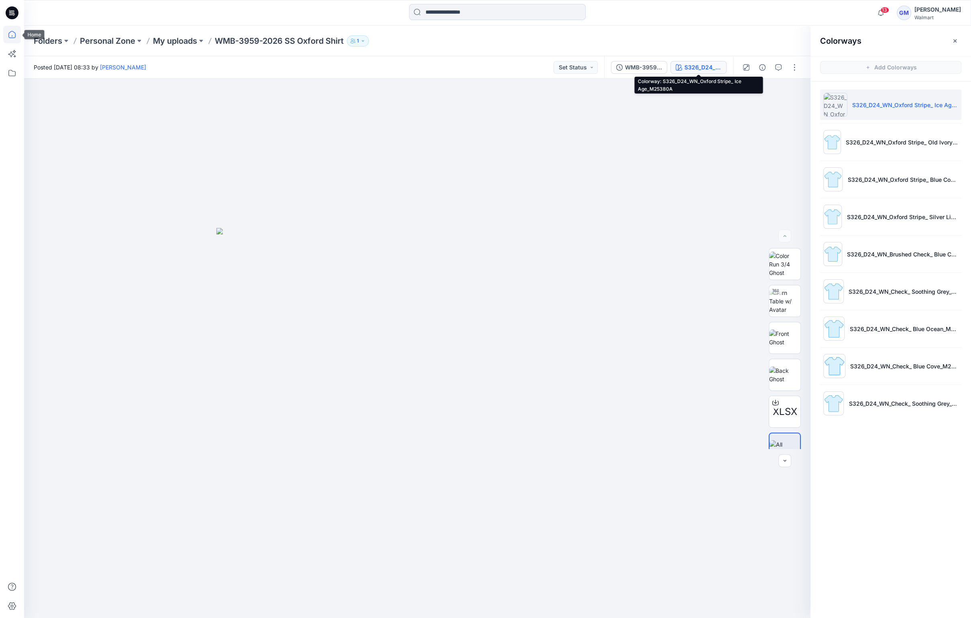
click at [12, 34] on icon at bounding box center [12, 35] width 18 height 18
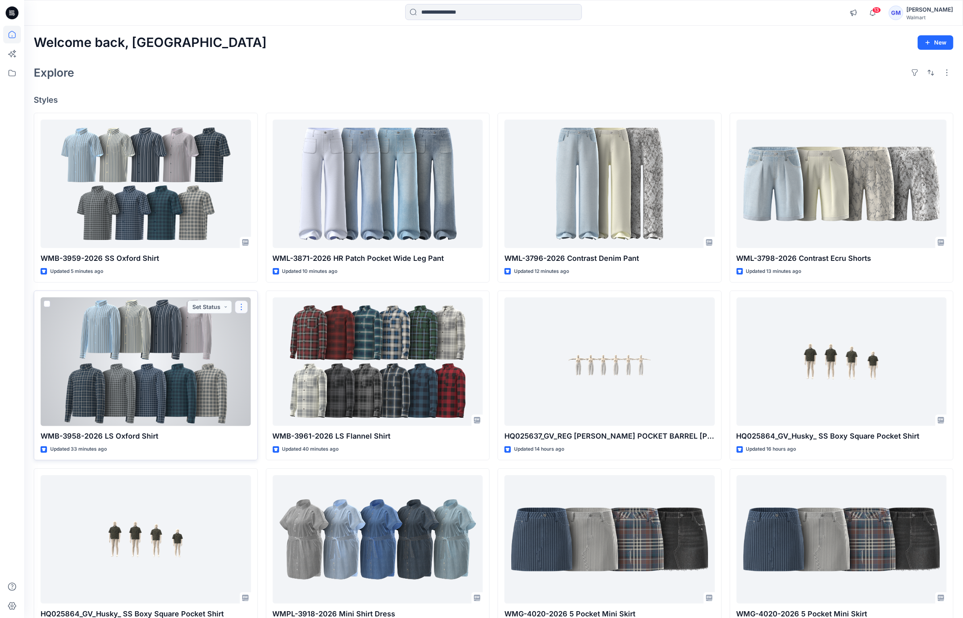
click at [241, 306] on button "button" at bounding box center [241, 307] width 13 height 13
click at [277, 355] on p "Duplicate to..." at bounding box center [269, 355] width 37 height 8
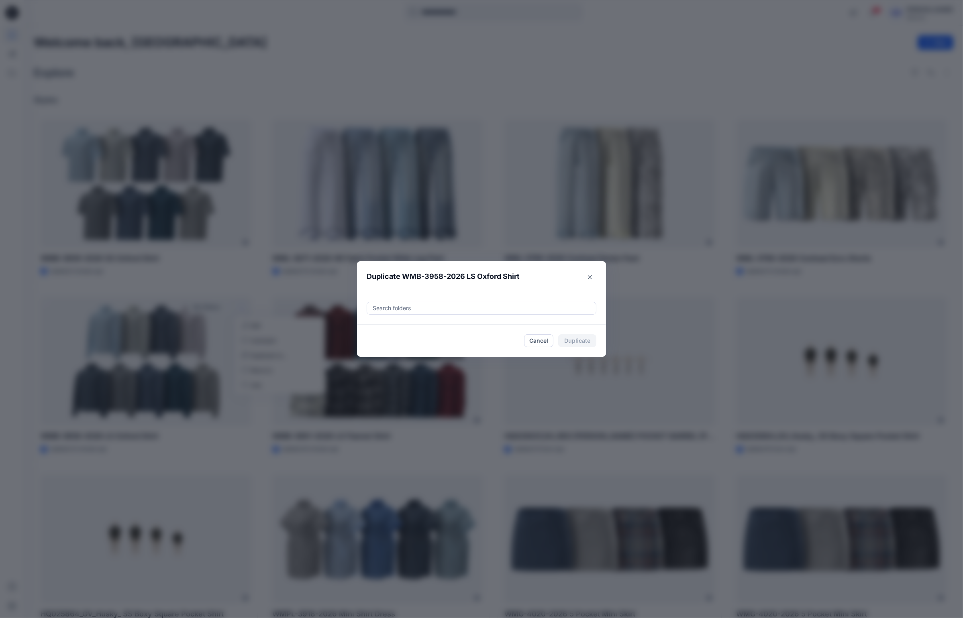
click at [517, 309] on div at bounding box center [481, 308] width 219 height 10
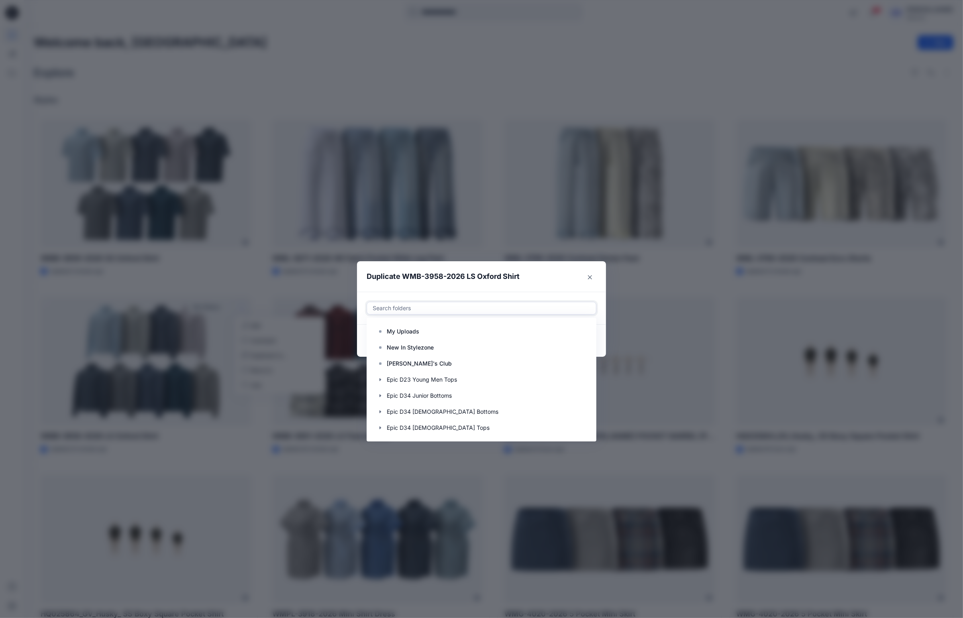
paste input "**********"
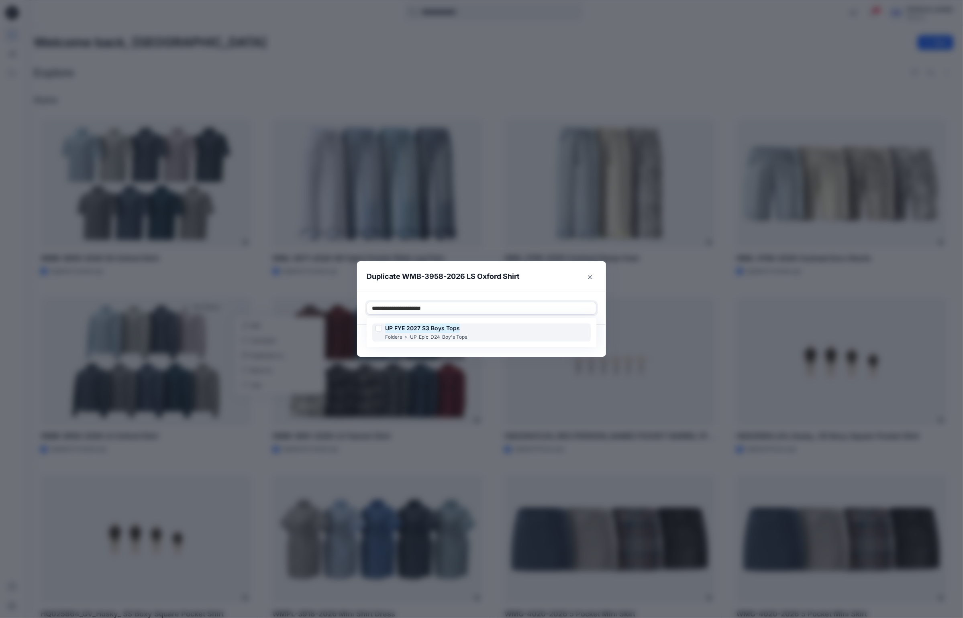
click at [497, 329] on div "UP FYE 2027 S3 Boys Tops Folders UP_Epic_D24_Boy's Tops" at bounding box center [481, 333] width 218 height 18
type input "**********"
click at [546, 283] on header "Duplicate WMB-3958-2026 LS Oxford Shirt" at bounding box center [473, 276] width 233 height 31
click at [572, 340] on button "Duplicate" at bounding box center [577, 340] width 38 height 13
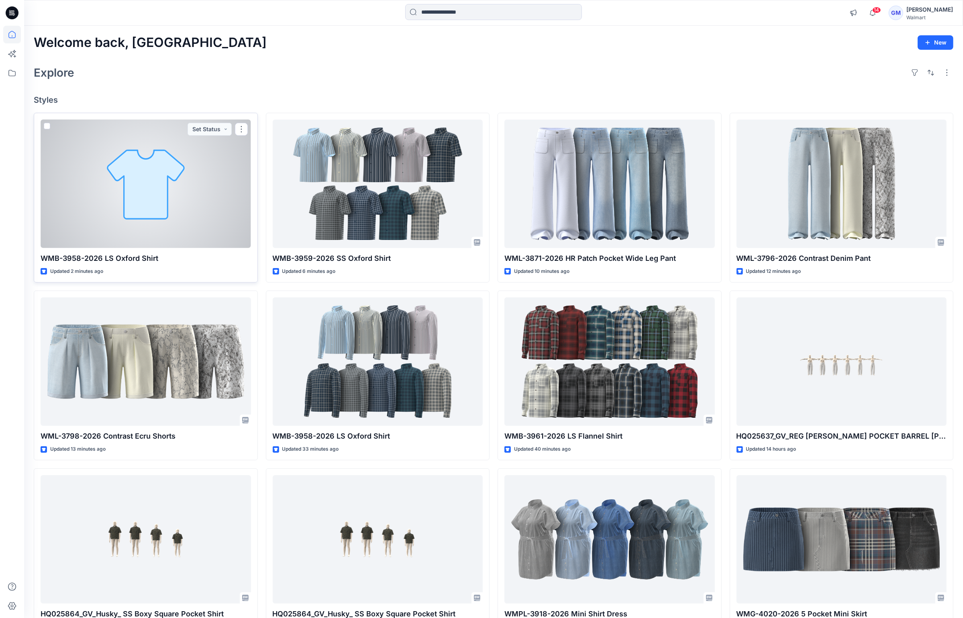
click at [183, 190] on div at bounding box center [146, 184] width 210 height 129
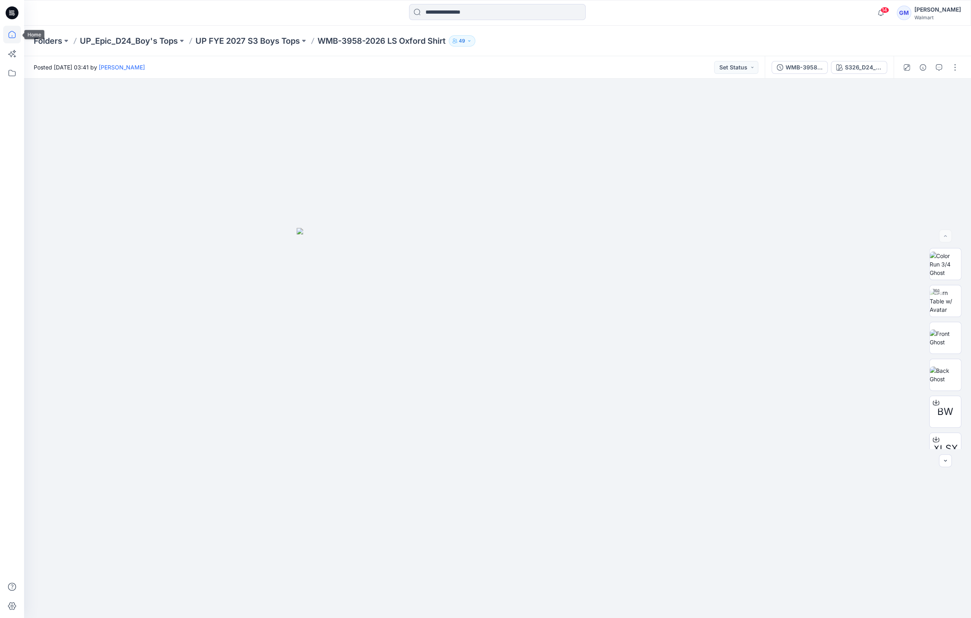
drag, startPoint x: 16, startPoint y: 37, endPoint x: 19, endPoint y: 40, distance: 4.6
click at [16, 37] on icon at bounding box center [12, 35] width 18 height 18
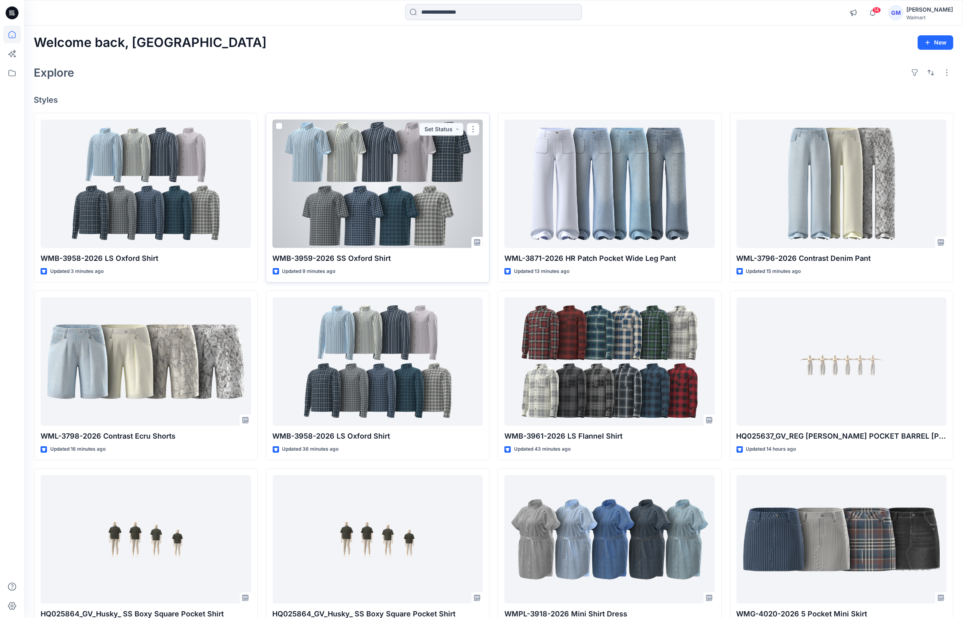
click at [356, 173] on div at bounding box center [378, 184] width 210 height 129
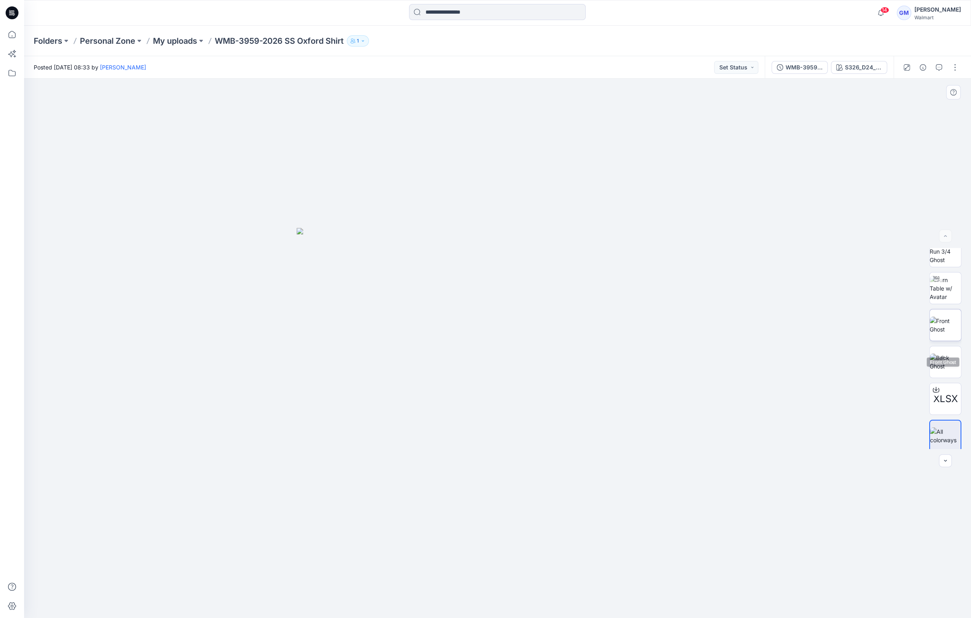
scroll to position [16, 0]
click at [957, 65] on button "button" at bounding box center [955, 67] width 13 height 13
click at [910, 104] on button "Edit" at bounding box center [921, 108] width 74 height 15
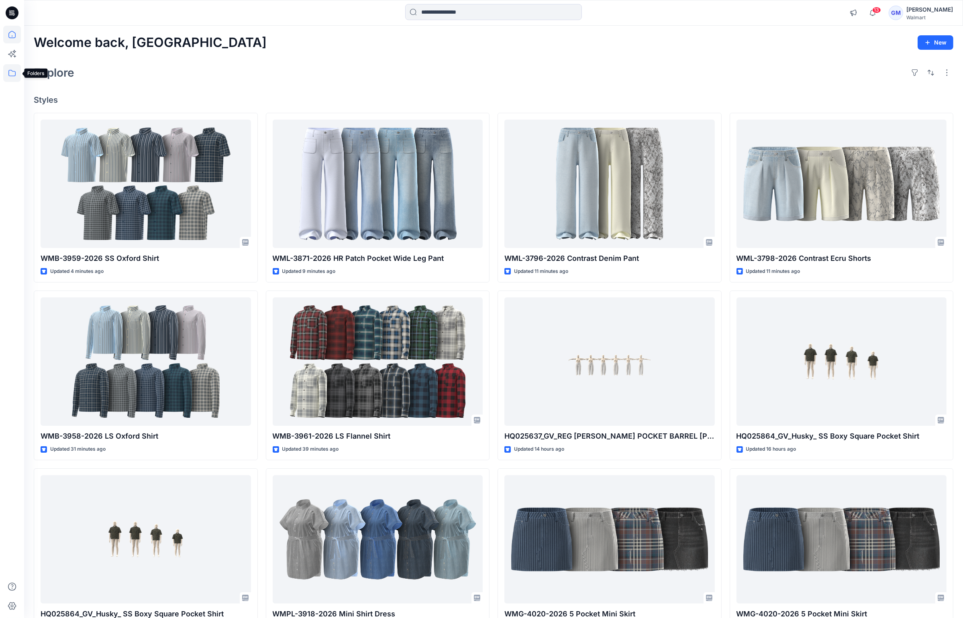
click at [8, 75] on icon at bounding box center [12, 73] width 18 height 18
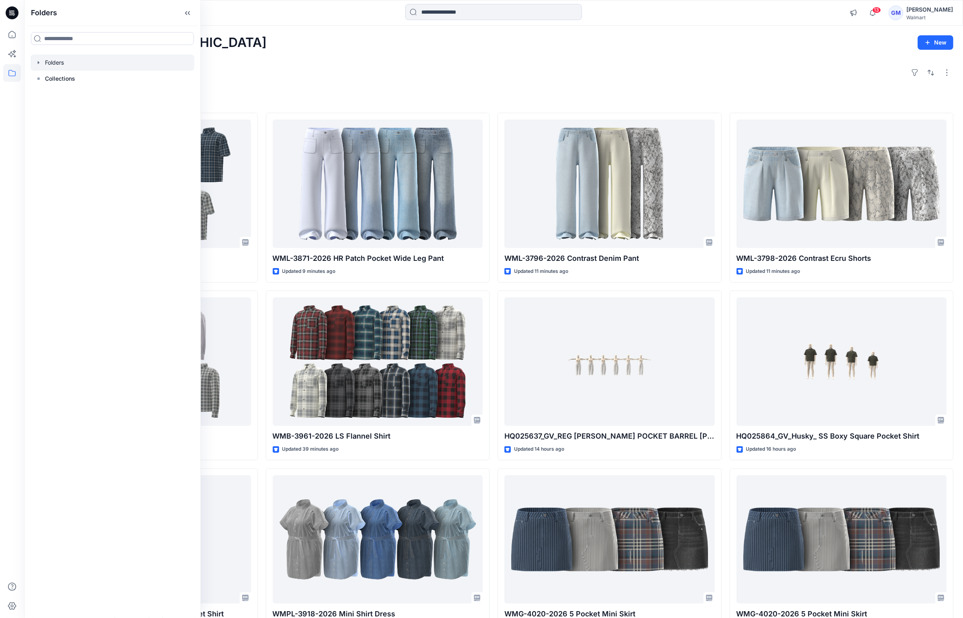
click at [42, 61] on div at bounding box center [113, 63] width 164 height 16
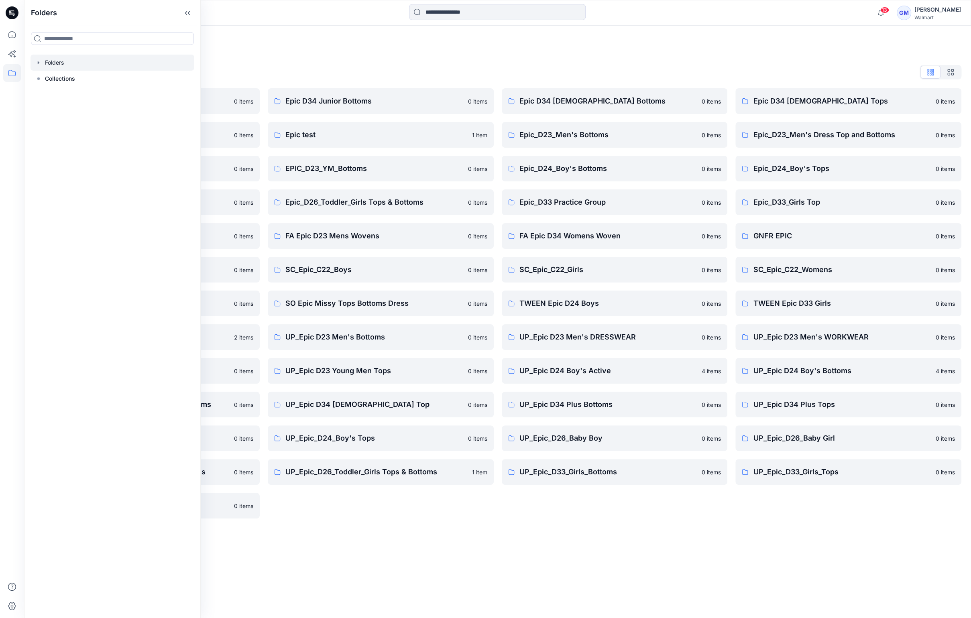
click at [467, 554] on div "Folders Folders List Epic D23 Young Men Tops 0 items Epic NYC practice board 0 …" at bounding box center [497, 322] width 947 height 592
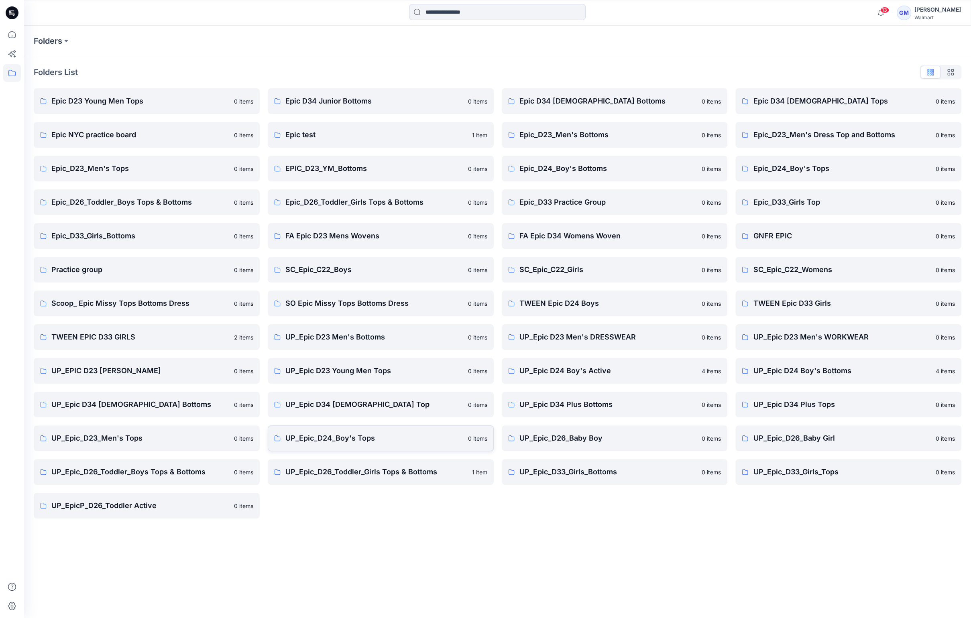
click at [347, 435] on p "UP_Epic_D24_Boy's Tops" at bounding box center [374, 438] width 178 height 11
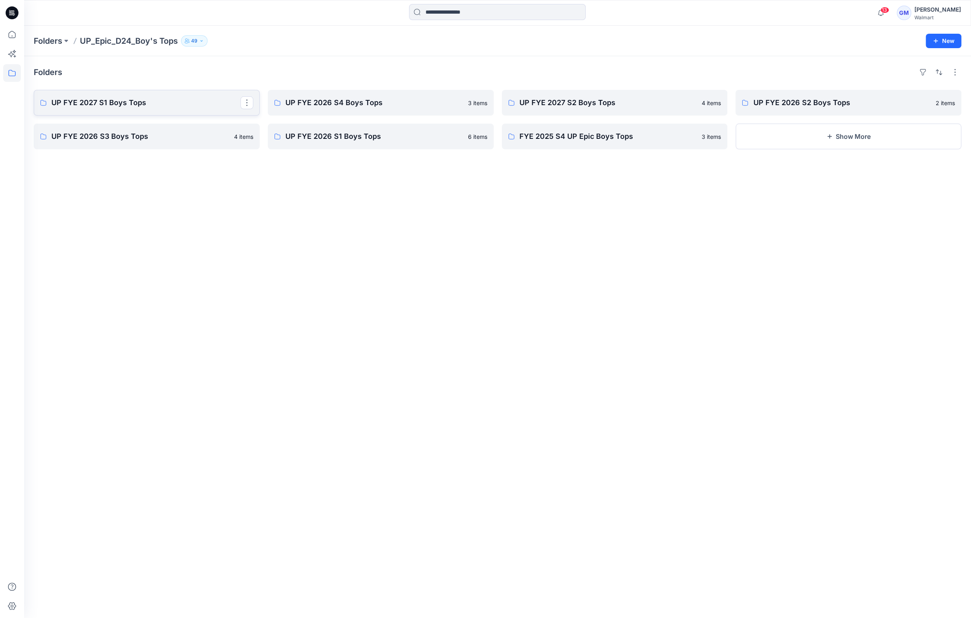
click at [152, 106] on p "UP FYE 2027 S1 Boys Tops" at bounding box center [145, 102] width 189 height 11
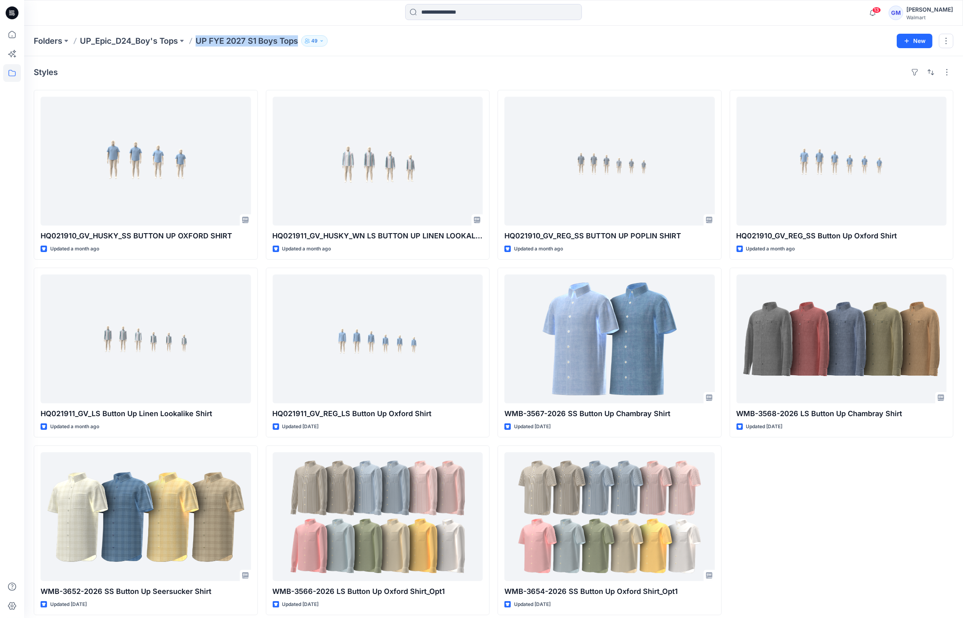
drag, startPoint x: 196, startPoint y: 37, endPoint x: 301, endPoint y: 44, distance: 105.0
click at [301, 44] on div "Folders UP_Epic_D24_Boy's Tops UP FYE 2027 S1 Boys Tops 49" at bounding box center [462, 40] width 857 height 11
copy div "UP FYE 2027 S1 Boys Tops 49 New"
click at [108, 41] on p "UP_Epic_D24_Boy's Tops" at bounding box center [129, 40] width 98 height 11
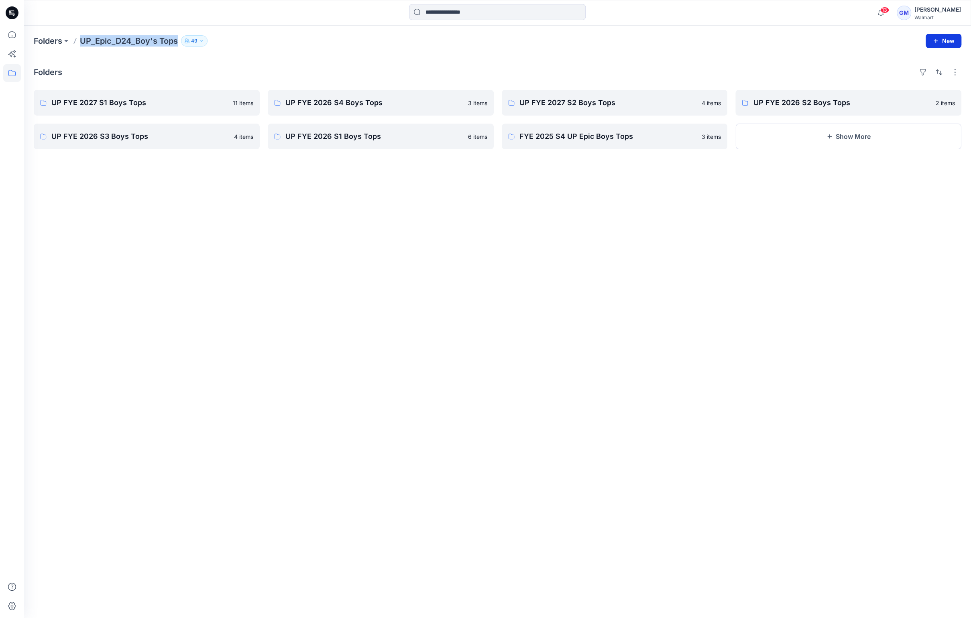
click at [946, 39] on button "New" at bounding box center [944, 41] width 36 height 14
click at [916, 75] on p "New Folder" at bounding box center [920, 76] width 30 height 8
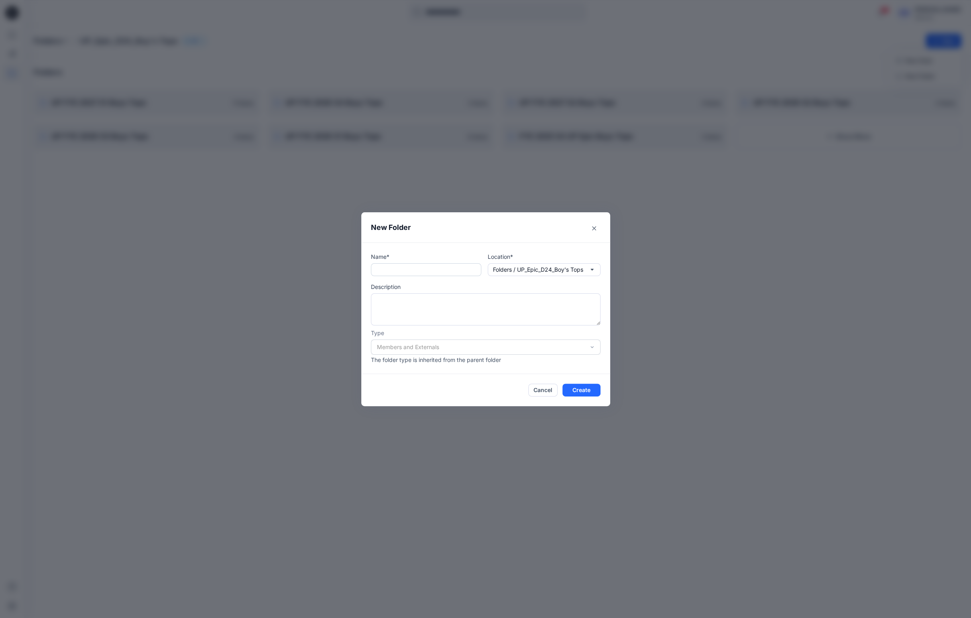
click at [434, 274] on input "text" at bounding box center [426, 269] width 110 height 13
paste input "**********"
type input "**********"
click at [573, 385] on button "Create" at bounding box center [581, 390] width 38 height 13
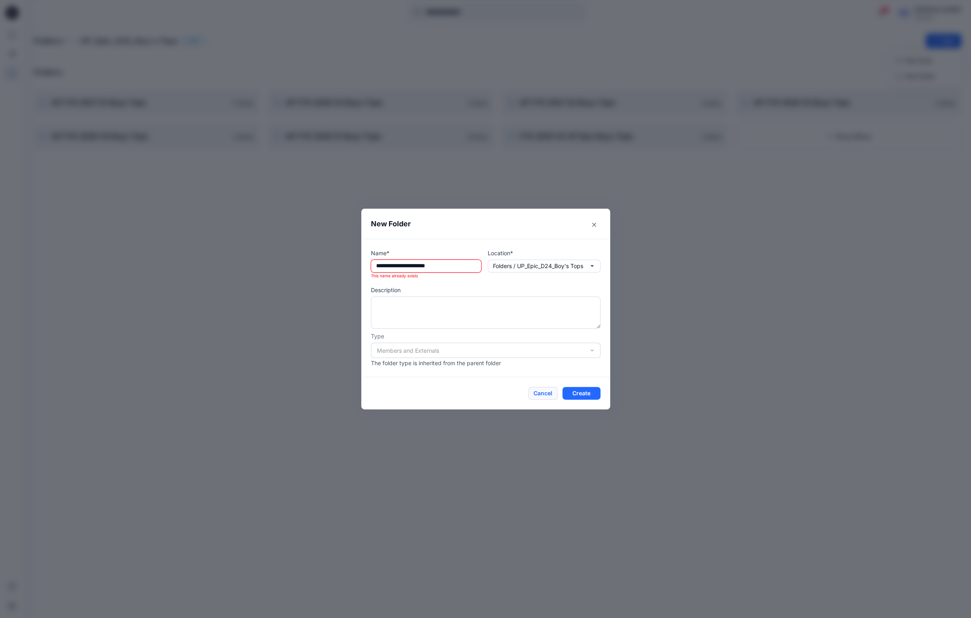
click at [541, 388] on button "Cancel" at bounding box center [542, 393] width 29 height 13
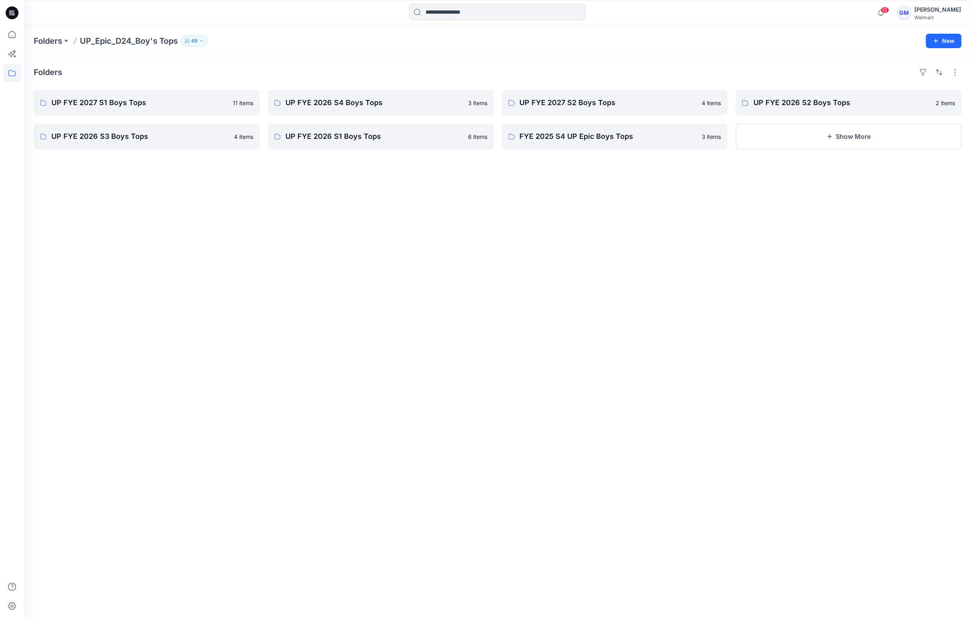
click at [929, 33] on div "Folders UP_Epic_D24_Boy's Tops 49 New" at bounding box center [497, 41] width 947 height 31
click at [936, 39] on icon "button" at bounding box center [935, 41] width 6 height 6
click at [931, 57] on p "New Style" at bounding box center [918, 61] width 27 height 10
click at [939, 42] on button "New" at bounding box center [944, 41] width 36 height 14
click at [925, 69] on button "New Folder" at bounding box center [925, 76] width 69 height 15
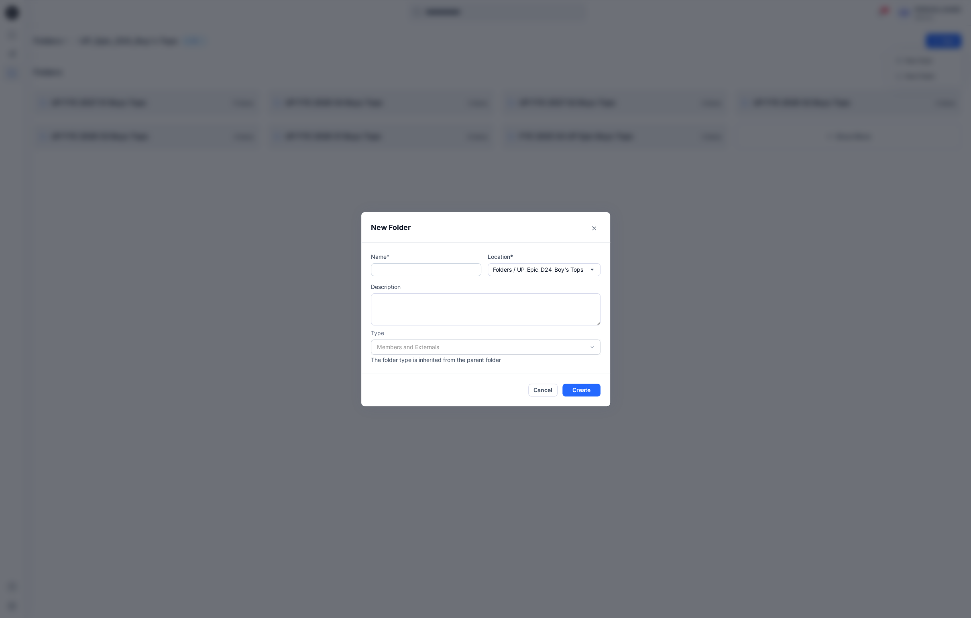
click at [391, 271] on input "text" at bounding box center [426, 269] width 110 height 13
paste input "**********"
drag, startPoint x: 419, startPoint y: 271, endPoint x: 415, endPoint y: 274, distance: 5.1
click at [415, 274] on input "**********" at bounding box center [426, 269] width 110 height 13
type input "**********"
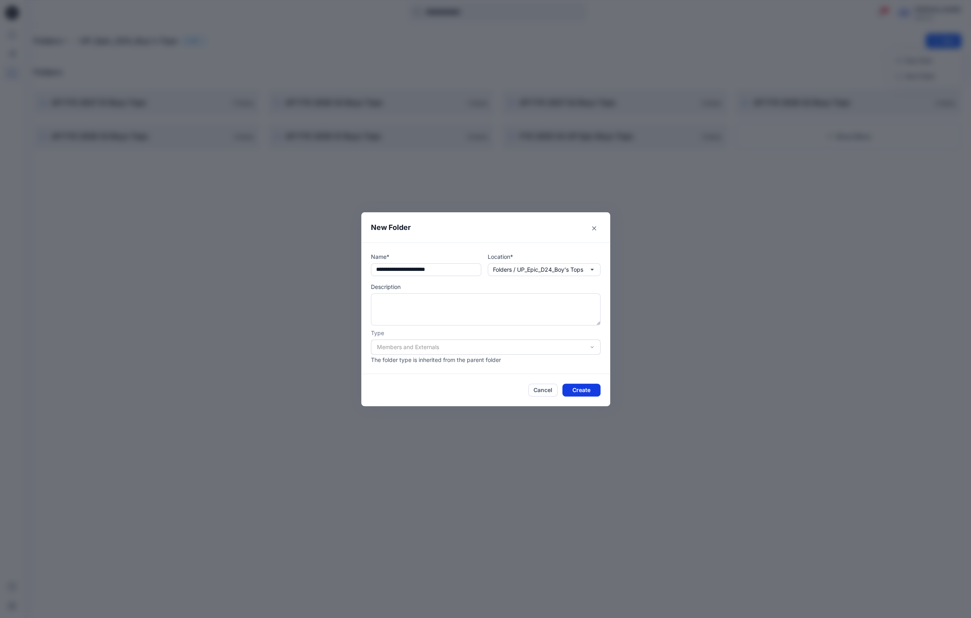
click at [579, 396] on button "Create" at bounding box center [581, 390] width 38 height 13
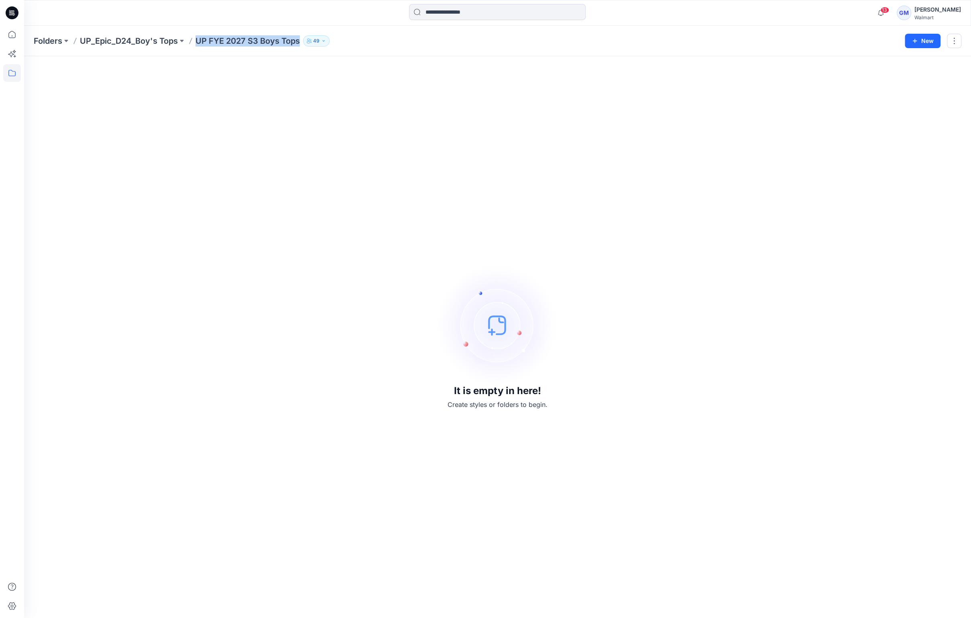
drag, startPoint x: 198, startPoint y: 42, endPoint x: 300, endPoint y: 43, distance: 102.0
click at [300, 43] on p "UP FYE 2027 S3 Boys Tops" at bounding box center [247, 40] width 104 height 11
copy p "UP FYE 2027 S3 Boys Tops"
click at [128, 39] on p "UP_Epic_D24_Boy's Tops" at bounding box center [129, 40] width 98 height 11
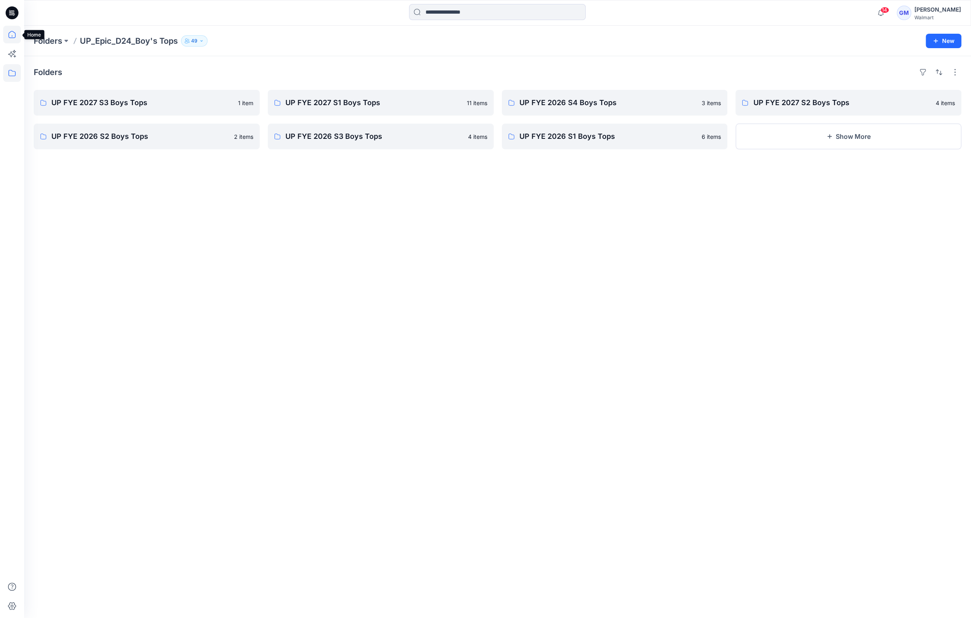
click at [10, 33] on icon at bounding box center [12, 35] width 18 height 18
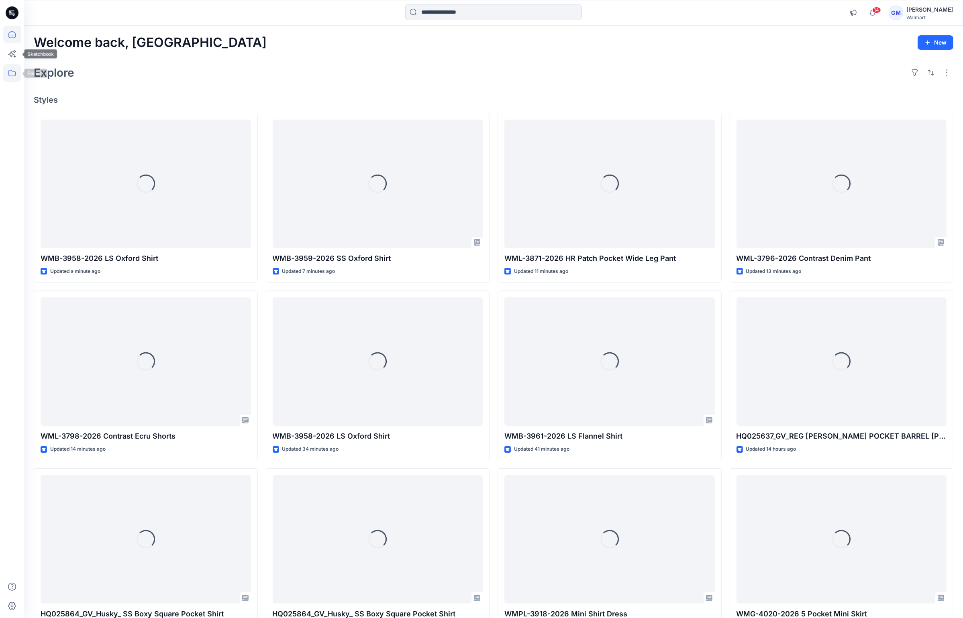
click at [6, 71] on icon at bounding box center [12, 73] width 18 height 18
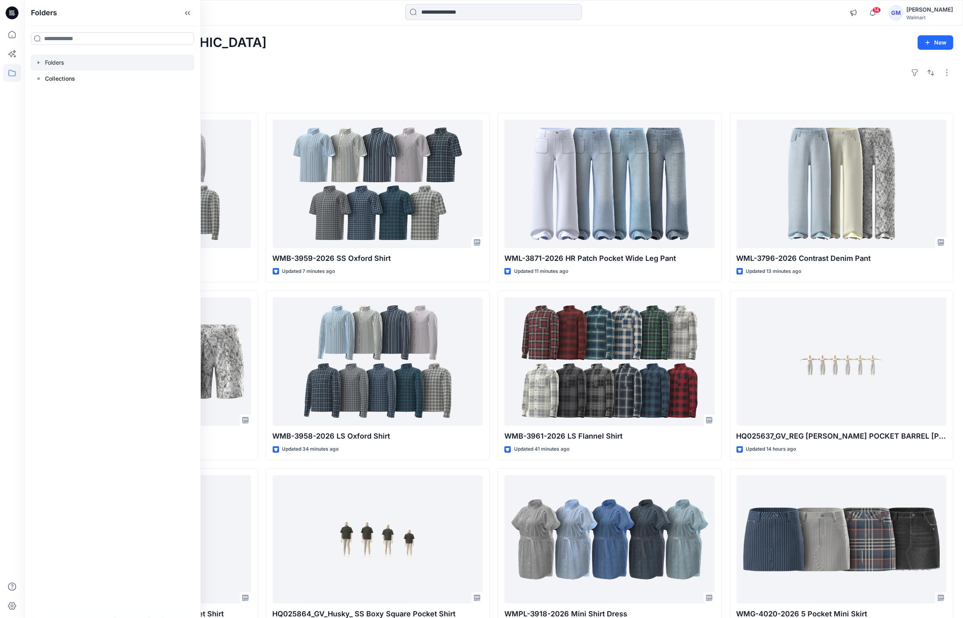
click at [65, 59] on div at bounding box center [113, 63] width 164 height 16
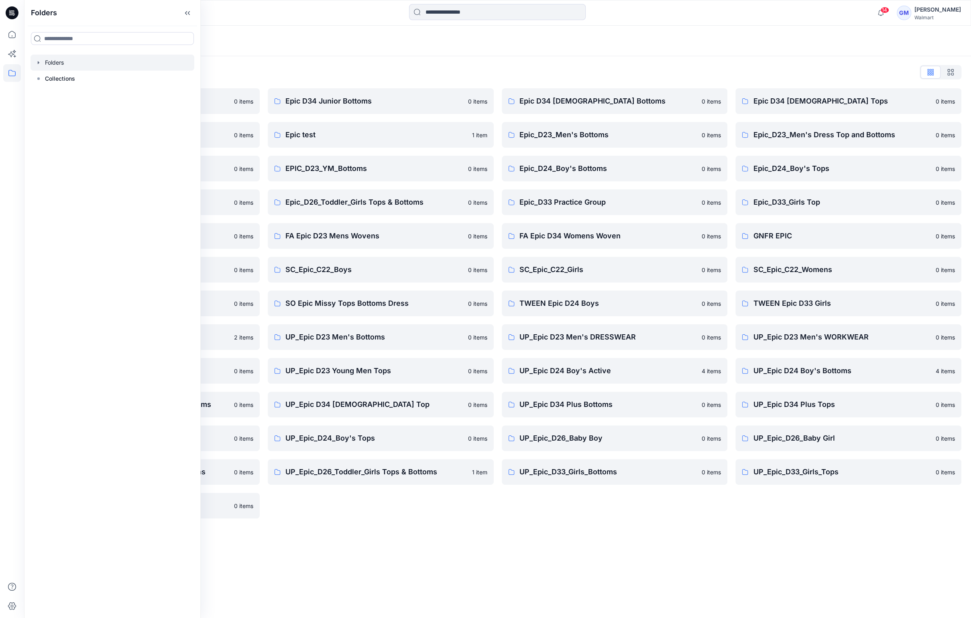
click at [464, 554] on div "Folders Folders List Epic D23 Young Men Tops 0 items Epic NYC practice board 0 …" at bounding box center [497, 322] width 947 height 592
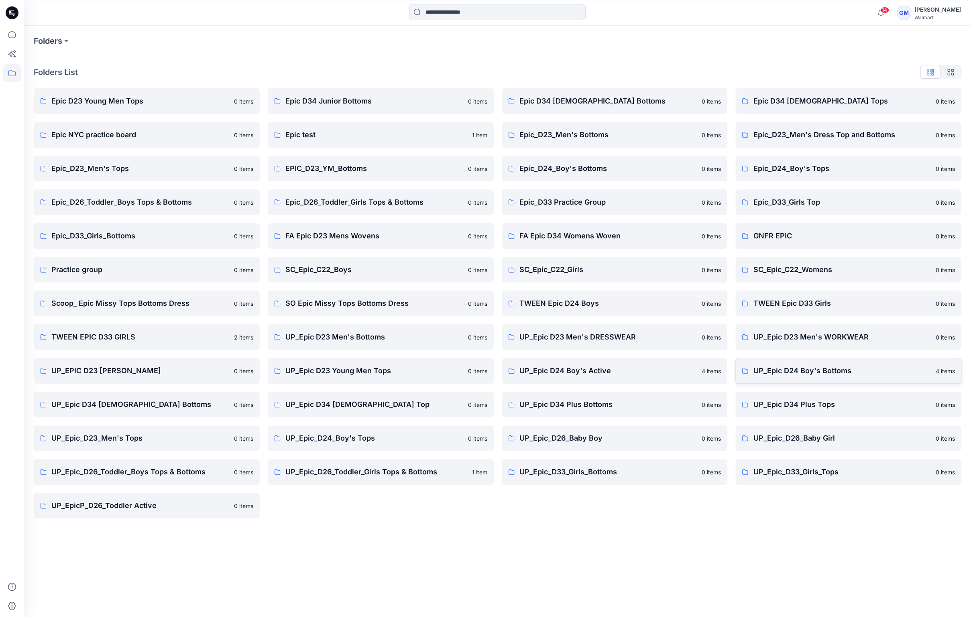
click at [839, 368] on p "UP_Epic D24 Boy's Bottoms" at bounding box center [842, 370] width 178 height 11
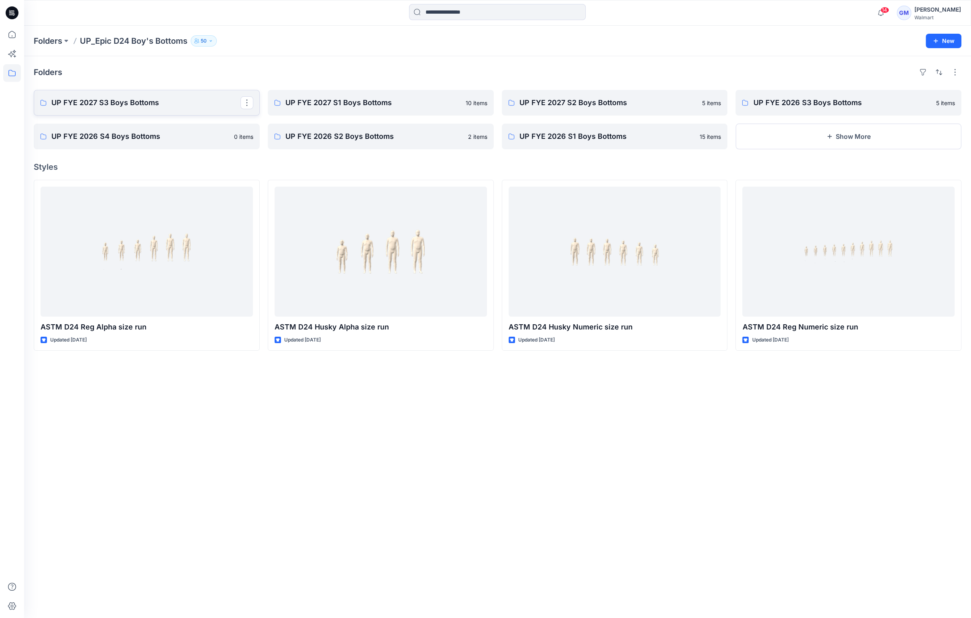
click at [161, 98] on p "UP FYE 2027 S3 Boys Bottoms" at bounding box center [145, 102] width 189 height 11
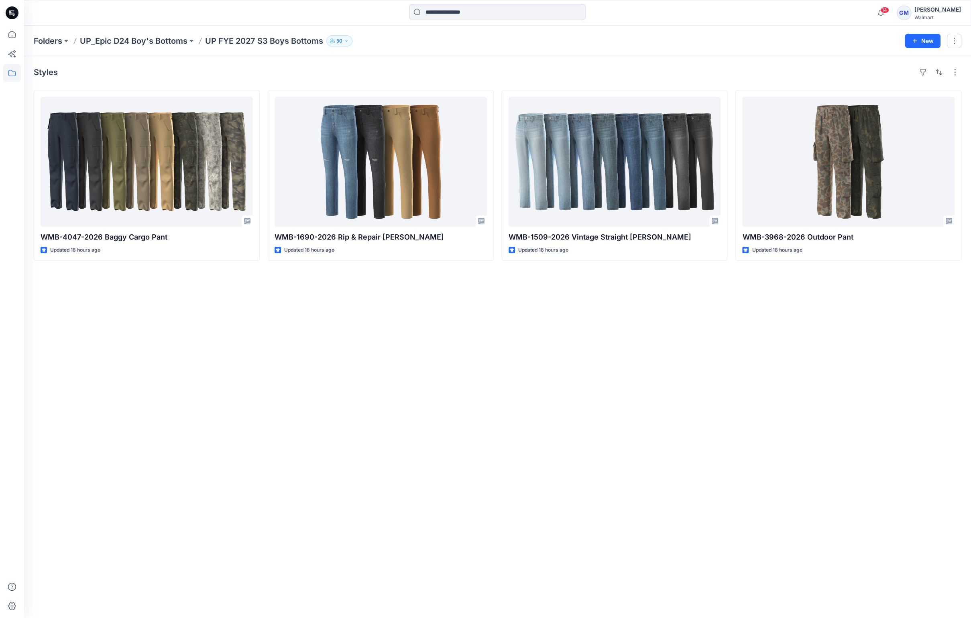
click at [140, 31] on div "Folders UP_Epic D24 Boy's Bottoms UP FYE 2027 S3 Boys Bottoms 50 New" at bounding box center [497, 41] width 947 height 31
click at [136, 37] on p "UP_Epic D24 Boy's Bottoms" at bounding box center [134, 40] width 108 height 11
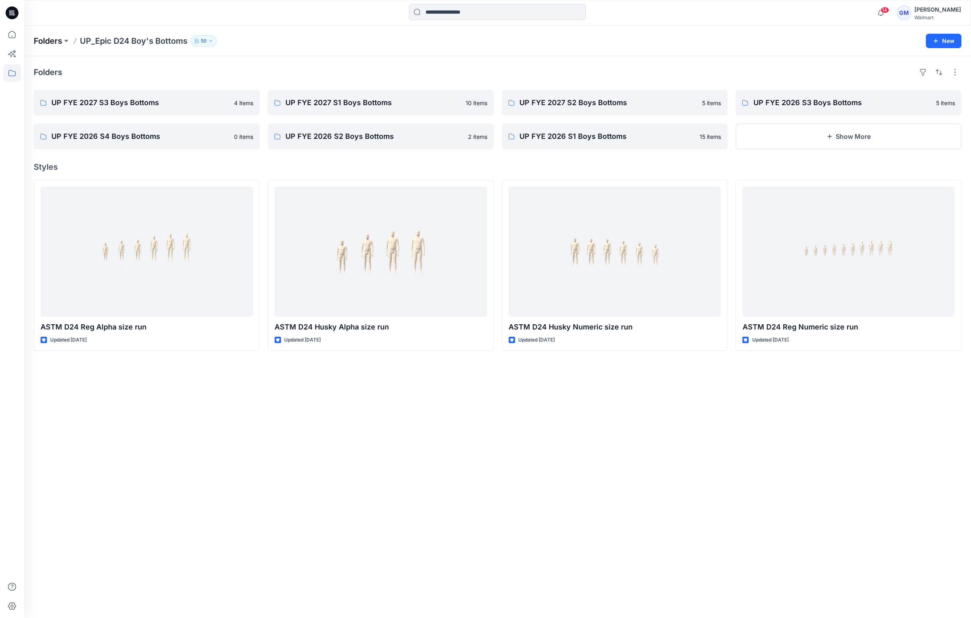
click at [41, 37] on p "Folders" at bounding box center [48, 40] width 28 height 11
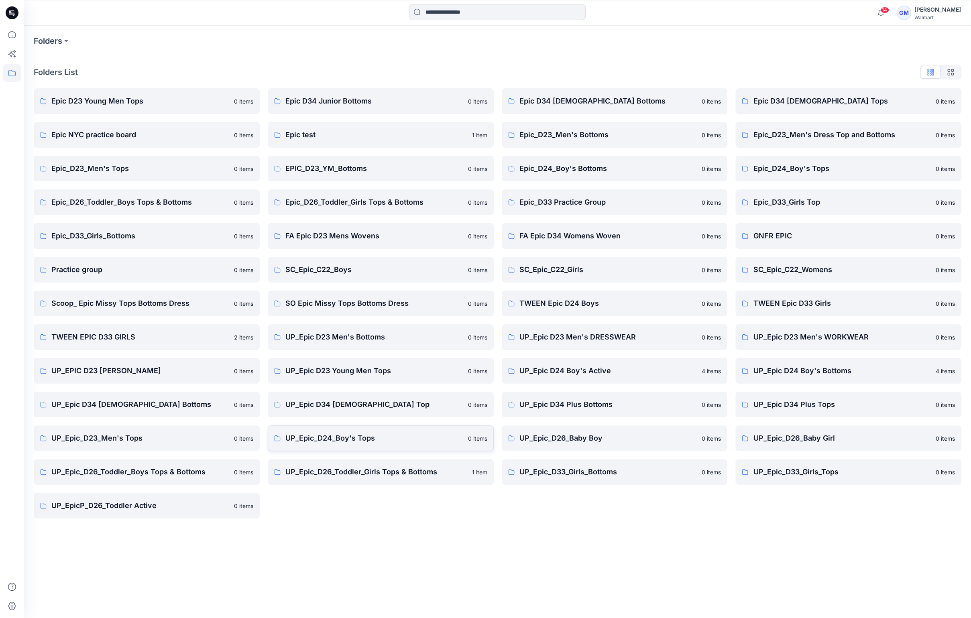
click at [338, 437] on p "UP_Epic_D24_Boy's Tops" at bounding box center [374, 438] width 178 height 11
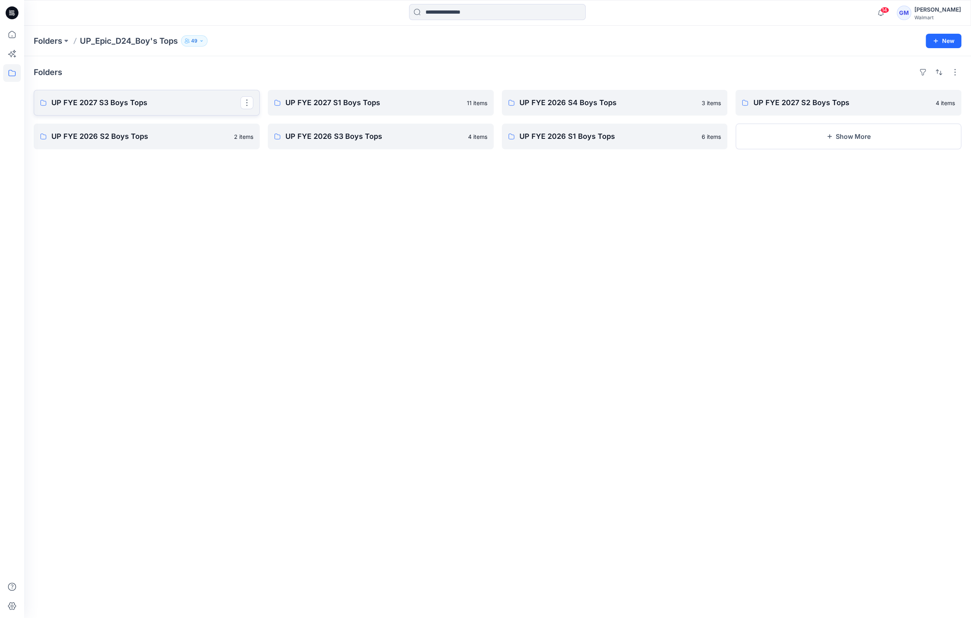
click at [122, 108] on link "UP FYE 2027 S3 Boys Tops" at bounding box center [147, 103] width 226 height 26
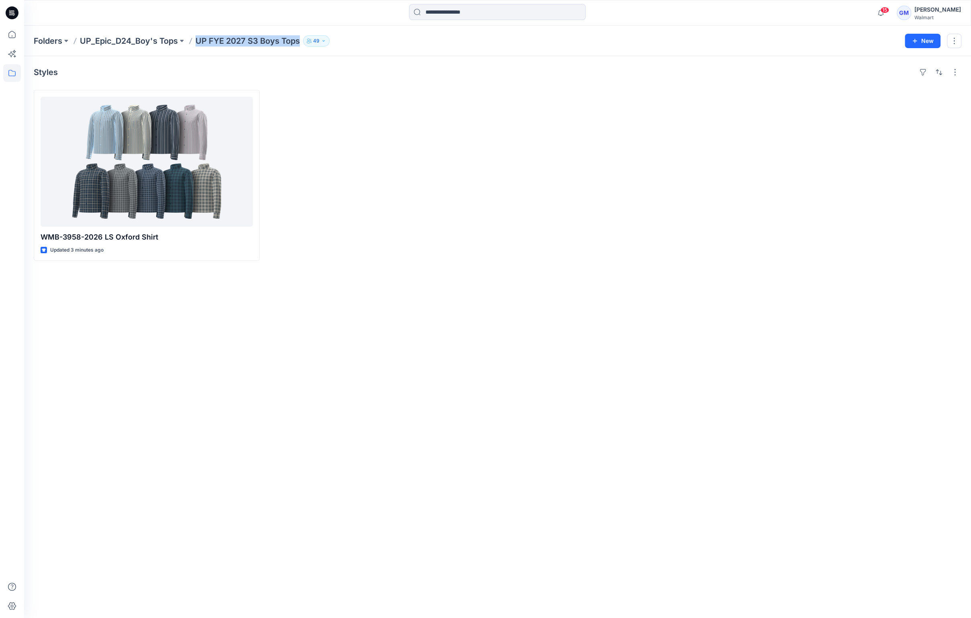
drag, startPoint x: 195, startPoint y: 40, endPoint x: 302, endPoint y: 43, distance: 106.8
click at [302, 43] on div "Folders UP_Epic_D24_Boy's Tops UP FYE 2027 S3 Boys Tops 49" at bounding box center [466, 40] width 865 height 11
copy p "UP FYE 2027 S3 Boys Tops"
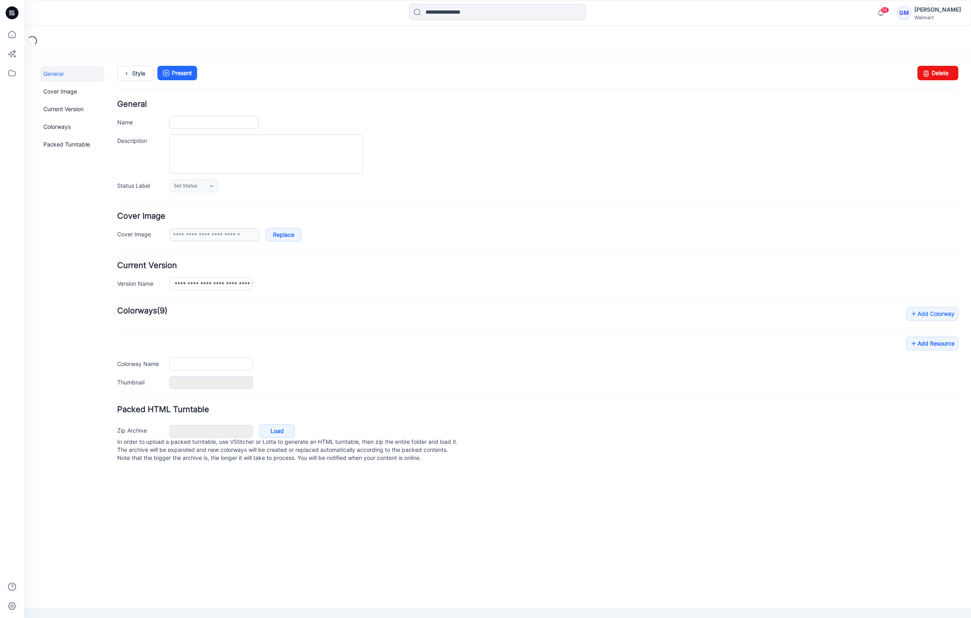
type input "**********"
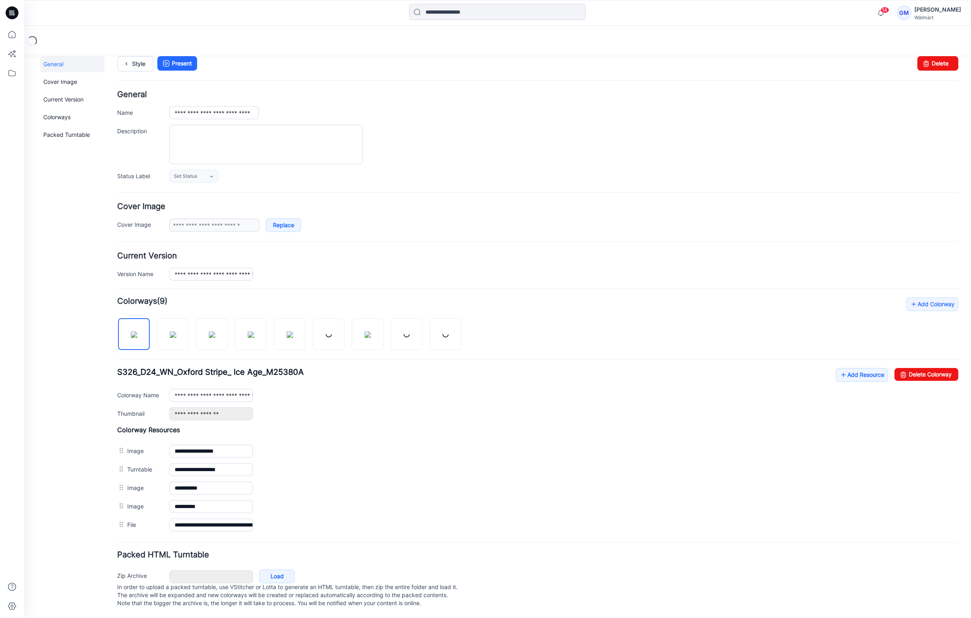
scroll to position [16, 0]
click at [847, 369] on link "Add Resource" at bounding box center [862, 375] width 52 height 14
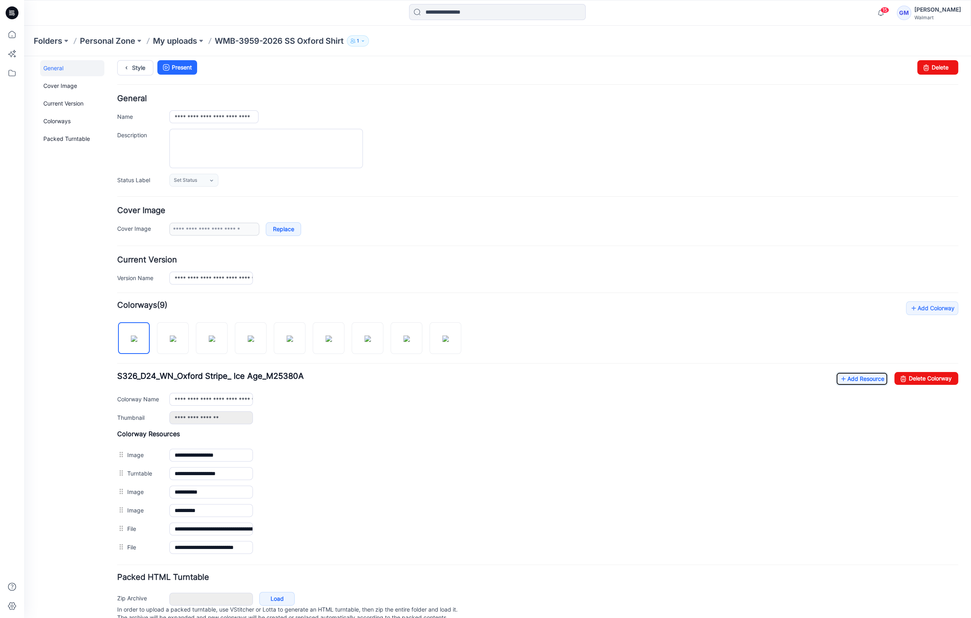
scroll to position [0, 0]
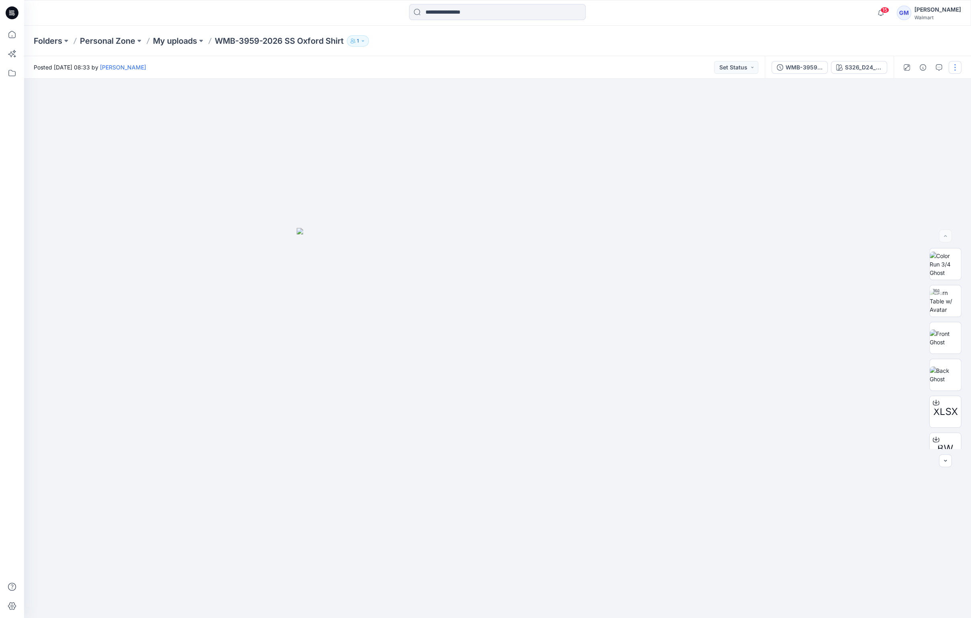
click at [960, 68] on button "button" at bounding box center [955, 67] width 13 height 13
click at [913, 146] on button "Duplicate to..." at bounding box center [921, 153] width 74 height 15
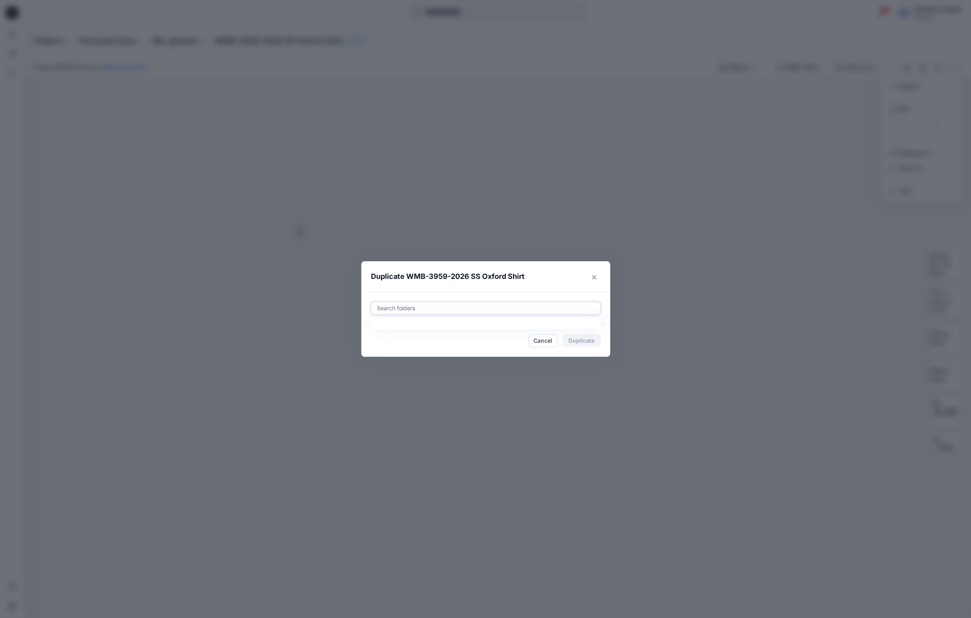
click at [456, 313] on div at bounding box center [485, 308] width 219 height 10
paste input "**********"
click at [456, 325] on mark "UP FYE 2027 S3 Boys Tops" at bounding box center [426, 328] width 75 height 11
type input "**********"
click at [482, 292] on div "UP FYE 2027 S3 Boys Tops" at bounding box center [485, 308] width 249 height 33
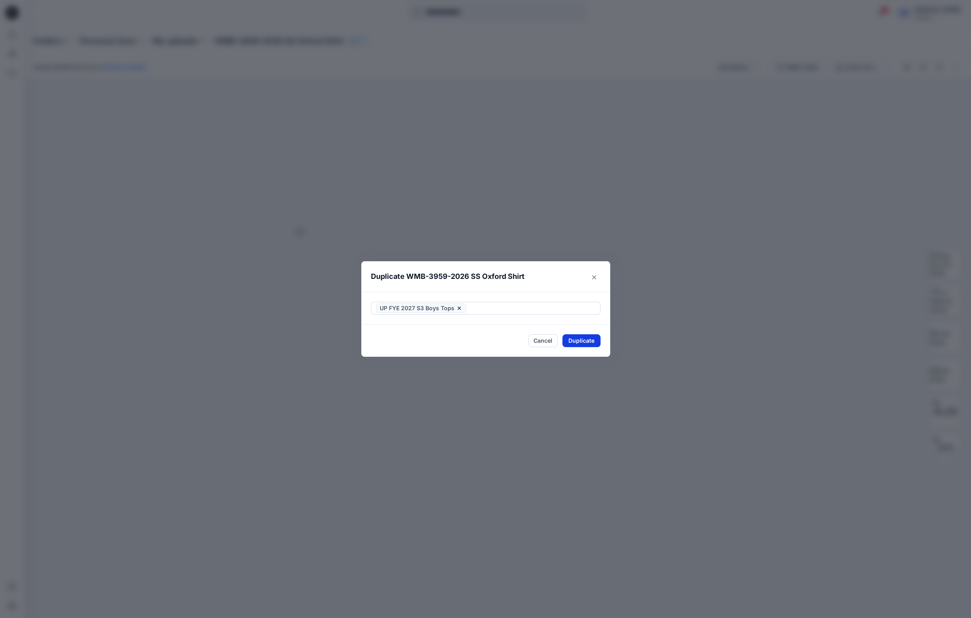
click at [590, 345] on button "Duplicate" at bounding box center [581, 340] width 38 height 13
click at [591, 346] on button "Close" at bounding box center [587, 340] width 26 height 13
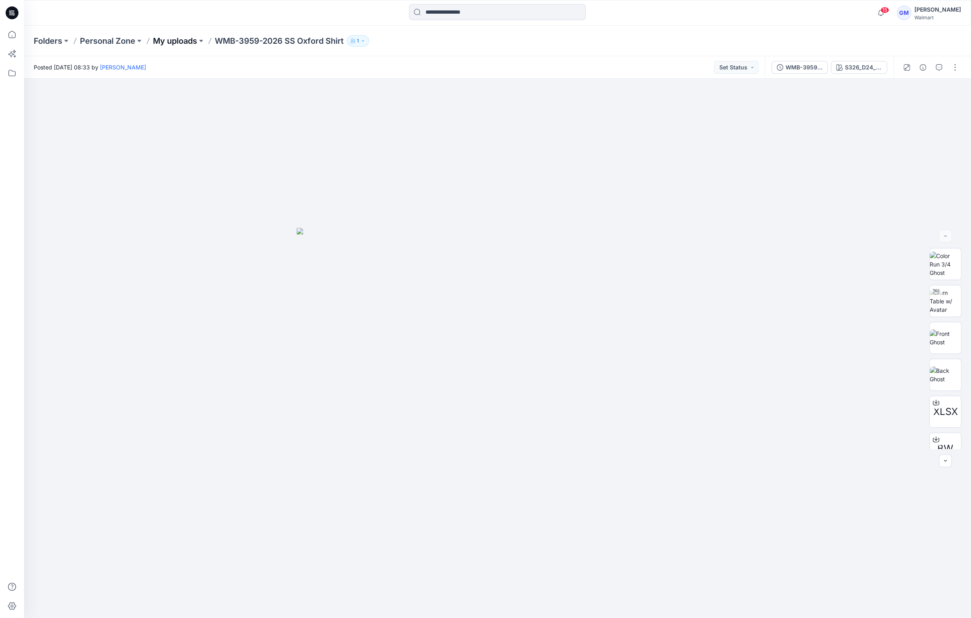
click at [160, 37] on p "My uploads" at bounding box center [175, 40] width 44 height 11
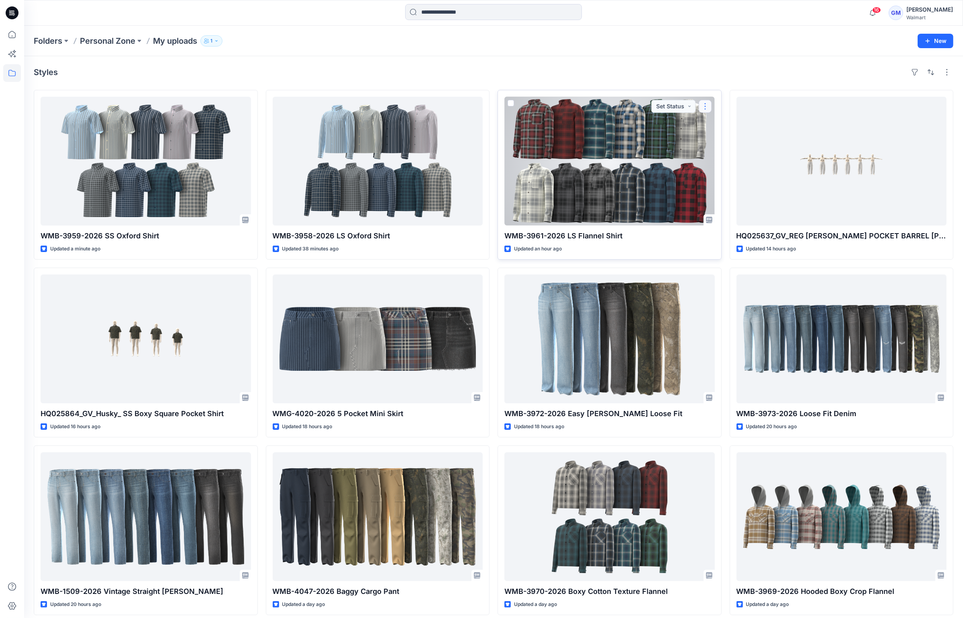
click at [706, 101] on button "button" at bounding box center [704, 106] width 13 height 13
click at [727, 151] on p "Duplicate to..." at bounding box center [733, 155] width 37 height 8
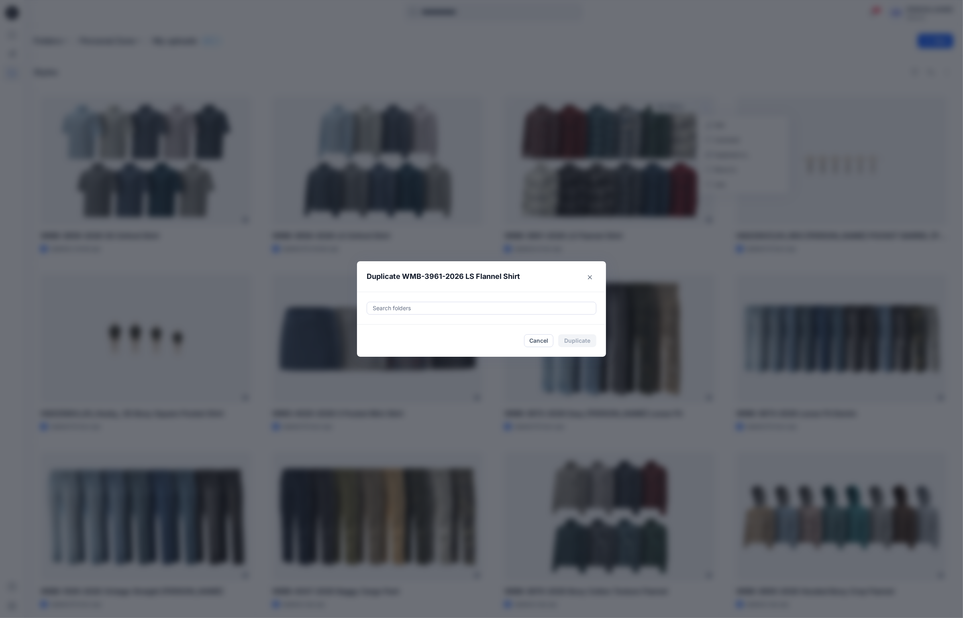
click at [484, 310] on div at bounding box center [481, 308] width 219 height 10
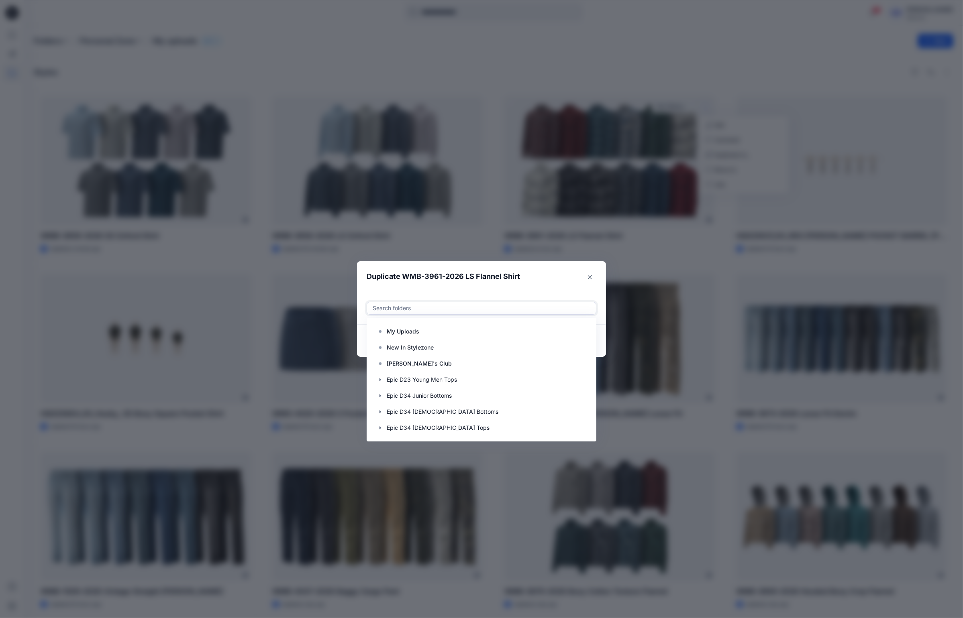
paste input "**********"
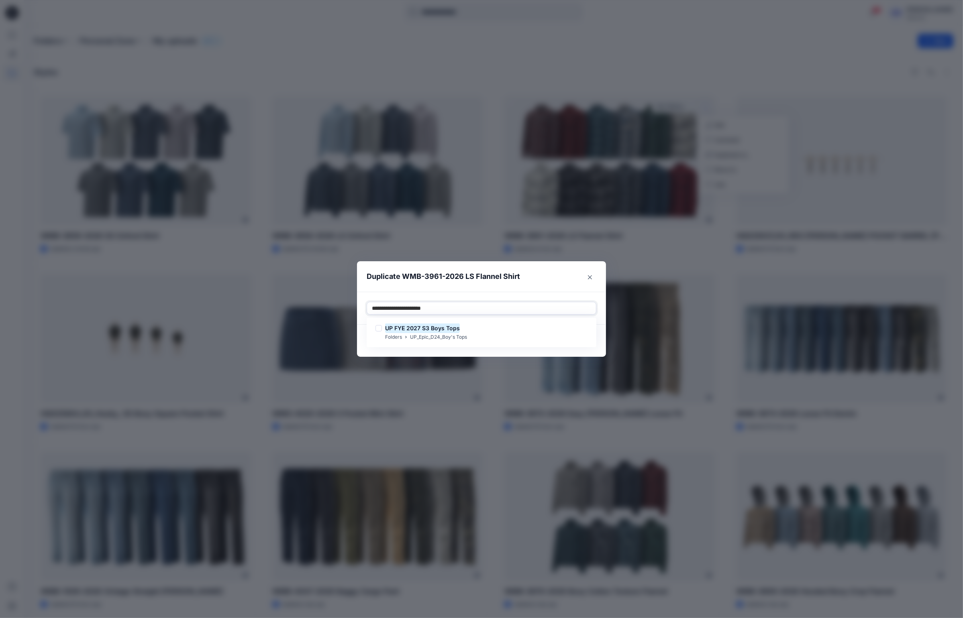
type input "**********"
click at [493, 287] on header "Duplicate WMB-3961-2026 LS Flannel Shirt" at bounding box center [473, 276] width 233 height 31
click at [459, 305] on div at bounding box center [481, 308] width 219 height 10
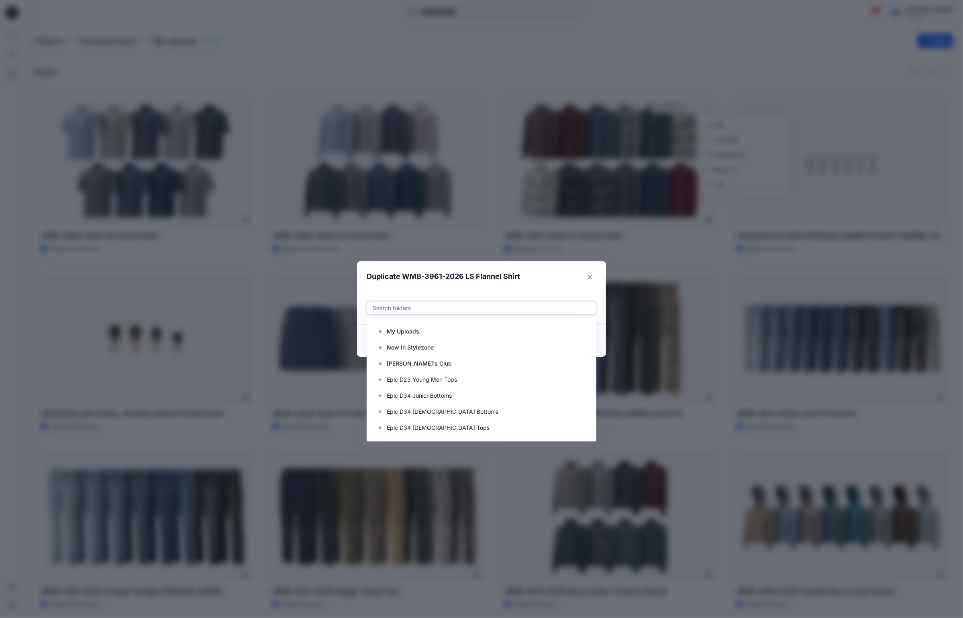
paste input "**********"
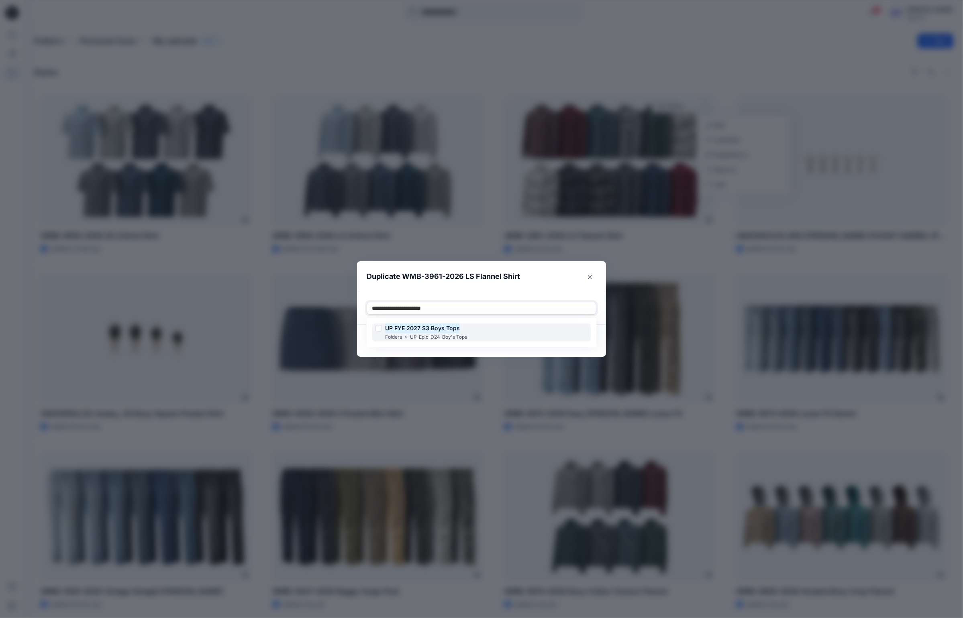
click at [445, 326] on mark "UP FYE 2027 S3 Boys Tops" at bounding box center [422, 328] width 75 height 11
type input "**********"
click at [546, 285] on header "Duplicate WMB-3961-2026 LS Flannel Shirt" at bounding box center [473, 276] width 233 height 31
click at [578, 342] on button "Duplicate" at bounding box center [577, 340] width 38 height 13
click at [595, 272] on button "Close" at bounding box center [589, 277] width 13 height 13
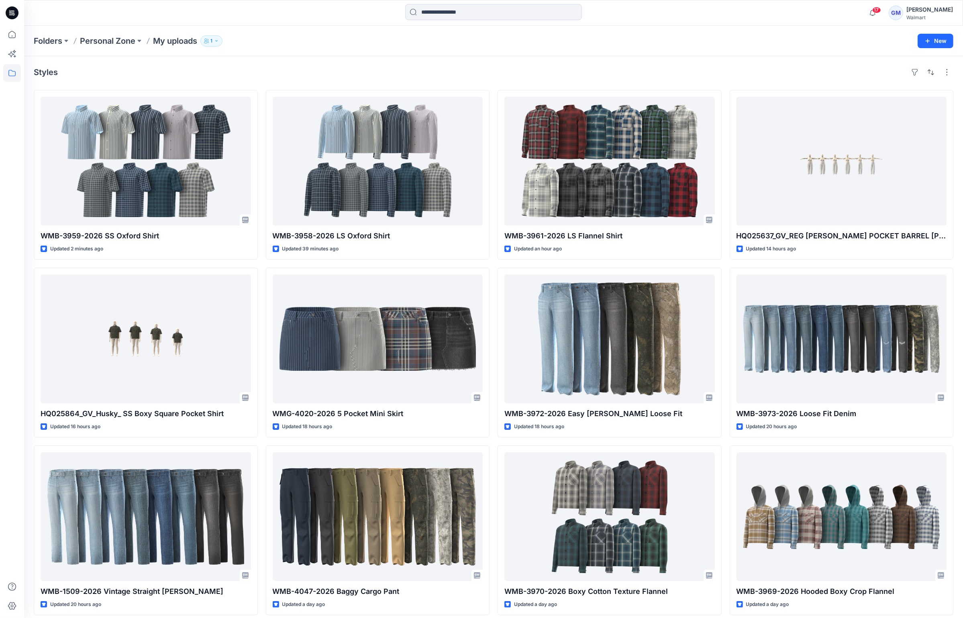
click at [347, 15] on div at bounding box center [493, 13] width 469 height 18
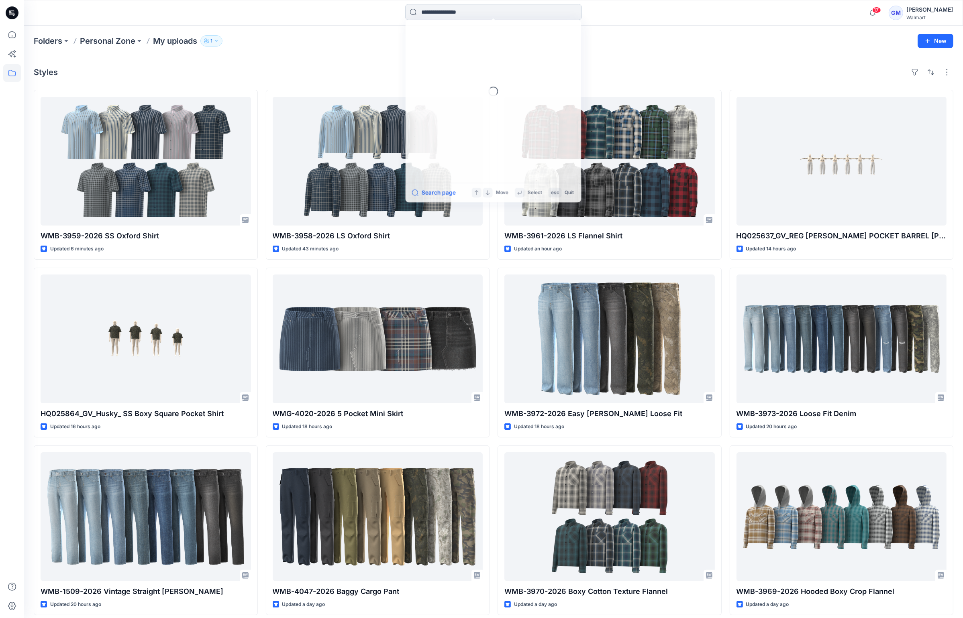
click at [555, 8] on input at bounding box center [493, 12] width 177 height 16
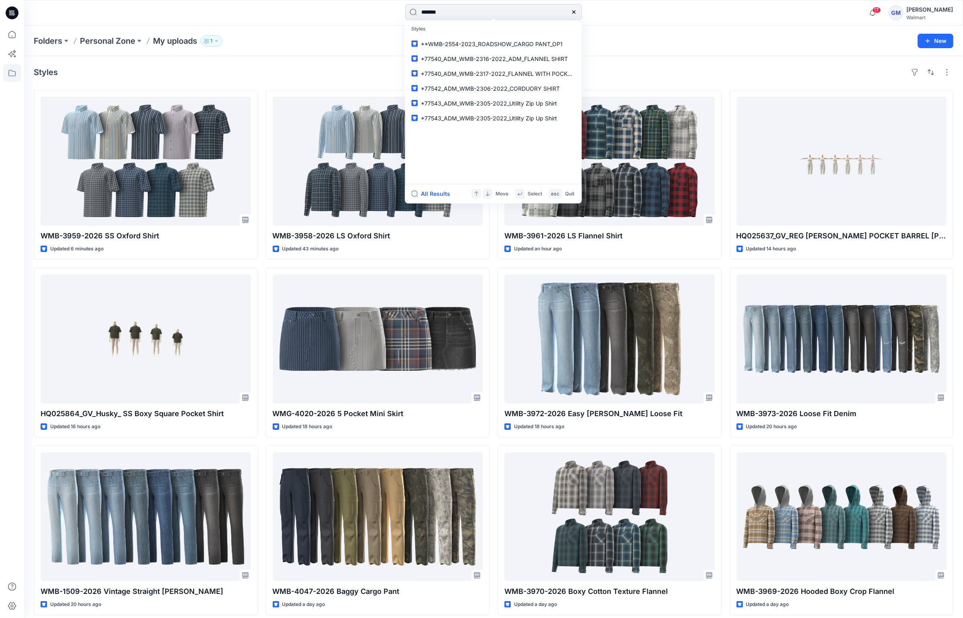
type input "********"
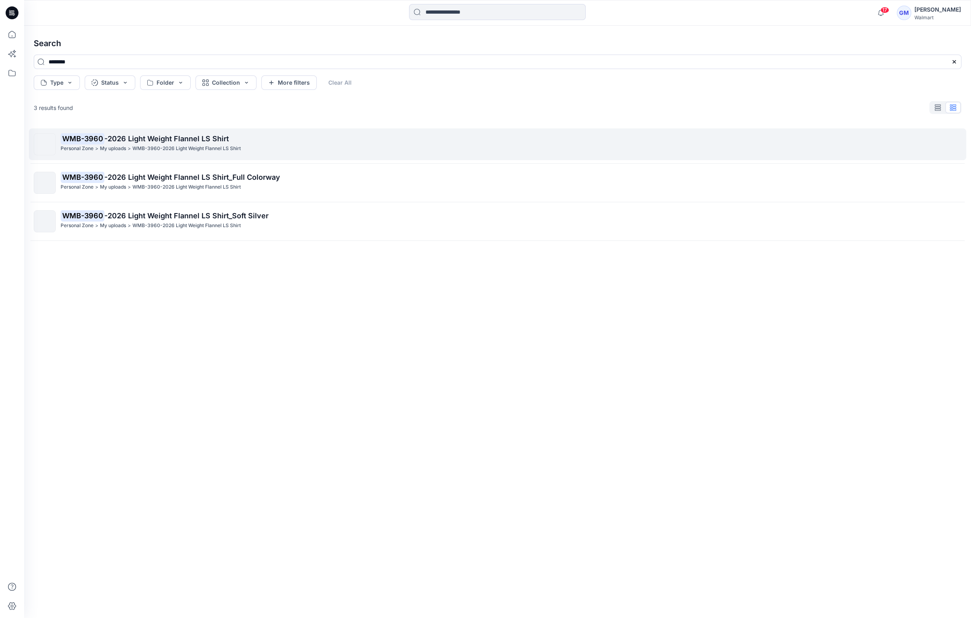
click at [305, 151] on div "Personal Zone > My uploads > WMB-3960-2026 Light Weight Flannel LS Shirt" at bounding box center [511, 149] width 900 height 8
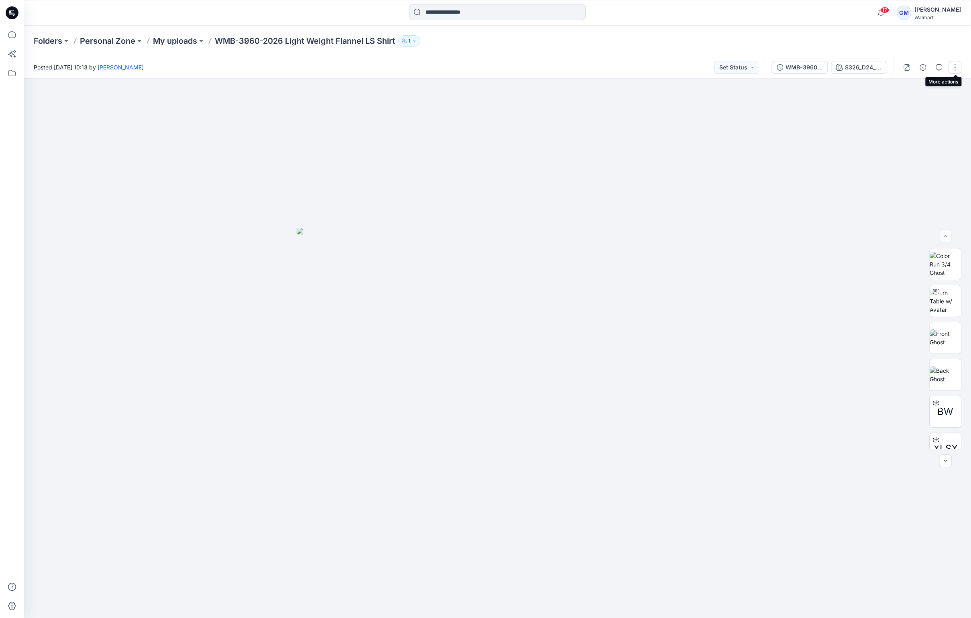
click at [951, 63] on button "button" at bounding box center [955, 67] width 13 height 13
click at [906, 109] on p "Edit" at bounding box center [904, 108] width 10 height 8
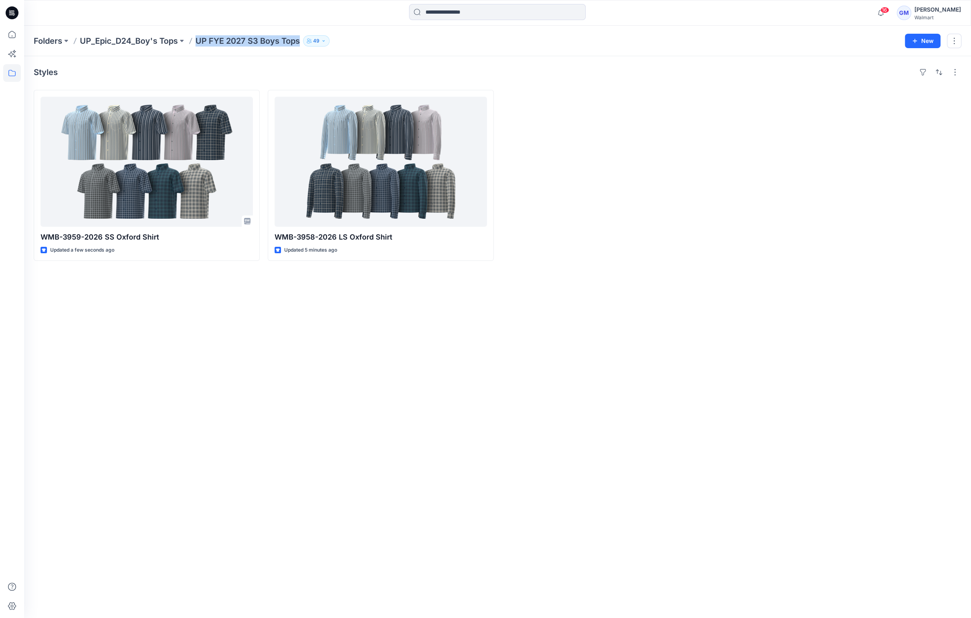
drag, startPoint x: 196, startPoint y: 40, endPoint x: 299, endPoint y: 42, distance: 103.2
click at [299, 42] on p "UP FYE 2027 S3 Boys Tops" at bounding box center [247, 40] width 104 height 11
copy p "UP FYE 2027 S3 Boys Tops"
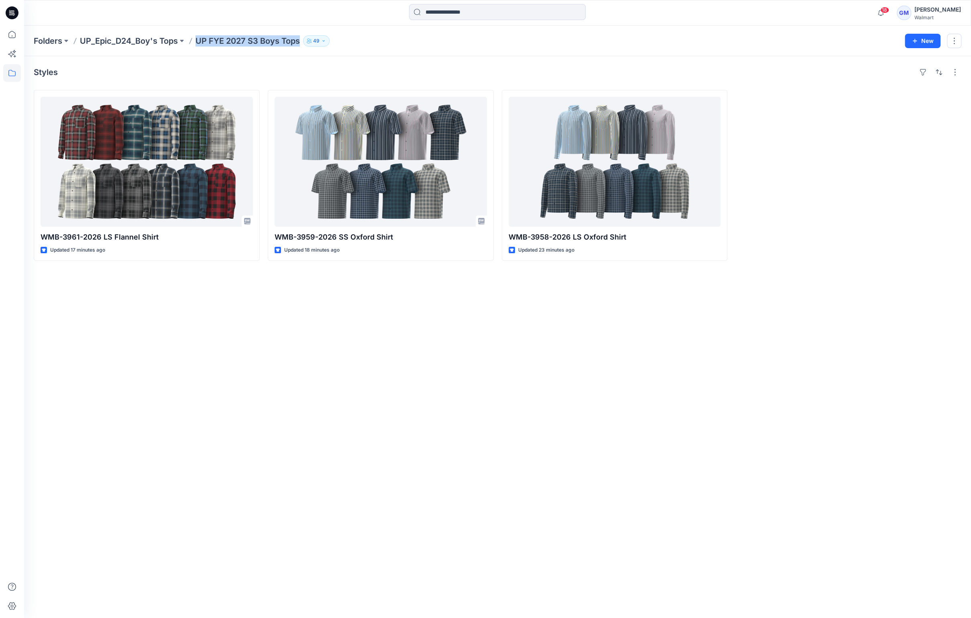
drag, startPoint x: 196, startPoint y: 41, endPoint x: 301, endPoint y: 40, distance: 104.4
click at [300, 40] on p "UP FYE 2027 S3 Boys Tops" at bounding box center [247, 40] width 104 height 11
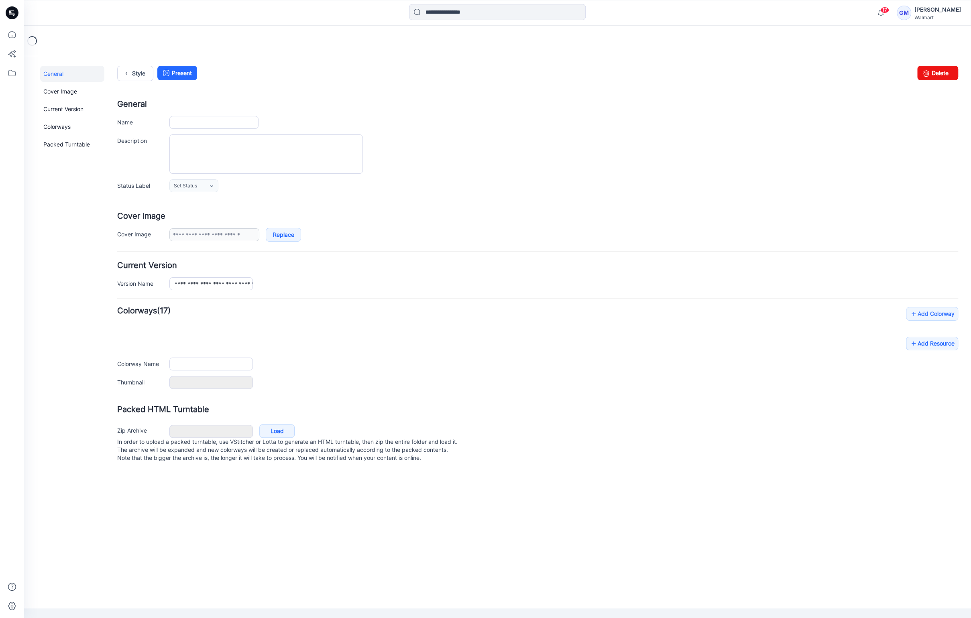
type input "**********"
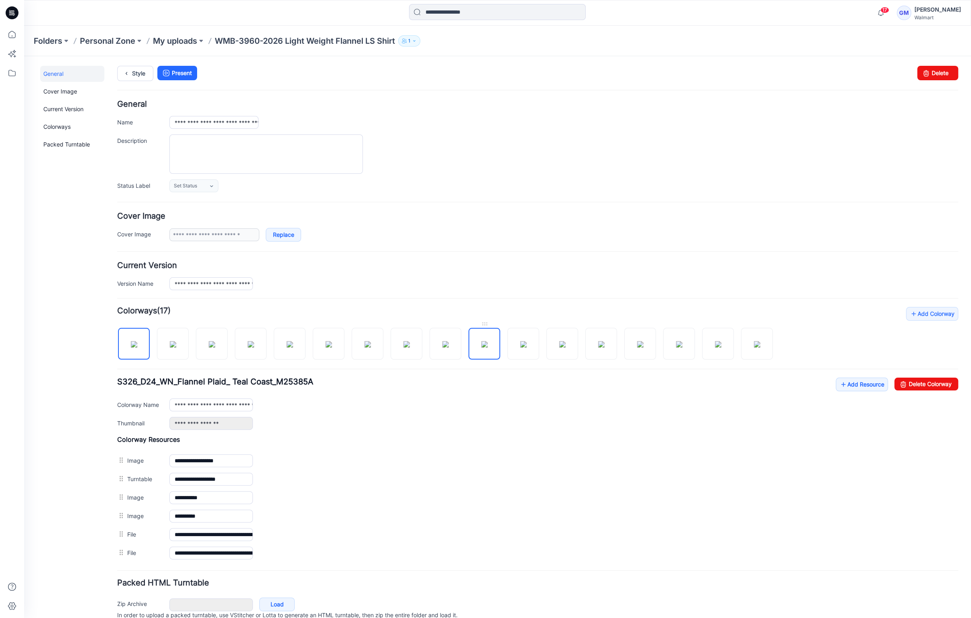
click at [481, 345] on img at bounding box center [484, 344] width 6 height 6
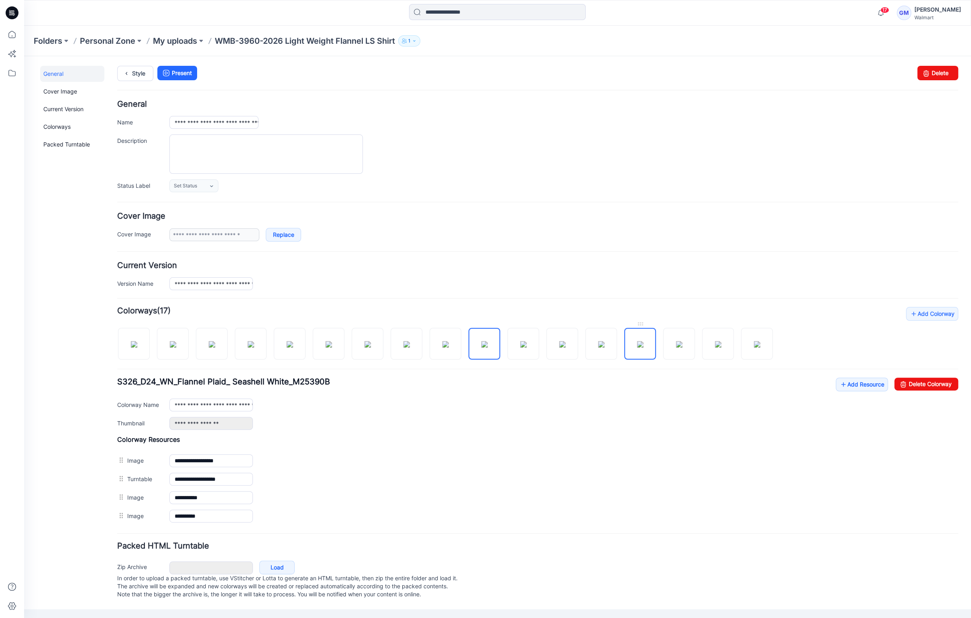
click at [637, 348] on img at bounding box center [640, 344] width 6 height 6
click at [170, 341] on img at bounding box center [173, 344] width 6 height 6
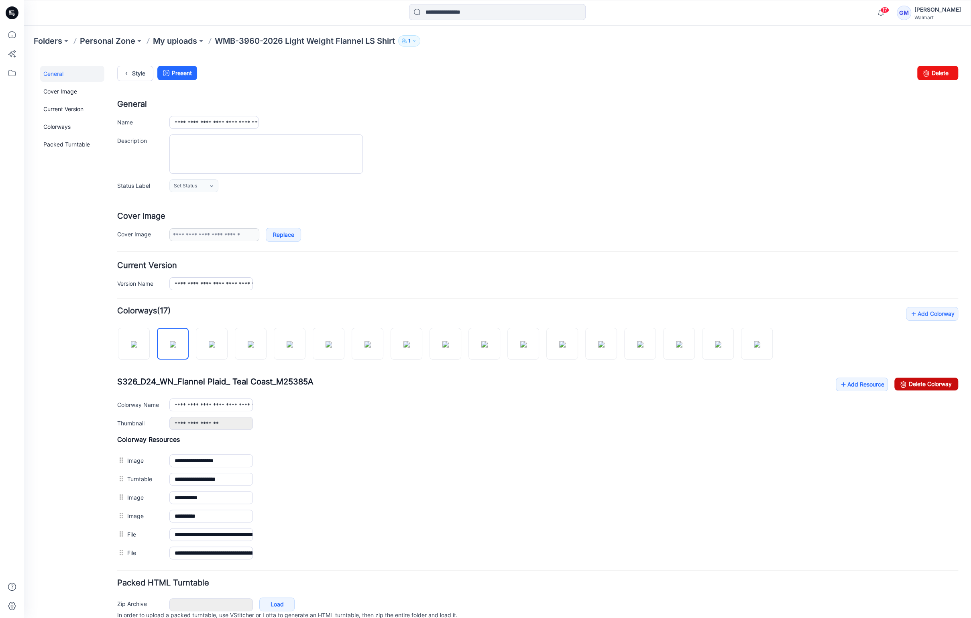
drag, startPoint x: 920, startPoint y: 389, endPoint x: 551, endPoint y: 103, distance: 467.8
click at [920, 389] on link "Delete Colorway" at bounding box center [926, 384] width 64 height 13
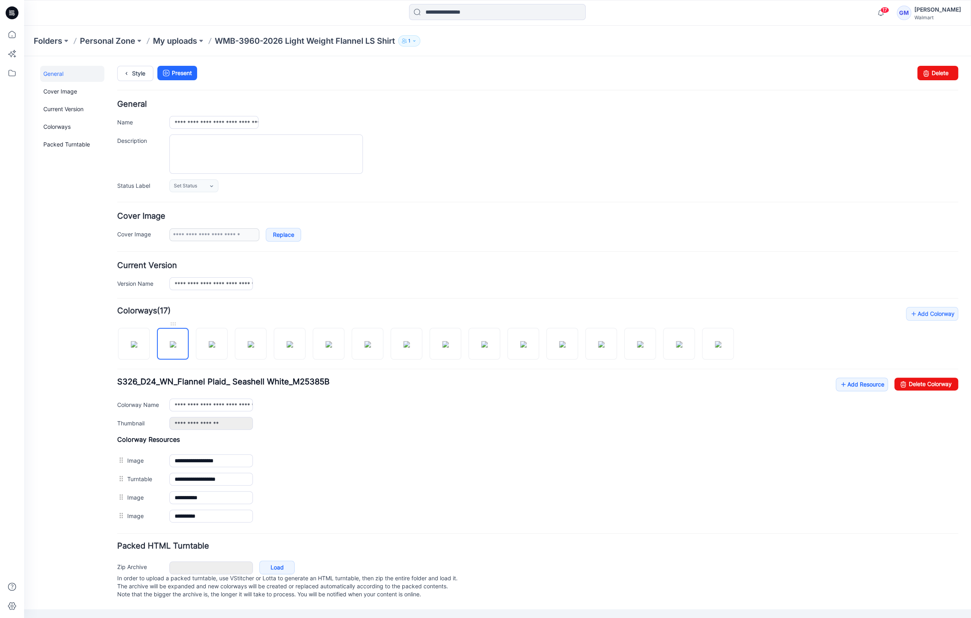
click at [175, 348] on img at bounding box center [173, 344] width 6 height 6
click at [928, 389] on link "Delete Colorway" at bounding box center [926, 384] width 64 height 13
click at [170, 342] on img at bounding box center [173, 344] width 6 height 6
drag, startPoint x: 921, startPoint y: 381, endPoint x: 568, endPoint y: 107, distance: 446.6
click at [921, 381] on link "Delete Colorway" at bounding box center [926, 384] width 64 height 13
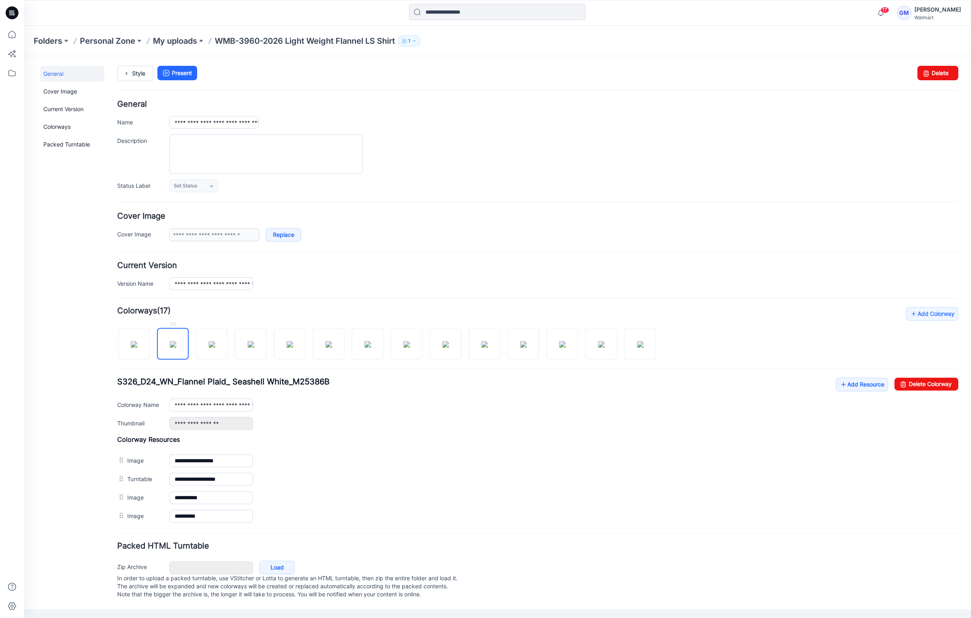
click at [173, 348] on img at bounding box center [173, 344] width 6 height 6
drag, startPoint x: 900, startPoint y: 385, endPoint x: 546, endPoint y: 105, distance: 451.2
click at [900, 385] on icon at bounding box center [903, 384] width 11 height 13
click at [175, 341] on img at bounding box center [173, 344] width 6 height 6
click at [931, 387] on link "Delete Colorway" at bounding box center [926, 384] width 64 height 13
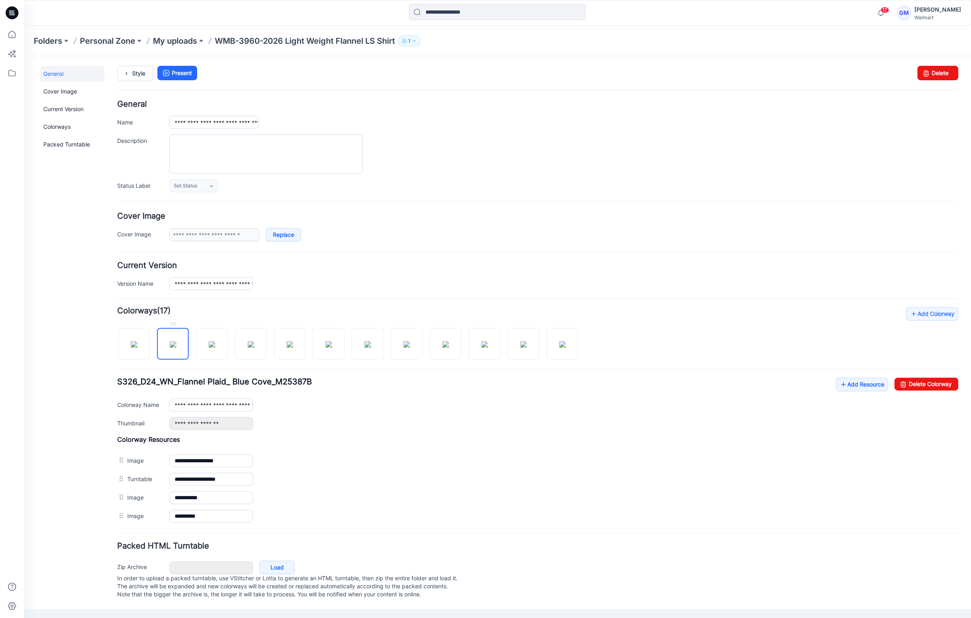
click at [171, 347] on img at bounding box center [173, 344] width 6 height 6
click at [917, 379] on link "Delete Colorway" at bounding box center [926, 384] width 64 height 13
click at [176, 348] on img at bounding box center [173, 344] width 6 height 6
click at [909, 384] on link "Delete Colorway" at bounding box center [926, 384] width 64 height 13
click at [176, 348] on img at bounding box center [173, 344] width 6 height 6
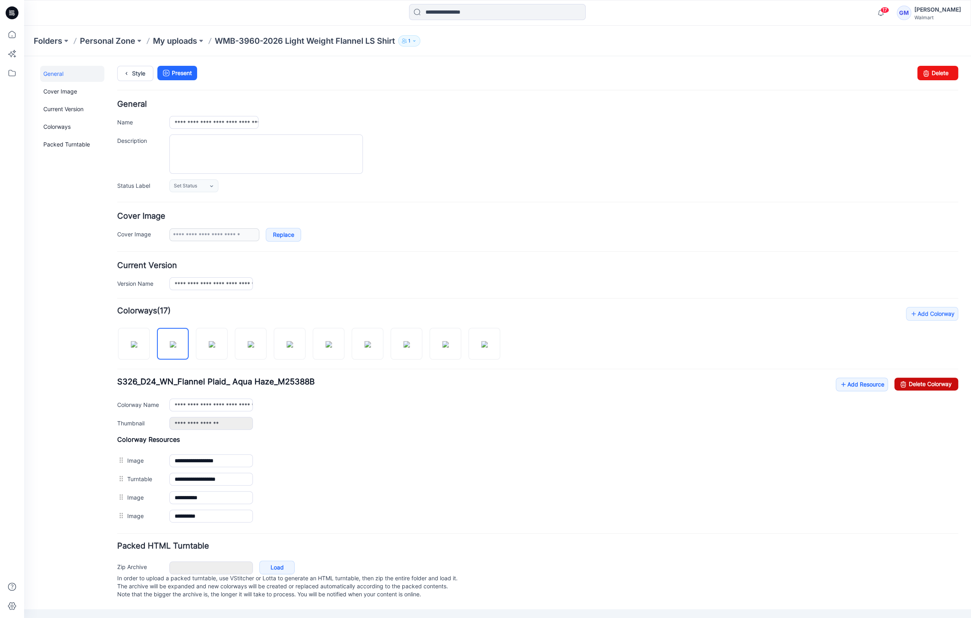
click at [941, 387] on link "Delete Colorway" at bounding box center [926, 384] width 64 height 13
click at [176, 341] on img at bounding box center [173, 344] width 6 height 6
click at [950, 381] on link "Delete Colorway" at bounding box center [926, 384] width 64 height 13
click at [176, 342] on img at bounding box center [173, 344] width 6 height 6
click at [929, 381] on link "Delete Colorway" at bounding box center [926, 384] width 64 height 13
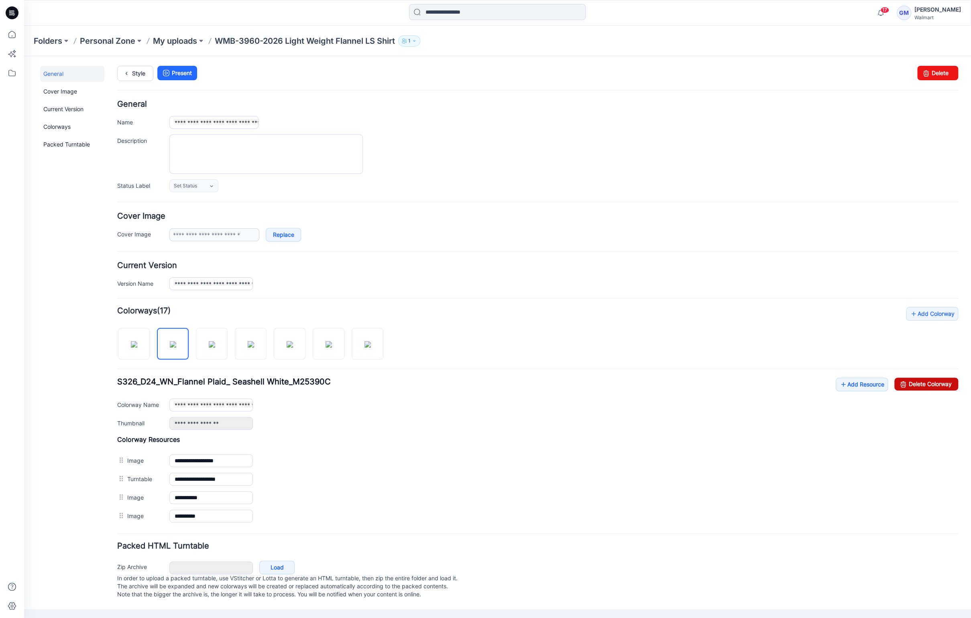
click at [909, 386] on link "Delete Colorway" at bounding box center [926, 384] width 64 height 13
click at [930, 385] on link "Delete Colorway" at bounding box center [926, 384] width 64 height 13
click at [940, 387] on link "Delete Colorway" at bounding box center [926, 384] width 64 height 13
click at [176, 348] on img at bounding box center [173, 344] width 6 height 6
click at [926, 381] on link "Delete Colorway" at bounding box center [926, 384] width 64 height 13
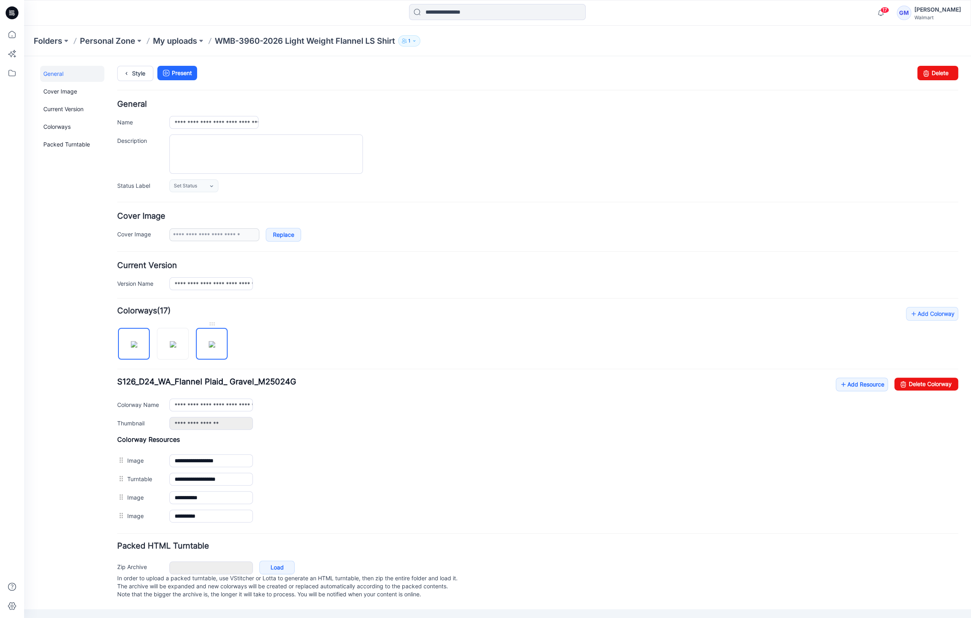
click at [209, 341] on img at bounding box center [212, 344] width 6 height 6
click at [932, 385] on link "Delete Colorway" at bounding box center [926, 384] width 64 height 13
click at [170, 341] on img at bounding box center [173, 344] width 6 height 6
click at [132, 342] on img at bounding box center [134, 344] width 6 height 6
click at [170, 345] on img at bounding box center [173, 344] width 6 height 6
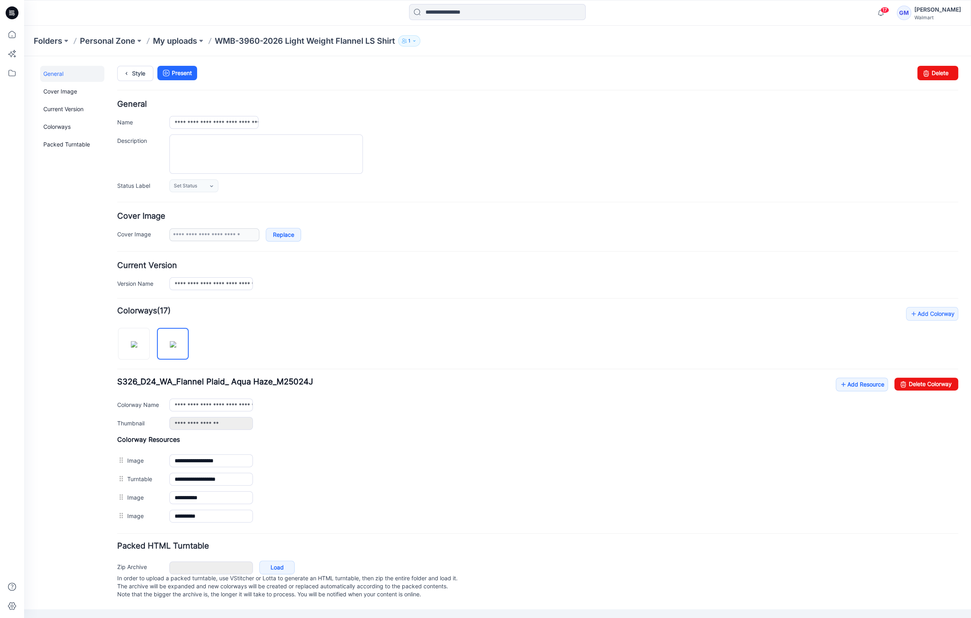
click at [910, 373] on div "**********" at bounding box center [537, 416] width 841 height 218
click at [936, 385] on link "Delete Colorway" at bounding box center [926, 384] width 64 height 13
type input "**********"
click at [125, 73] on icon at bounding box center [126, 73] width 11 height 14
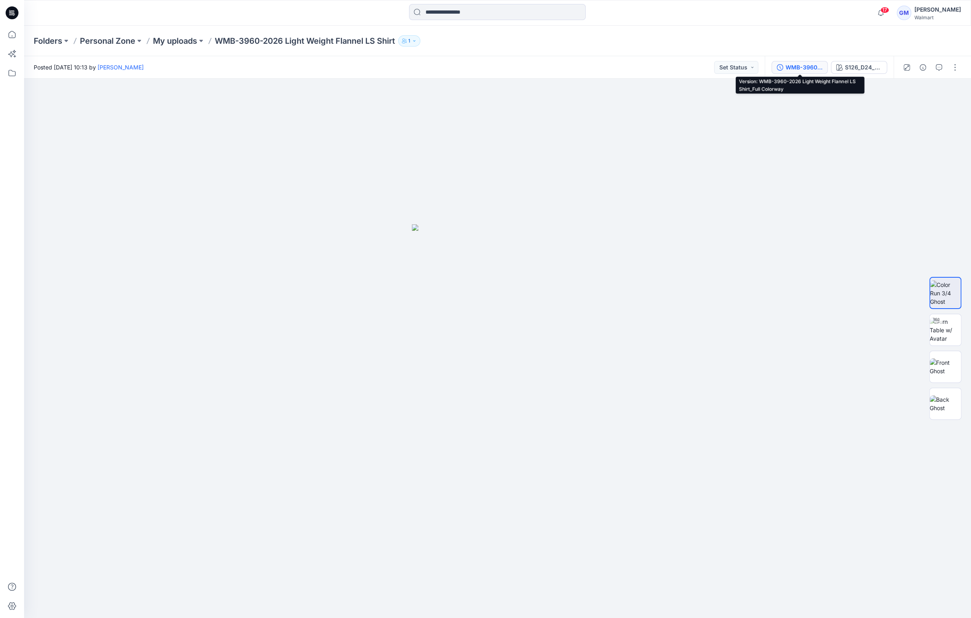
click at [815, 72] on button "WMB-3960-2026 Light Weight Flannel LS Shirt_Full Colorway" at bounding box center [800, 67] width 56 height 13
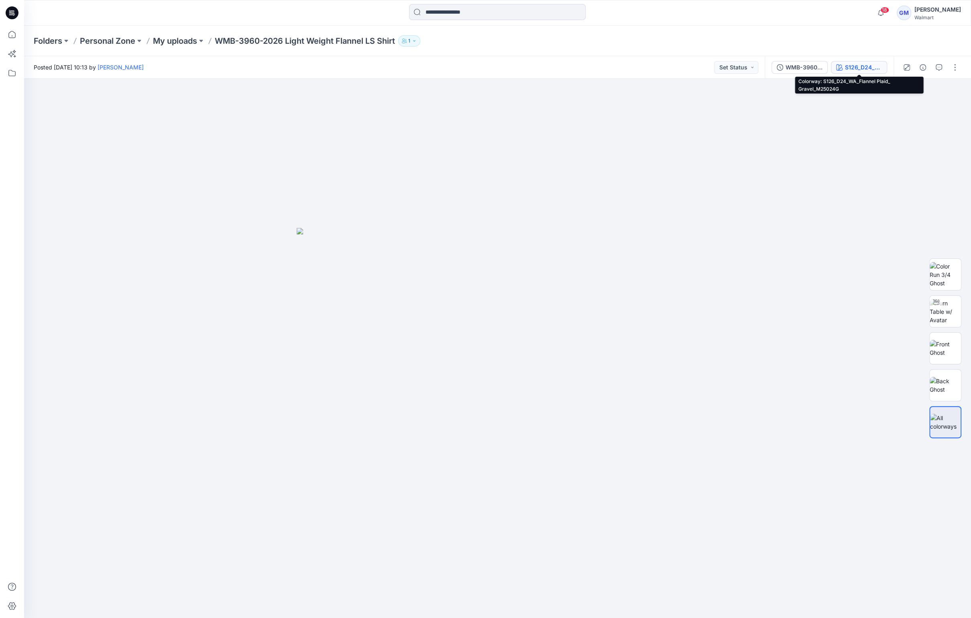
click at [882, 61] on button "S126_D24_WA_Flannel Plaid_ Gravel_M25024G" at bounding box center [859, 67] width 56 height 13
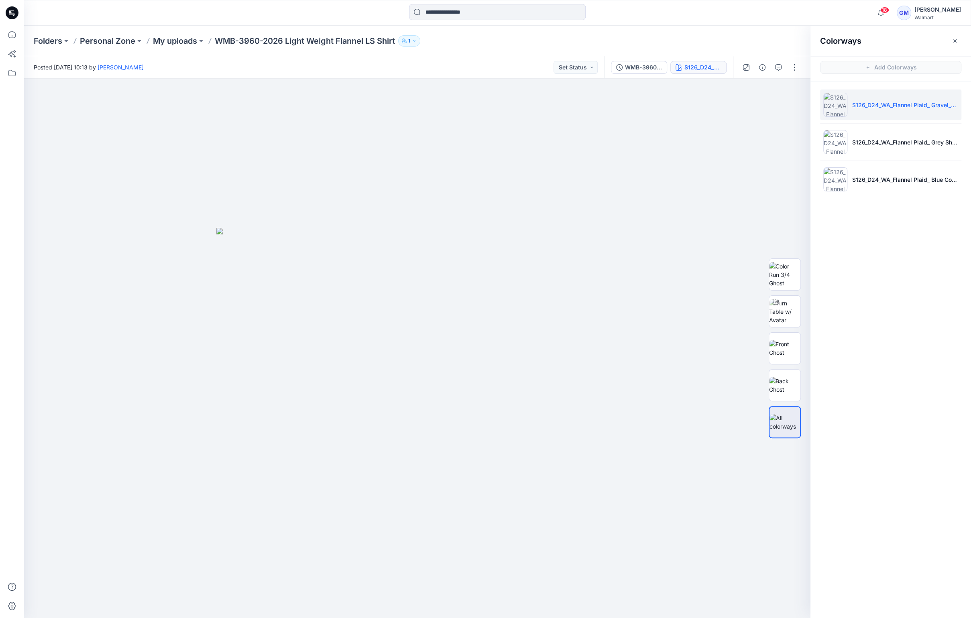
click at [787, 65] on div at bounding box center [770, 67] width 74 height 22
click at [791, 63] on button "button" at bounding box center [794, 67] width 13 height 13
click at [759, 108] on button "Edit" at bounding box center [761, 108] width 74 height 15
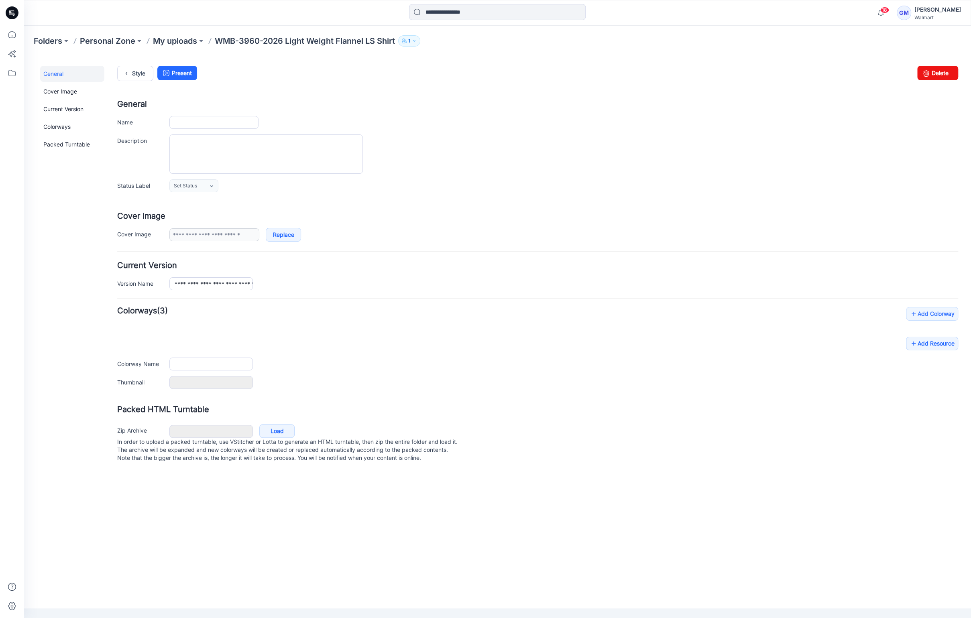
type input "**********"
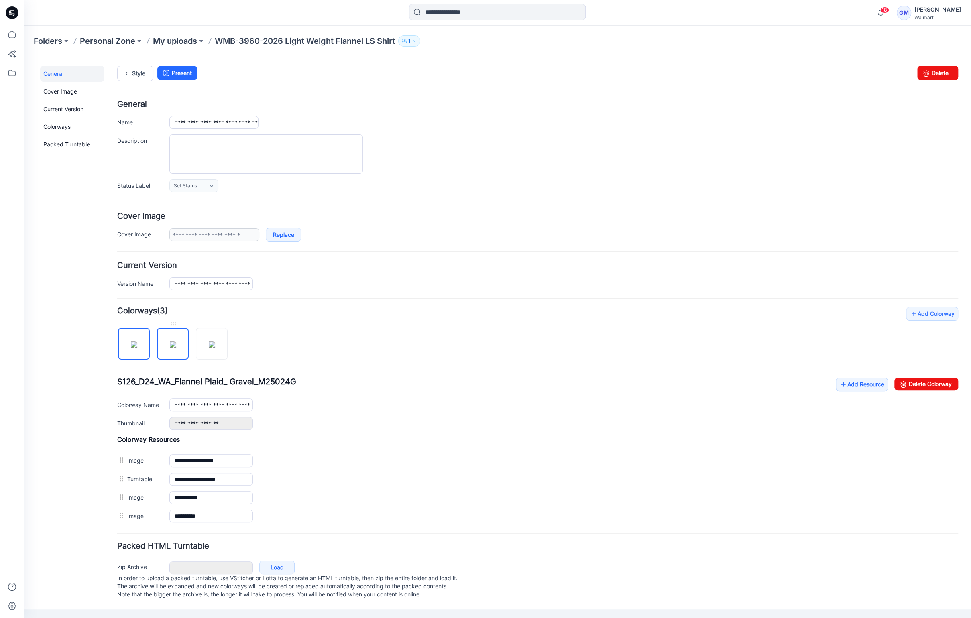
click at [176, 348] on img at bounding box center [173, 344] width 6 height 6
drag, startPoint x: 929, startPoint y: 384, endPoint x: 558, endPoint y: 109, distance: 461.8
click at [929, 384] on link "Delete Colorway" at bounding box center [926, 384] width 64 height 13
click at [170, 343] on img at bounding box center [173, 344] width 6 height 6
click at [934, 384] on link "Delete Colorway" at bounding box center [926, 384] width 64 height 13
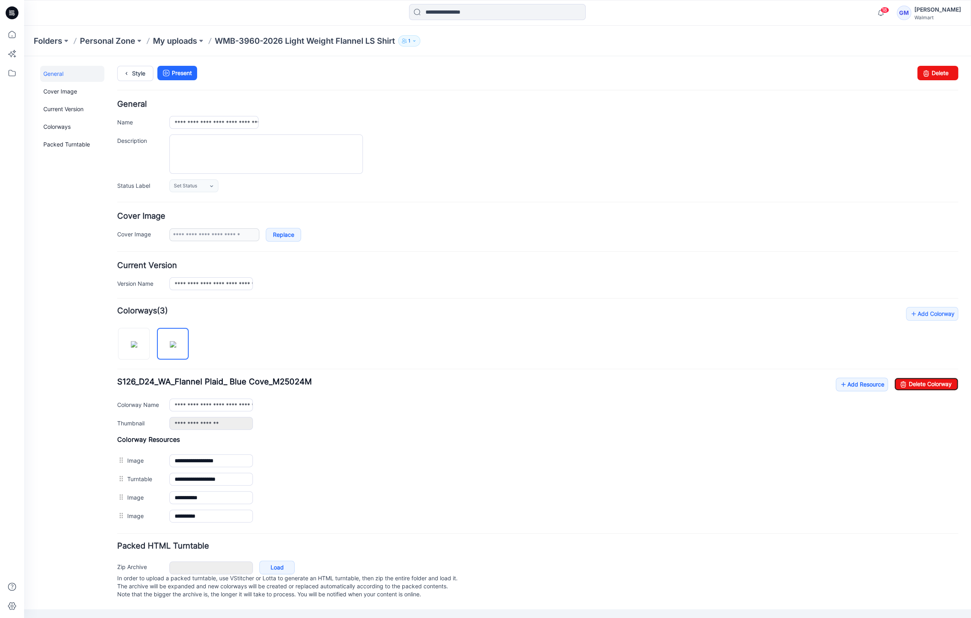
type input "**********"
click at [923, 384] on link "Add Resource" at bounding box center [932, 385] width 52 height 14
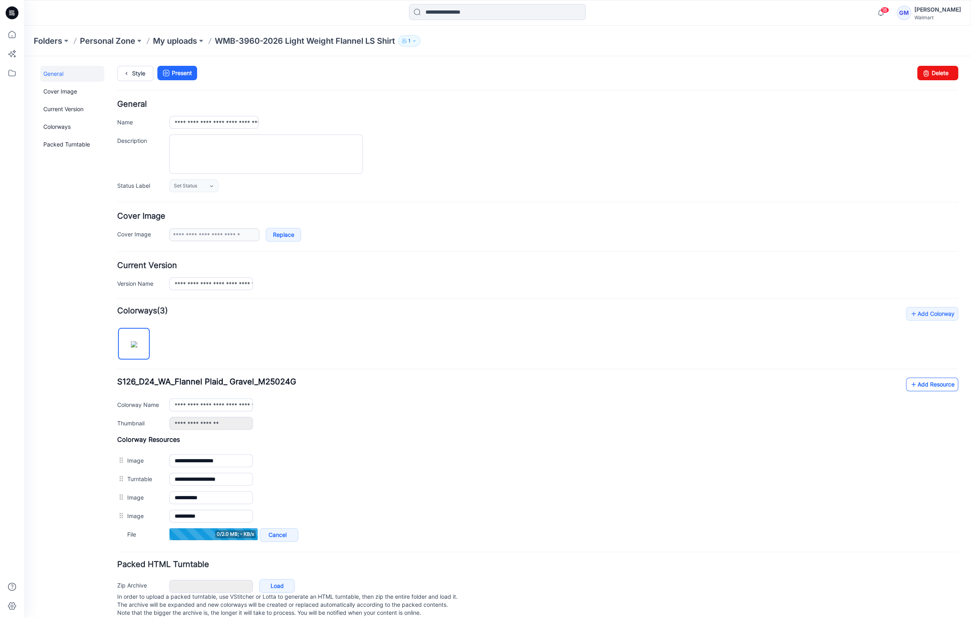
click at [921, 379] on link "Add Resource" at bounding box center [932, 385] width 52 height 14
click at [935, 382] on link "Add Resource" at bounding box center [932, 385] width 52 height 14
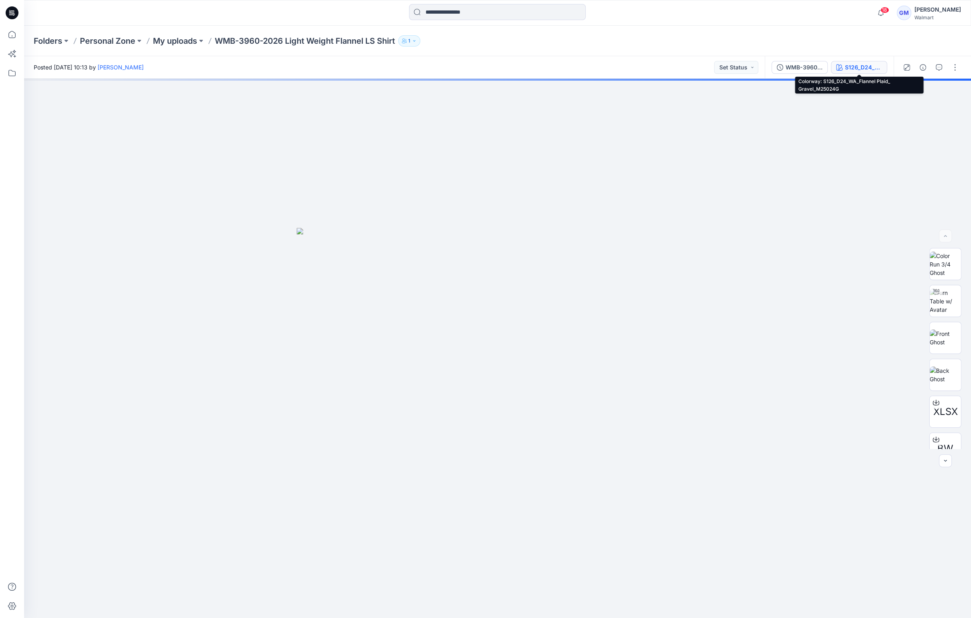
click at [846, 68] on div "S126_D24_WA_Flannel Plaid_ Gravel_M25024G" at bounding box center [863, 67] width 37 height 9
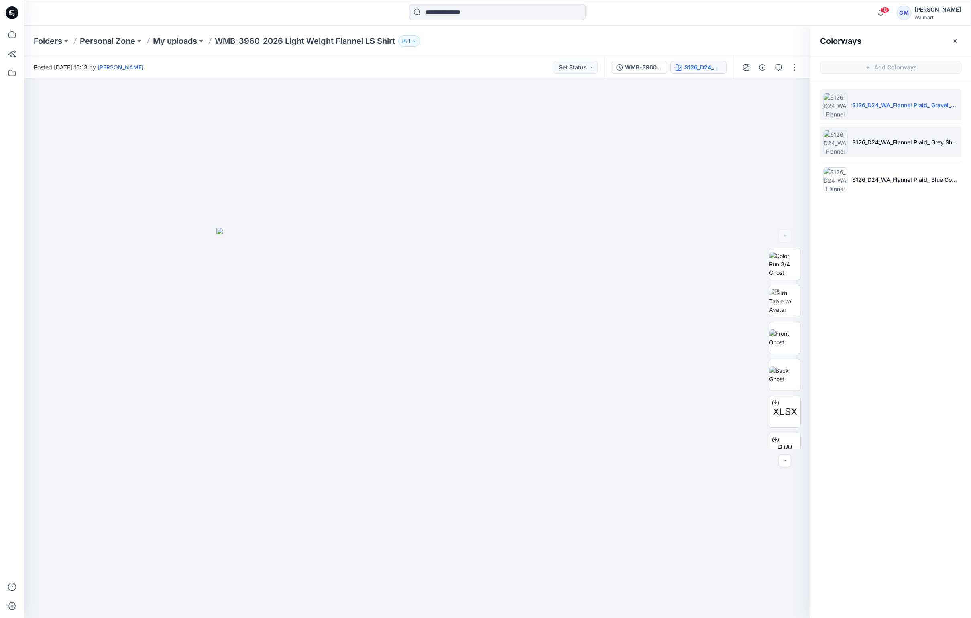
click at [902, 134] on li "S126_D24_WA_Flannel Plaid_ Grey Shadow_M25024L" at bounding box center [890, 142] width 141 height 31
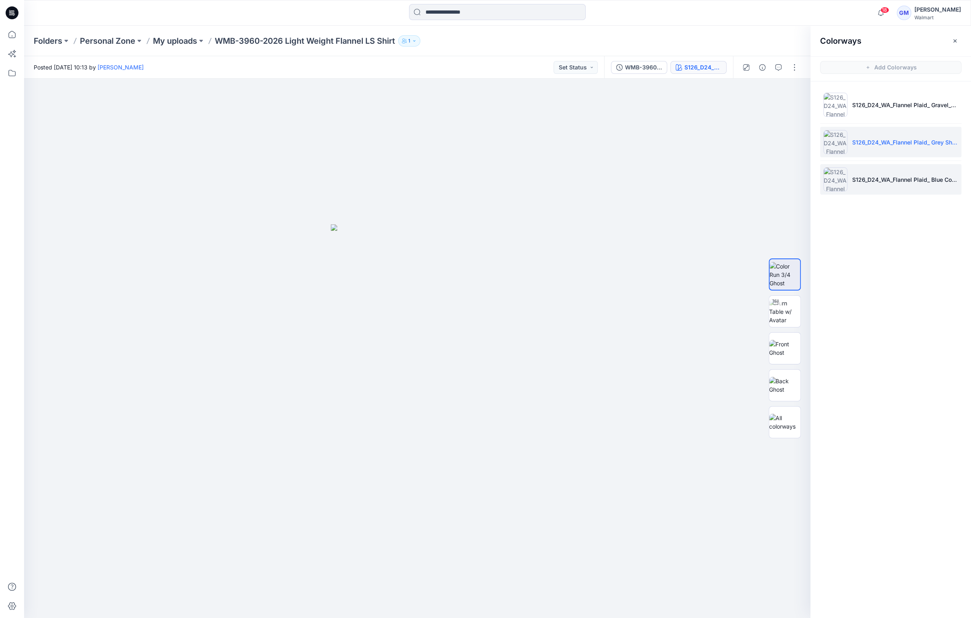
click at [908, 170] on li "S126_D24_WA_Flannel Plaid_ Blue Cove_M25024M" at bounding box center [890, 179] width 141 height 31
click at [773, 415] on div at bounding box center [785, 404] width 32 height 32
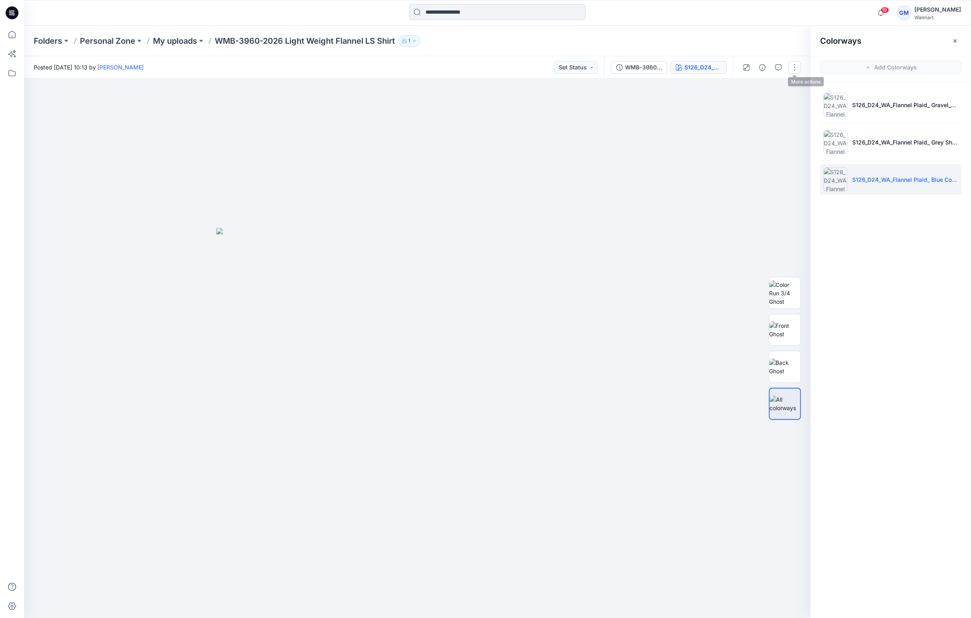
click at [799, 65] on button "button" at bounding box center [794, 67] width 13 height 13
click at [764, 158] on button "Duplicate to..." at bounding box center [761, 153] width 74 height 15
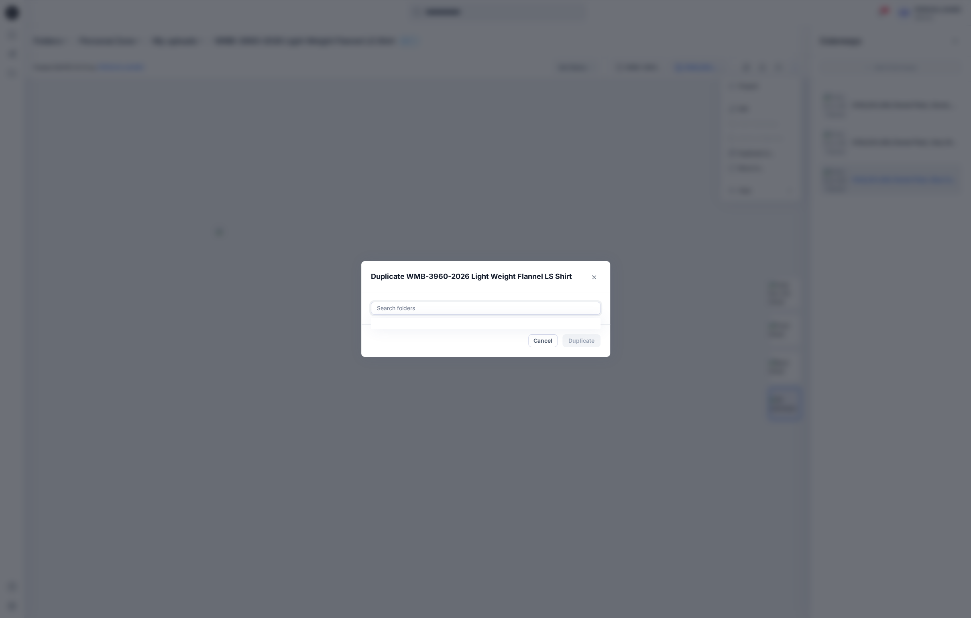
click at [536, 306] on div at bounding box center [485, 308] width 219 height 10
paste input "**********"
click at [482, 342] on div "UP FYE 2027 S3 Boys Tops Folders UP_Epic_D24_Boy's Tops" at bounding box center [486, 333] width 226 height 26
click at [446, 332] on mark "UP FYE 2027 S3 Boys Tops" at bounding box center [426, 328] width 75 height 11
type input "**********"
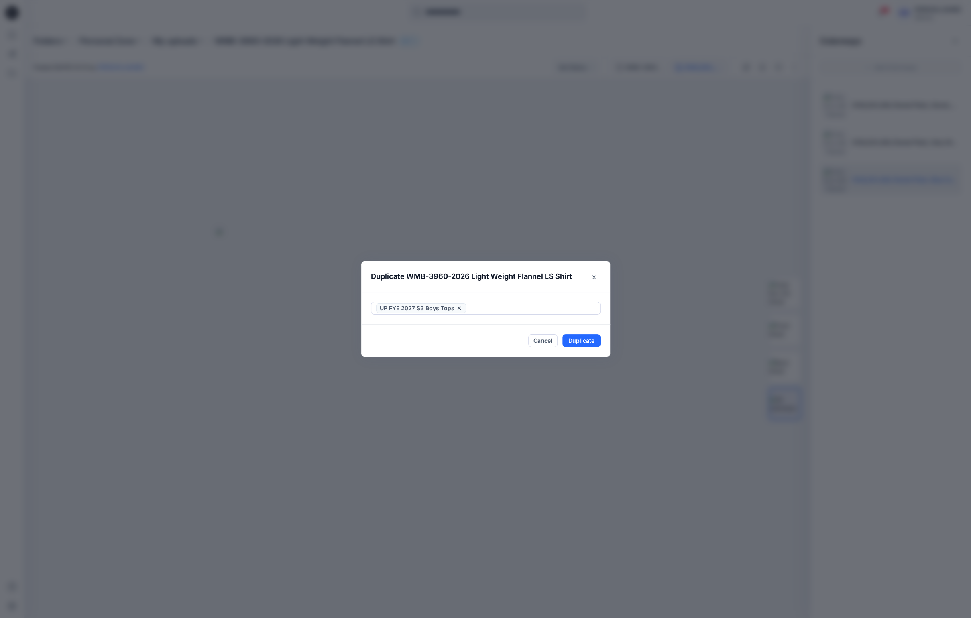
click at [495, 287] on header "Duplicate WMB-3960-2026 Light Weight Flannel LS Shirt" at bounding box center [477, 276] width 233 height 31
click at [585, 336] on button "Duplicate" at bounding box center [581, 340] width 38 height 13
click at [594, 279] on icon "Close" at bounding box center [594, 277] width 4 height 4
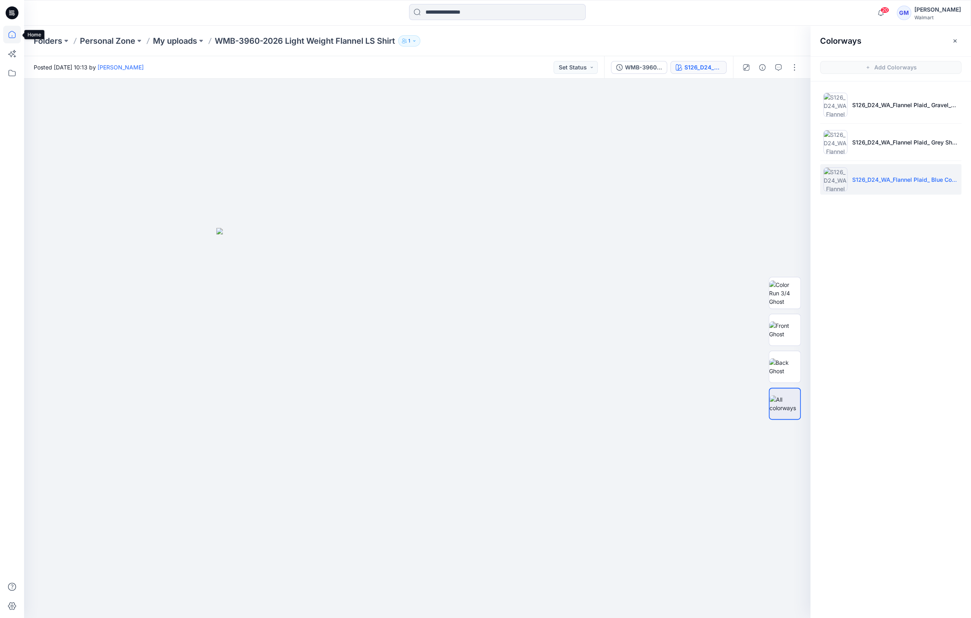
click at [12, 33] on icon at bounding box center [12, 35] width 18 height 18
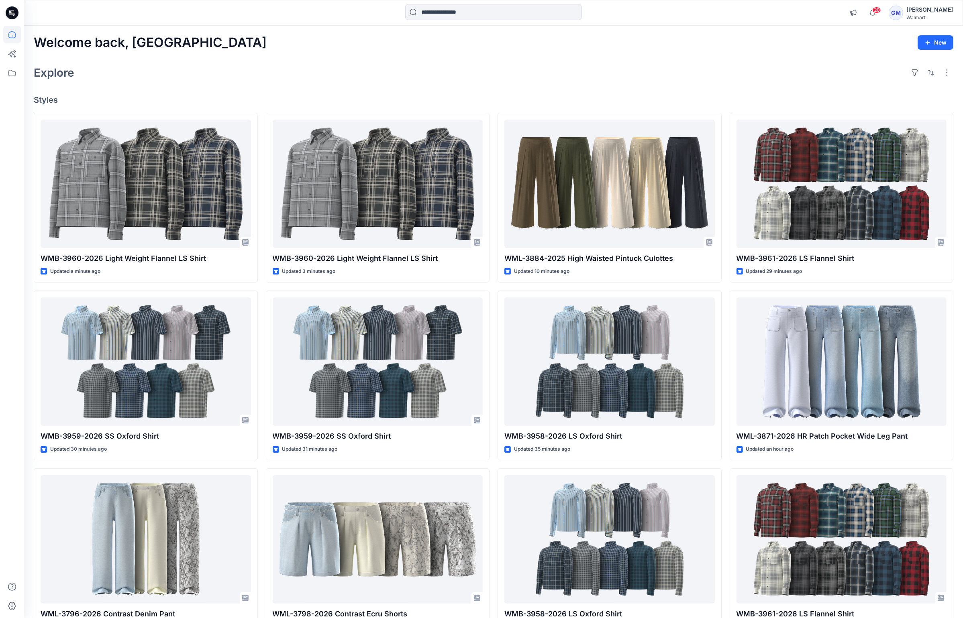
click at [200, 79] on div "Explore" at bounding box center [493, 72] width 919 height 19
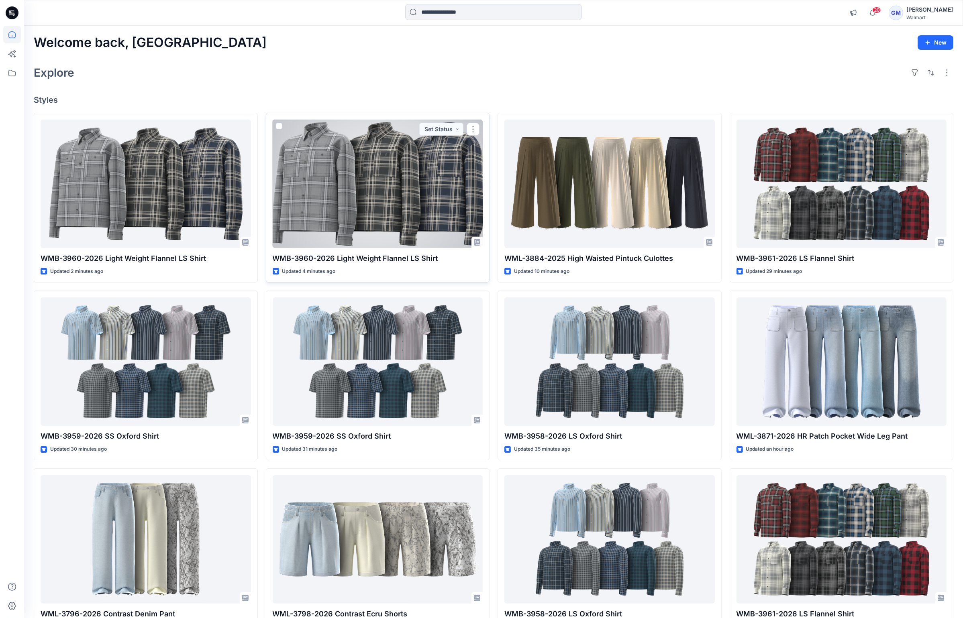
click at [352, 174] on div at bounding box center [378, 184] width 210 height 129
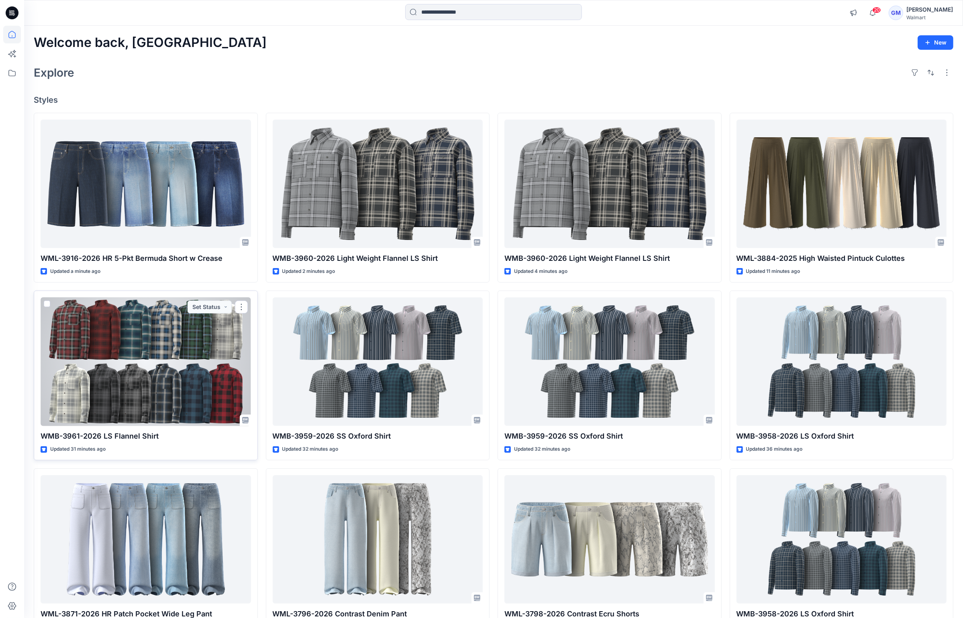
click at [141, 345] on div at bounding box center [146, 361] width 210 height 129
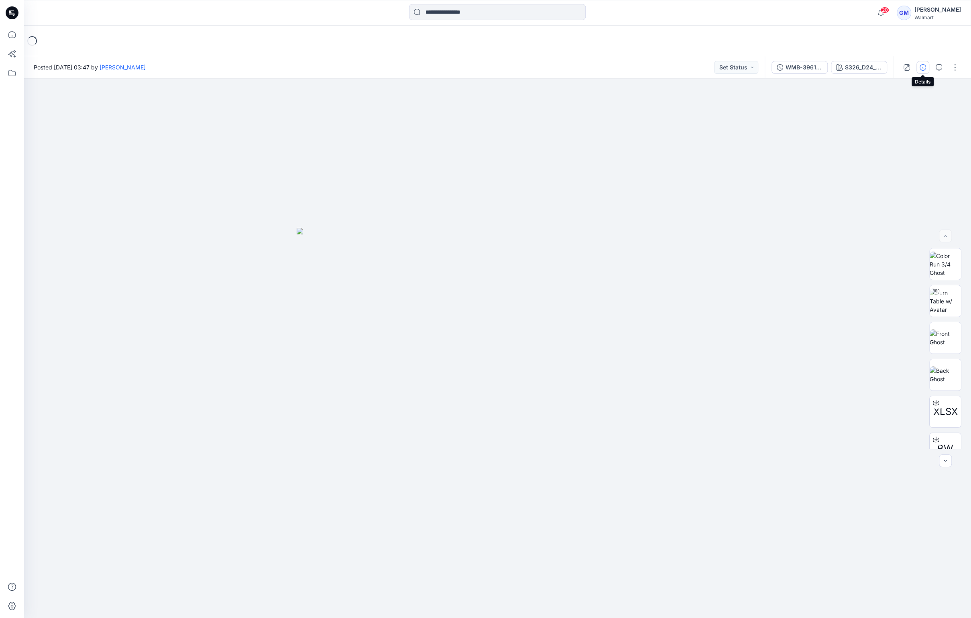
click at [922, 67] on icon "button" at bounding box center [923, 67] width 6 height 6
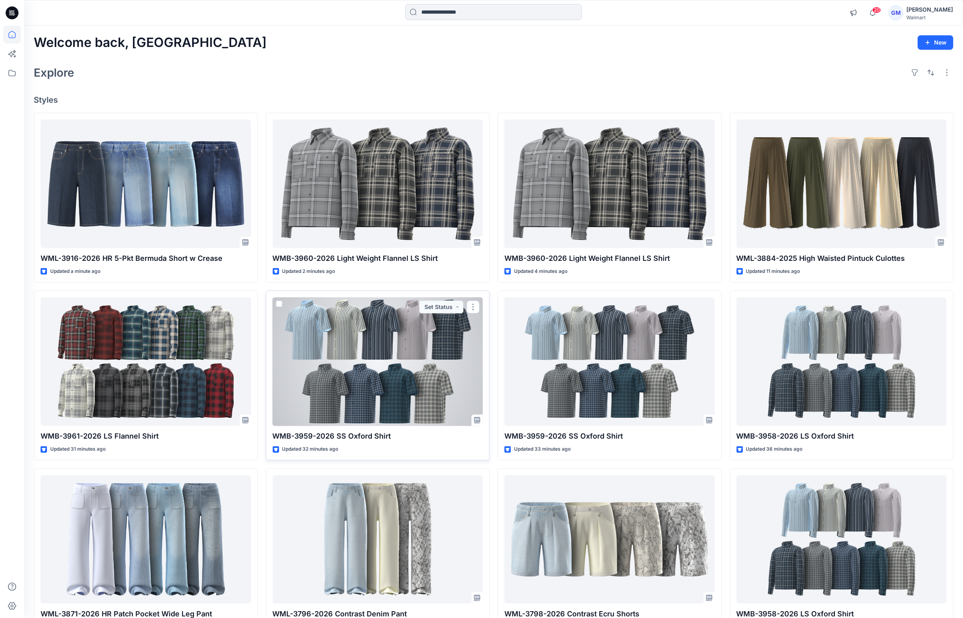
click at [421, 371] on div at bounding box center [378, 361] width 210 height 129
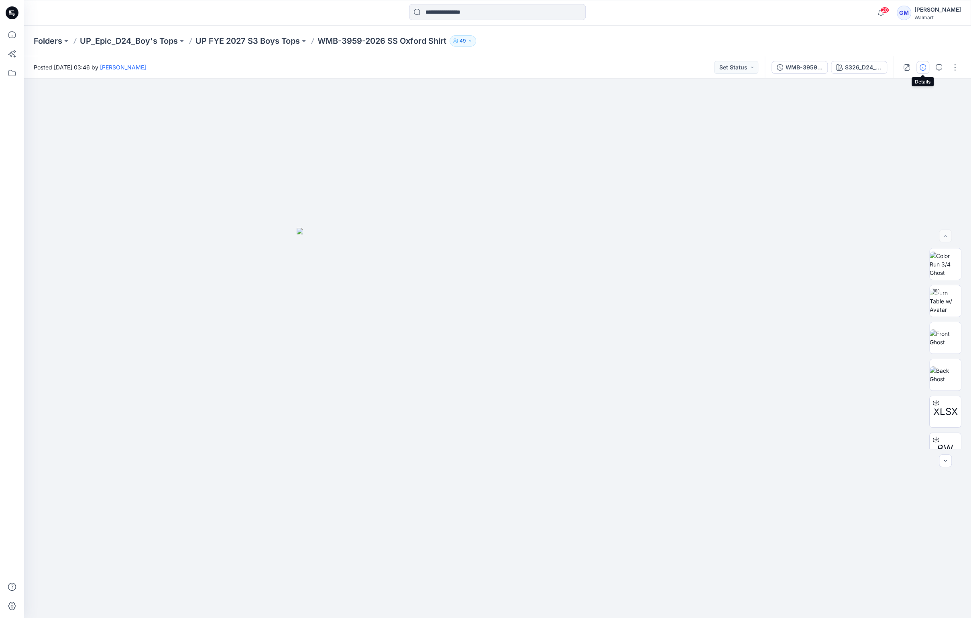
click at [928, 67] on button "button" at bounding box center [922, 67] width 13 height 13
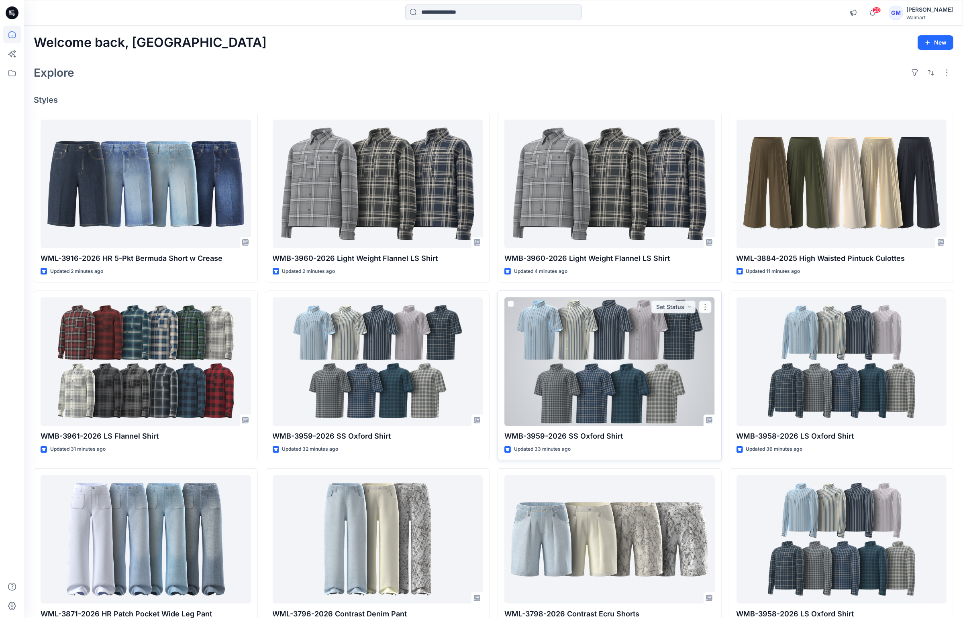
click at [635, 380] on div at bounding box center [609, 361] width 210 height 129
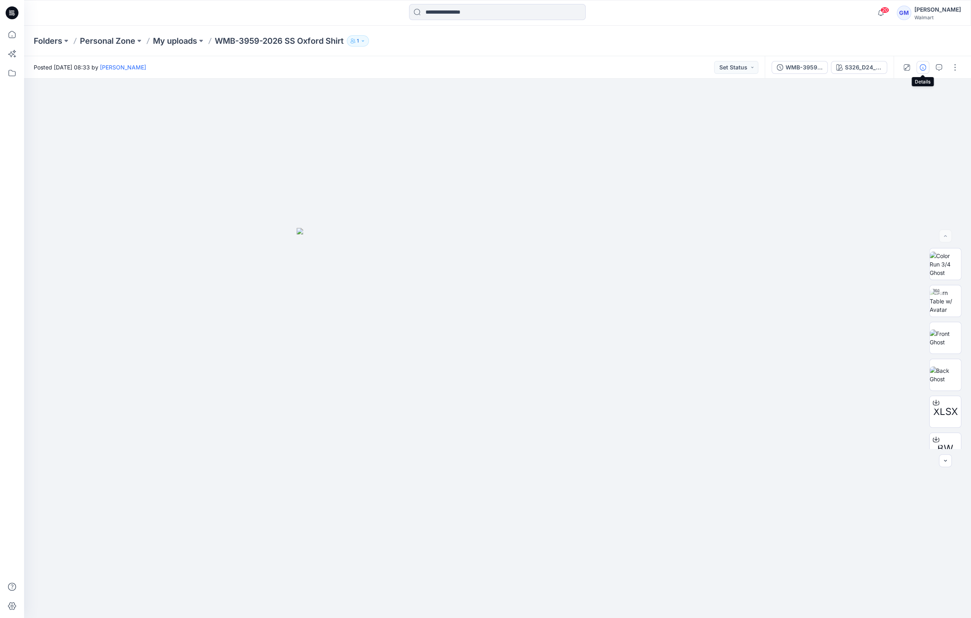
click at [923, 67] on icon "button" at bounding box center [923, 67] width 6 height 6
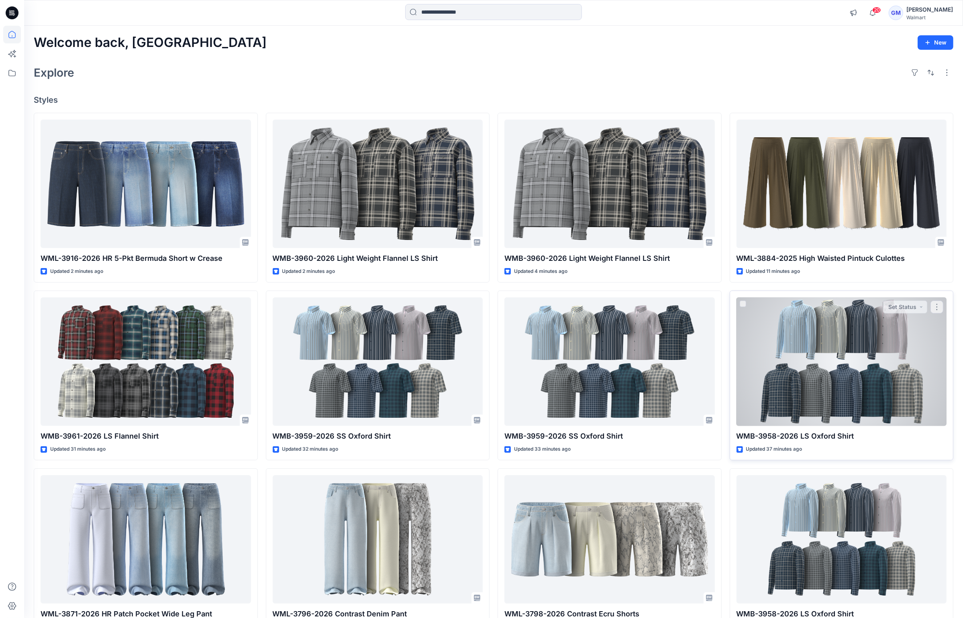
click at [861, 397] on div at bounding box center [841, 361] width 210 height 129
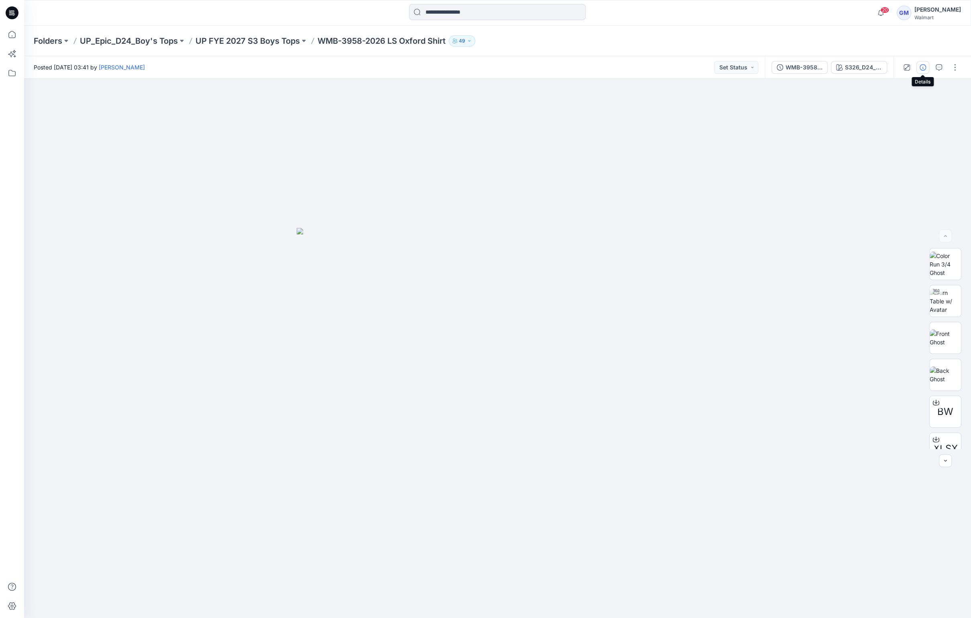
click at [918, 69] on button "button" at bounding box center [922, 67] width 13 height 13
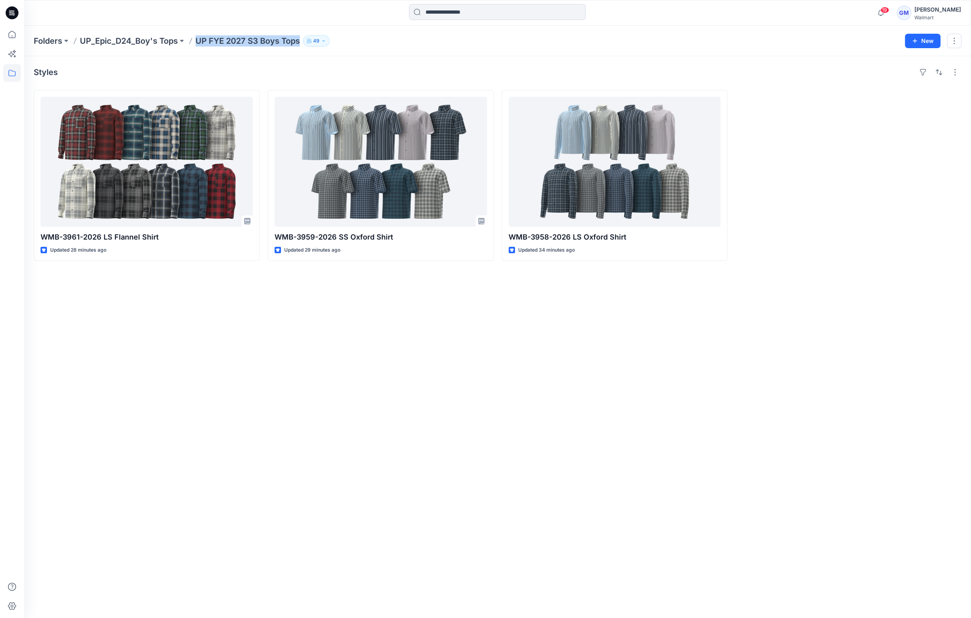
drag, startPoint x: 199, startPoint y: 41, endPoint x: 300, endPoint y: 37, distance: 101.7
click at [300, 37] on p "UP FYE 2027 S3 Boys Tops" at bounding box center [247, 40] width 104 height 11
copy p "UP FYE 2027 S3 Boys Tops"
click at [374, 40] on div "Folders UP_Epic_D24_Boy's Tops UP FYE 2027 S3 Boys Tops 49" at bounding box center [466, 40] width 865 height 11
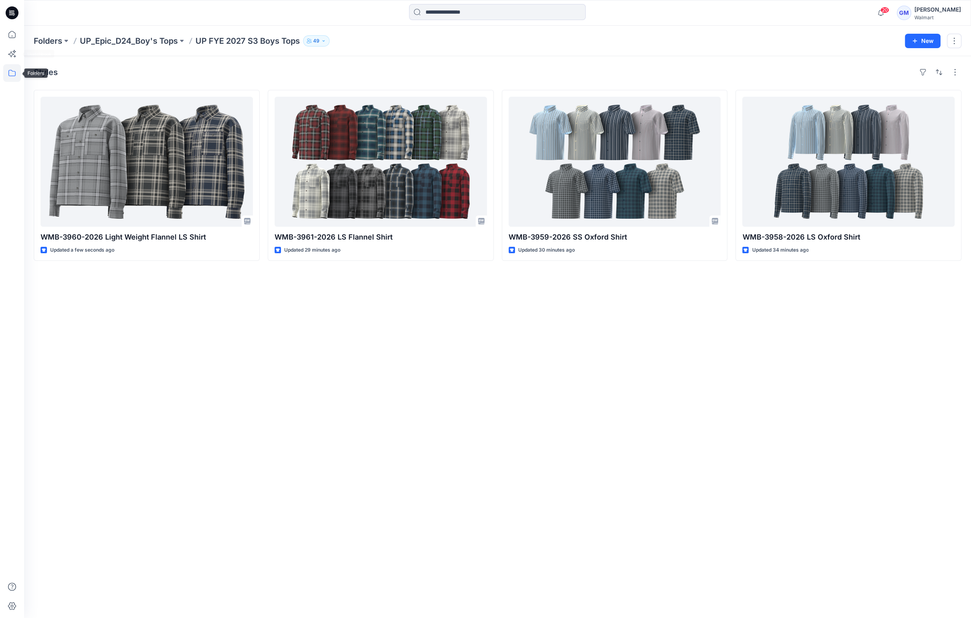
click at [11, 75] on icon at bounding box center [12, 73] width 18 height 18
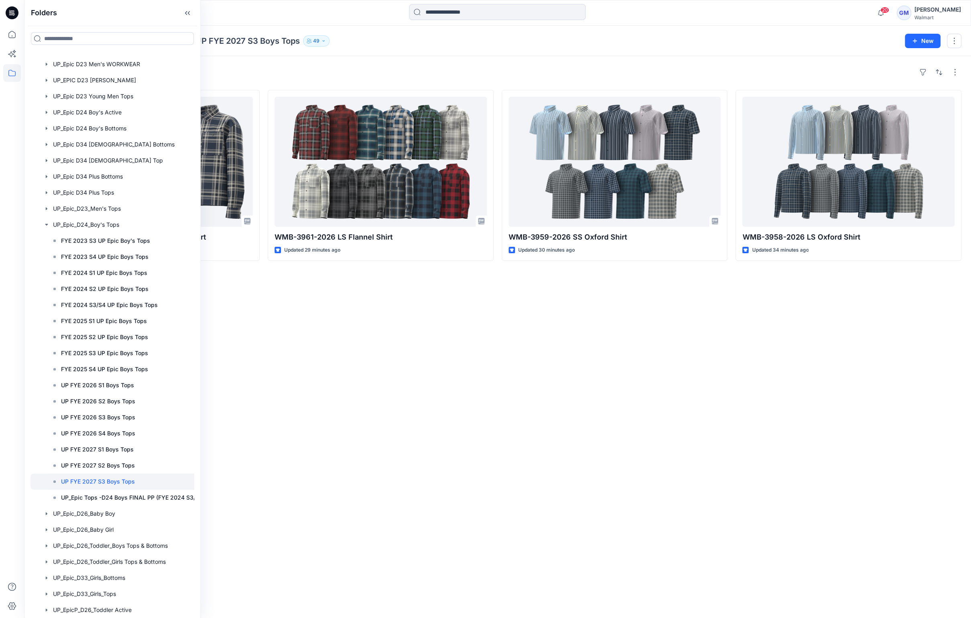
scroll to position [529, 0]
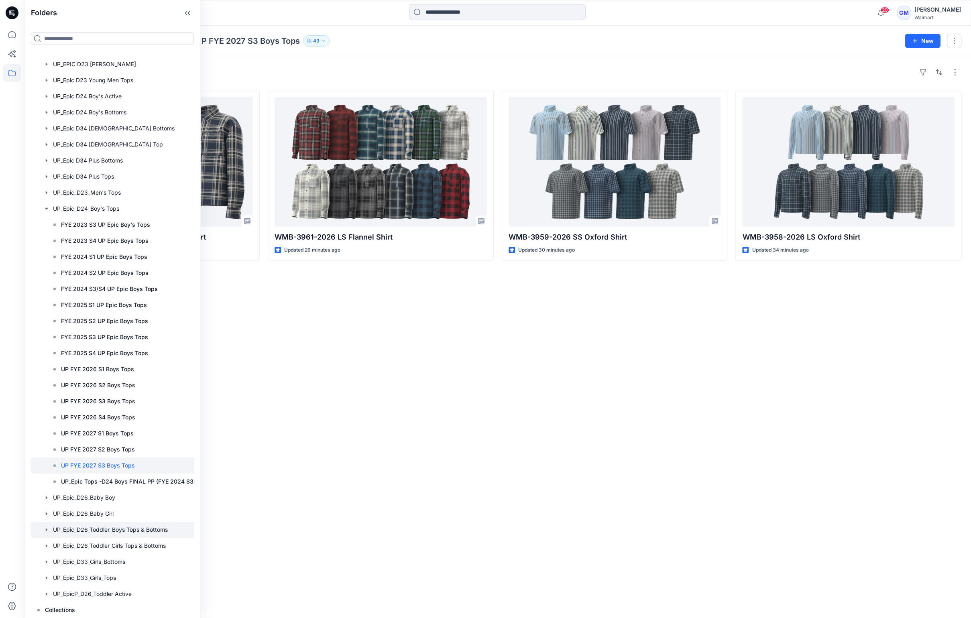
click at [157, 526] on div at bounding box center [120, 530] width 179 height 16
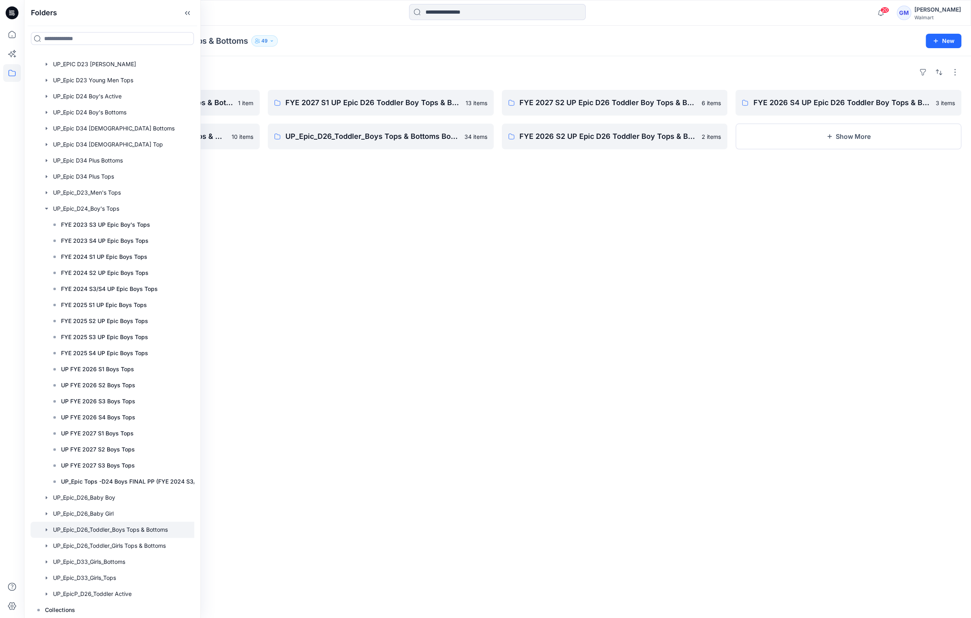
click at [442, 230] on div "Folders FYE 2027 S3 UP Epic D26 Toddler Boy Tops & Bottoms 1 item FYE 2026 S3 U…" at bounding box center [497, 337] width 947 height 562
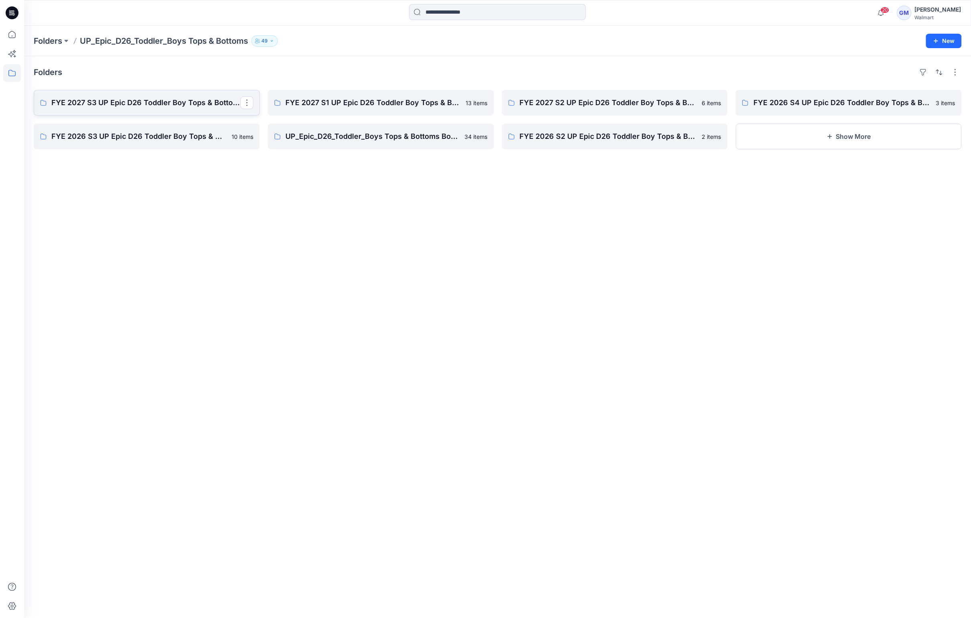
click at [190, 100] on p "FYE 2027 S3 UP Epic D26 Toddler Boy Tops & Bottoms" at bounding box center [145, 102] width 189 height 11
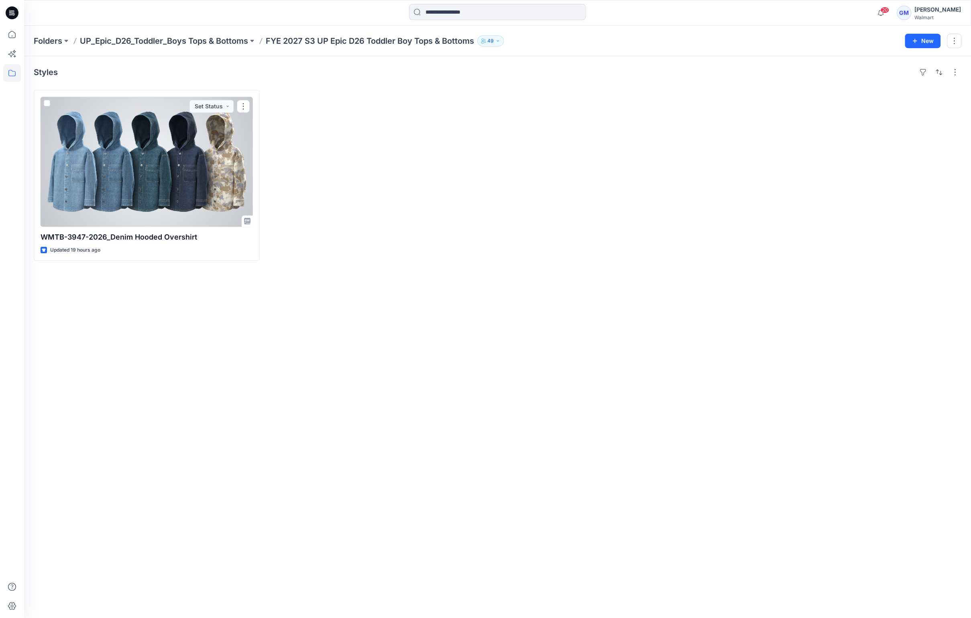
drag, startPoint x: 105, startPoint y: 151, endPoint x: 135, endPoint y: 151, distance: 29.7
click at [105, 151] on div at bounding box center [147, 162] width 212 height 130
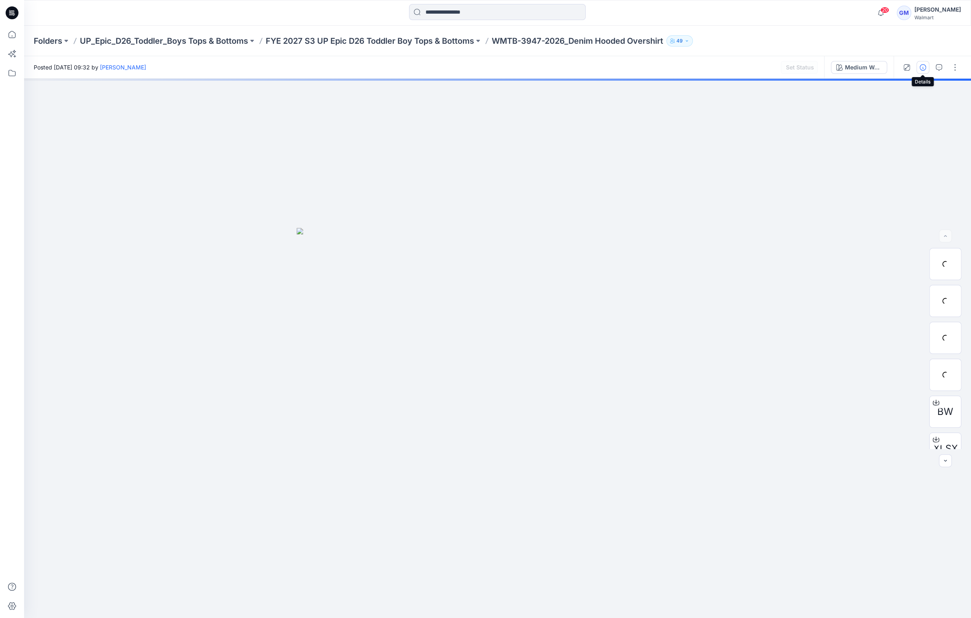
click at [925, 69] on icon "button" at bounding box center [923, 67] width 6 height 6
